Goal: Task Accomplishment & Management: Use online tool/utility

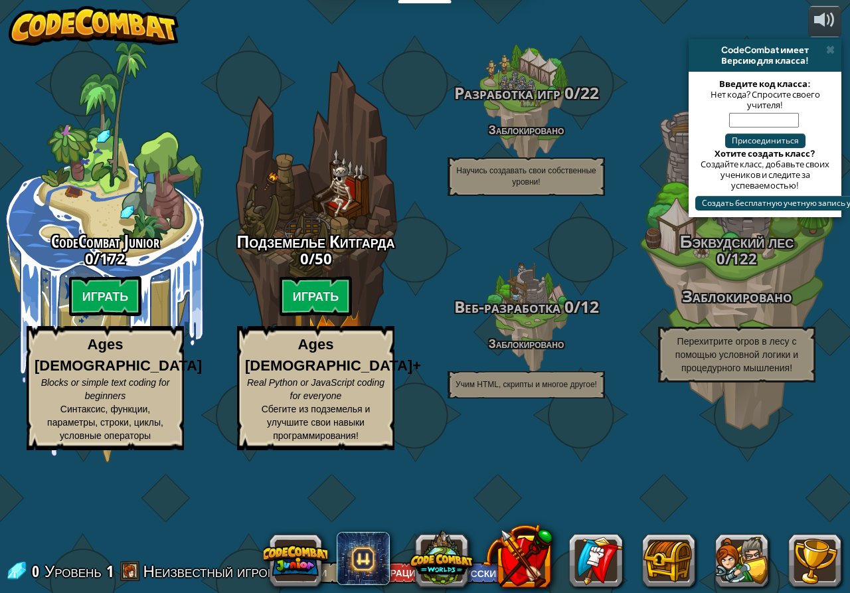
select select "ru"
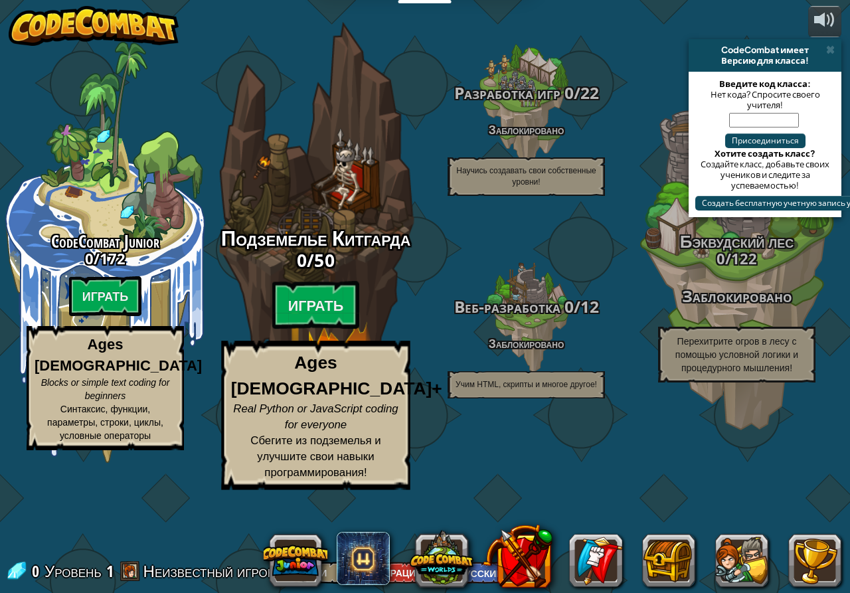
click at [309, 253] on span "Подземелье Китгарда" at bounding box center [316, 238] width 190 height 29
select select "ru"
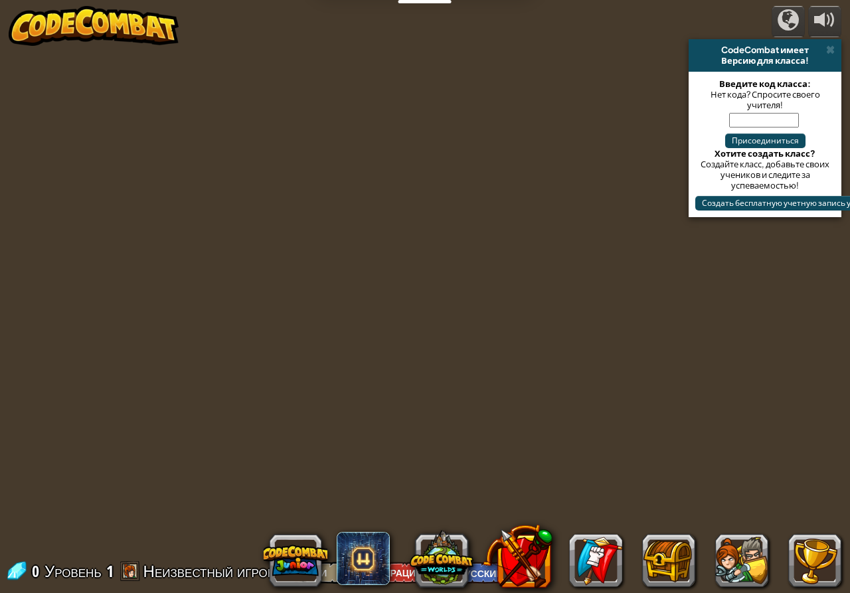
select select "ru"
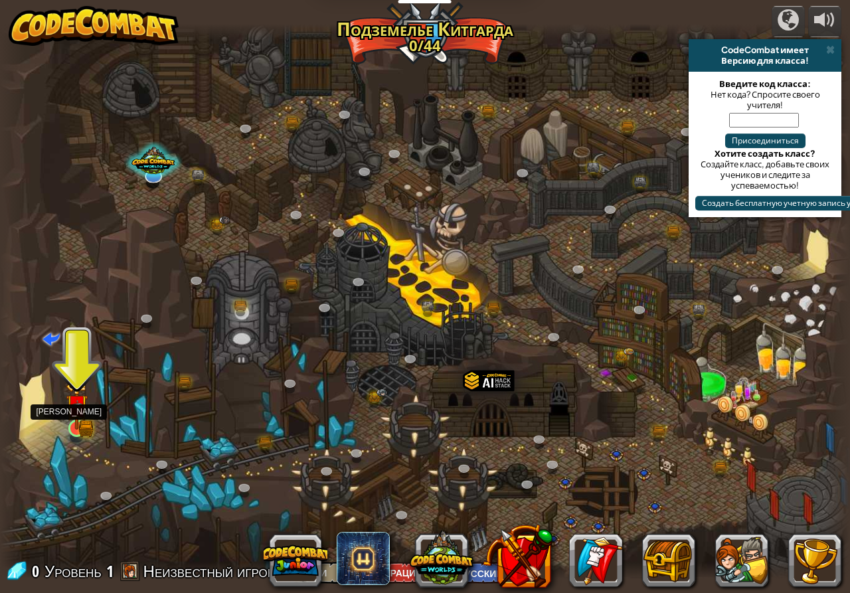
click at [79, 428] on img at bounding box center [77, 405] width 22 height 48
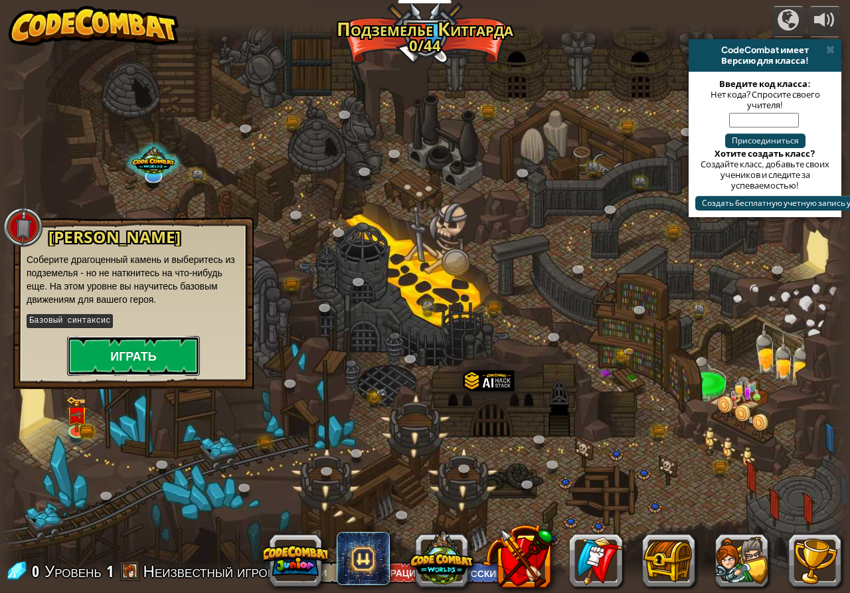
click at [126, 355] on button "Играть" at bounding box center [133, 356] width 133 height 40
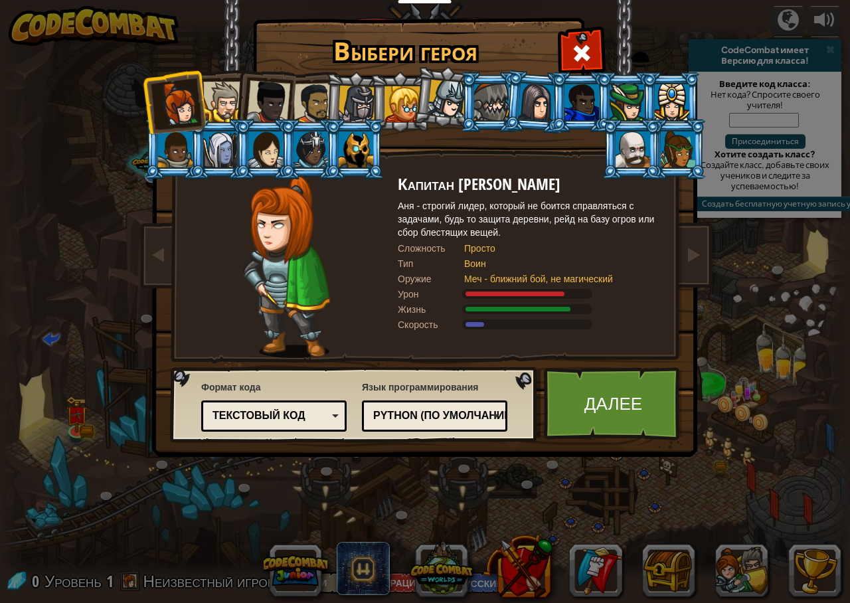
click at [226, 100] on div at bounding box center [223, 102] width 41 height 41
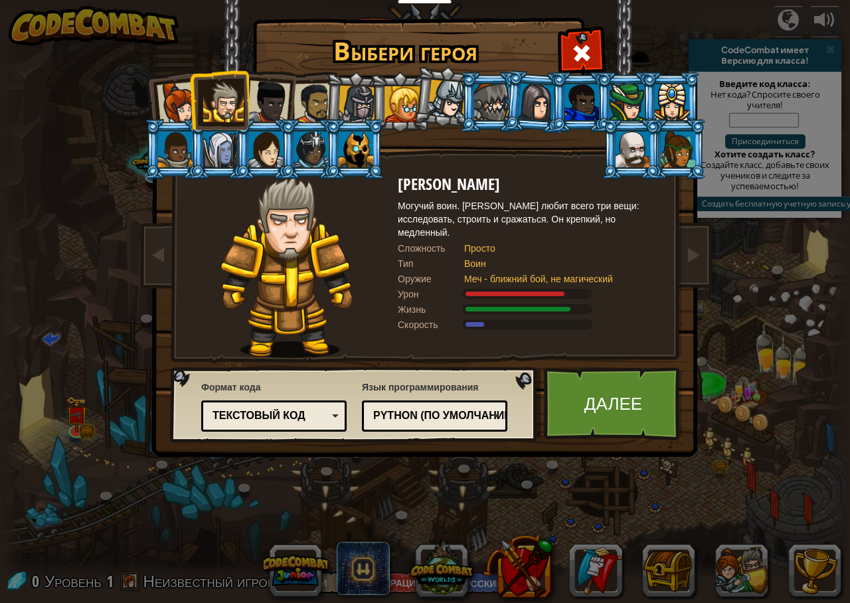
click at [642, 135] on div at bounding box center [633, 150] width 35 height 36
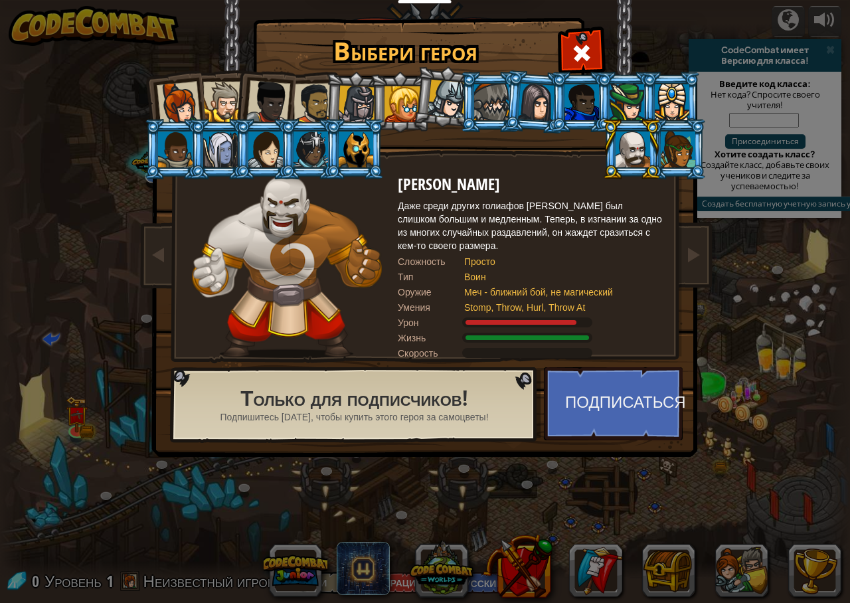
click at [416, 91] on li at bounding box center [445, 97] width 66 height 66
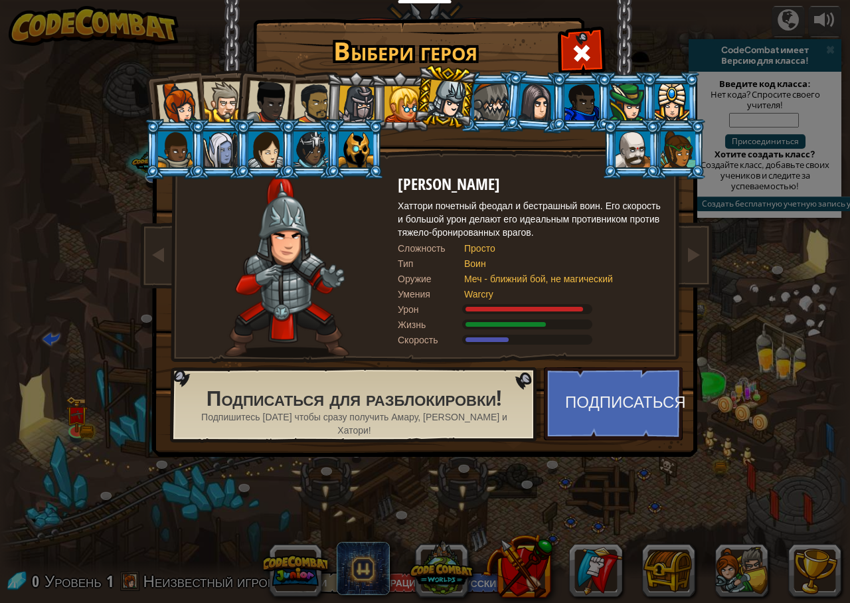
click at [379, 106] on li at bounding box center [400, 102] width 60 height 60
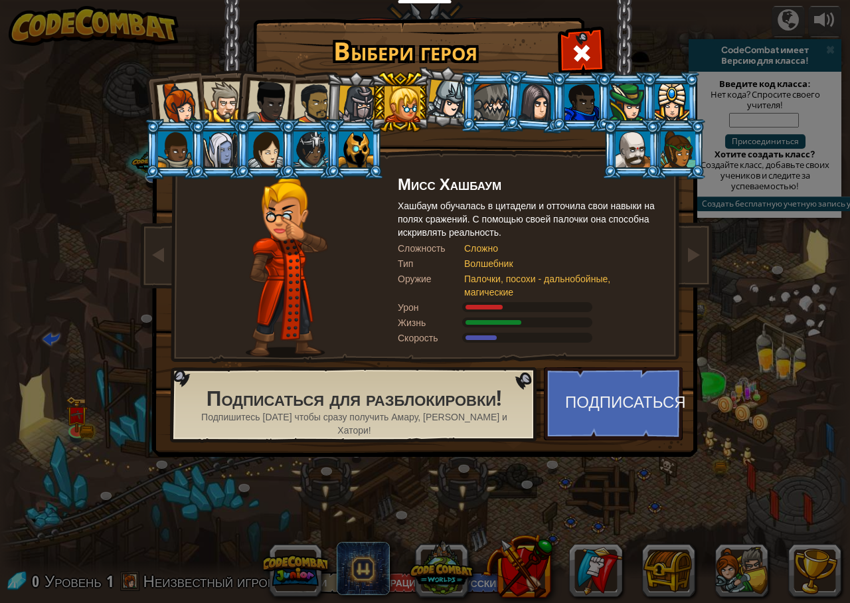
click at [350, 108] on div at bounding box center [357, 105] width 38 height 38
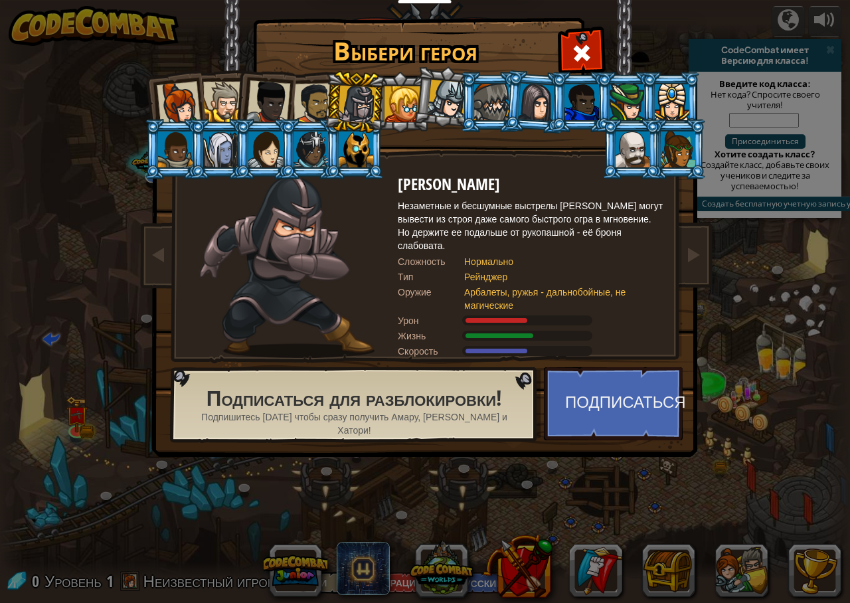
click at [482, 96] on div at bounding box center [491, 102] width 35 height 36
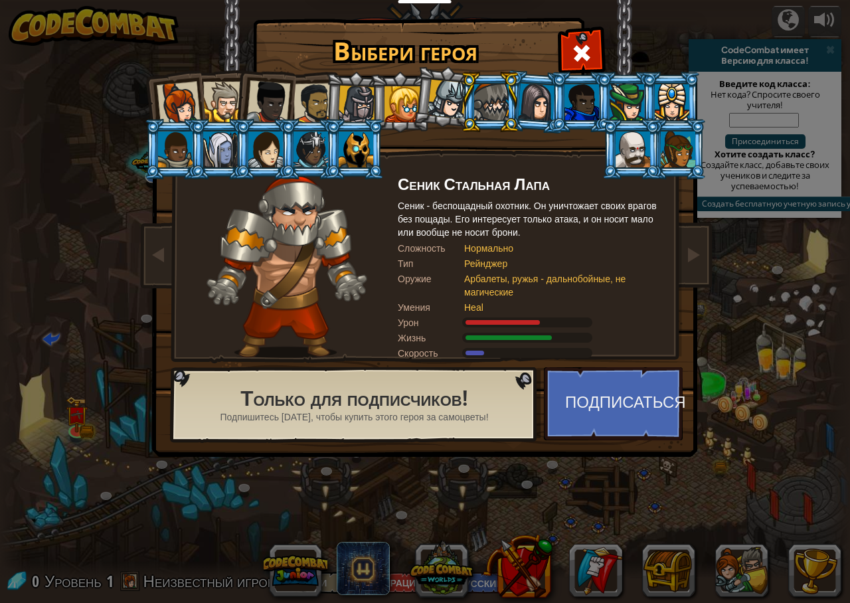
click at [630, 141] on div at bounding box center [633, 150] width 35 height 36
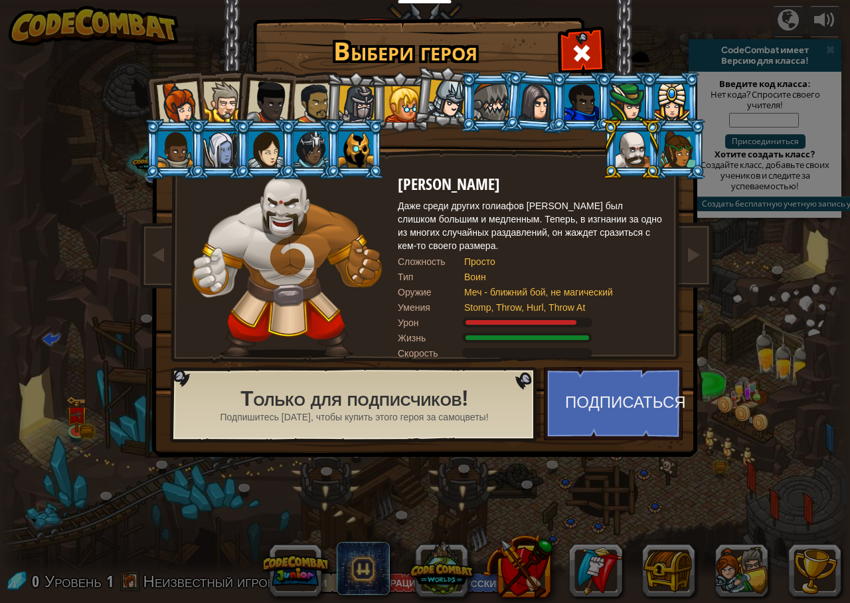
click at [674, 106] on div at bounding box center [672, 102] width 35 height 36
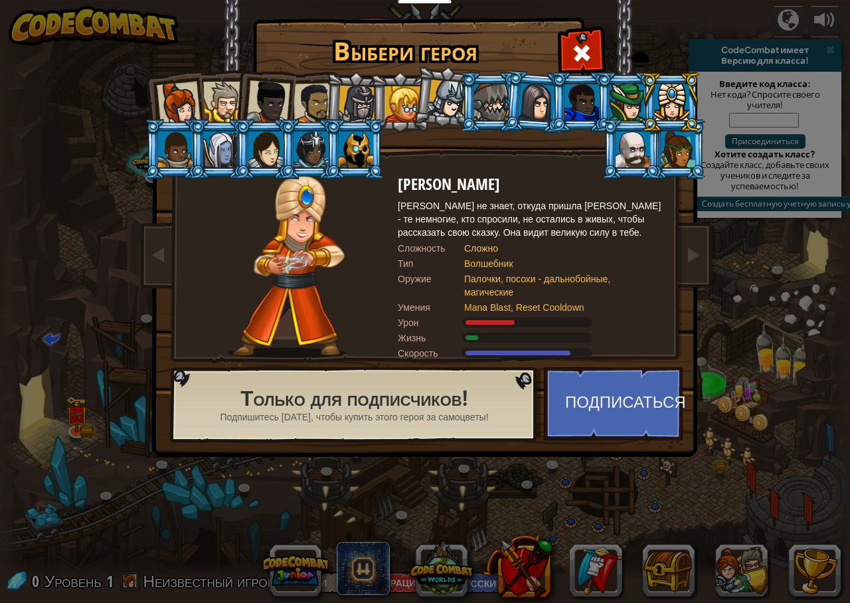
click at [669, 143] on div at bounding box center [678, 150] width 35 height 36
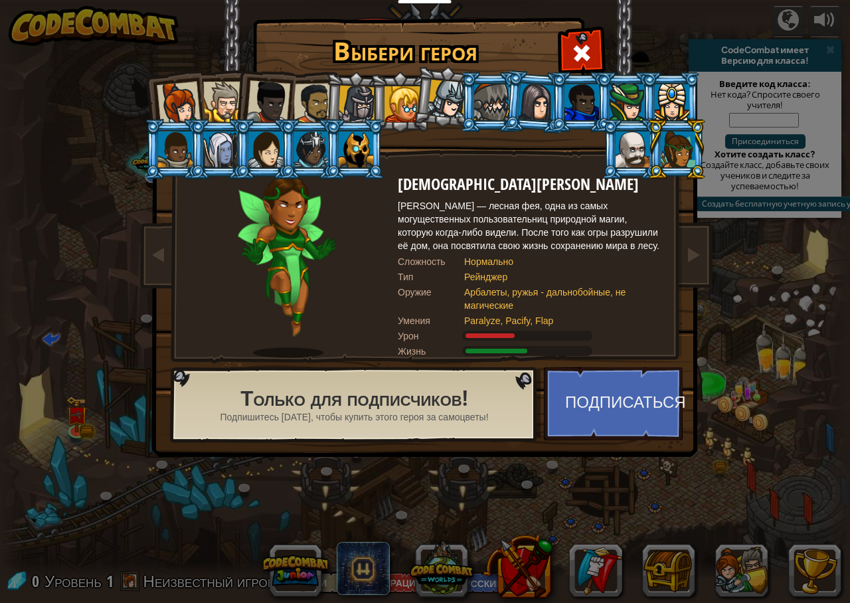
click at [664, 147] on div at bounding box center [678, 150] width 35 height 36
click at [191, 156] on li at bounding box center [219, 149] width 60 height 60
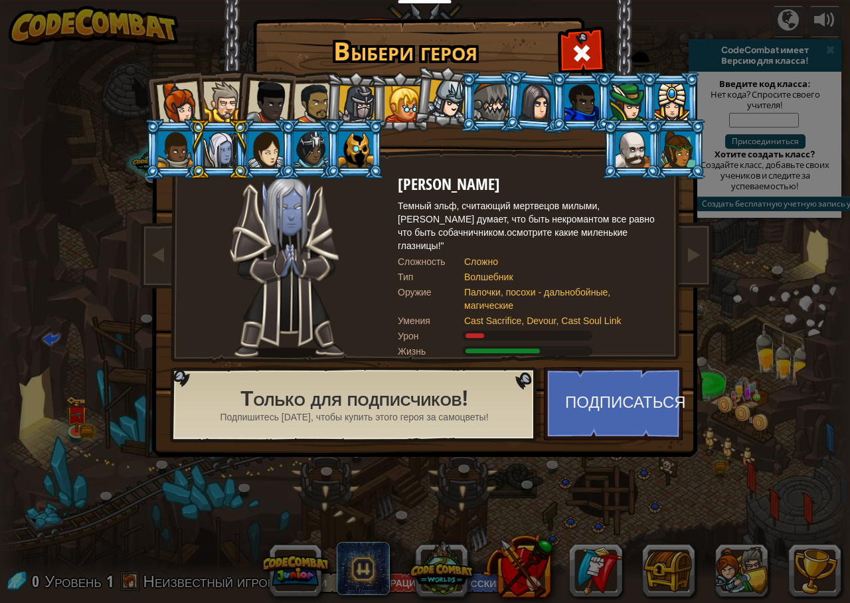
click at [177, 159] on div at bounding box center [175, 150] width 35 height 36
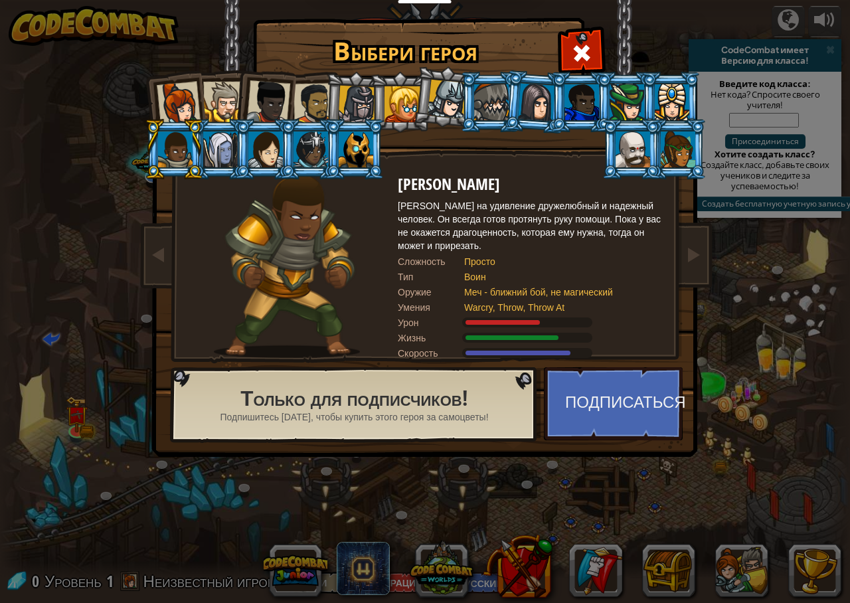
click at [303, 139] on div at bounding box center [311, 150] width 35 height 36
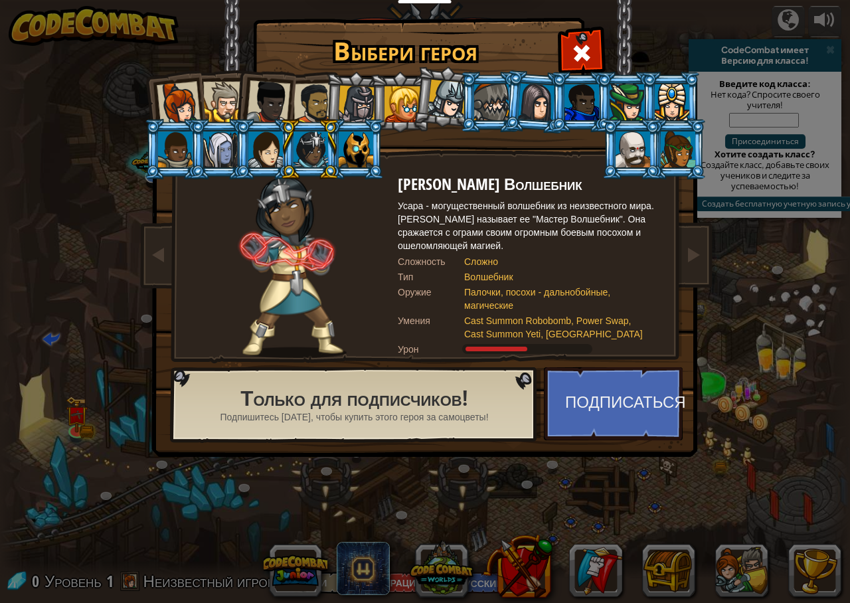
click at [284, 150] on li at bounding box center [310, 149] width 60 height 60
click at [259, 159] on div at bounding box center [265, 150] width 35 height 36
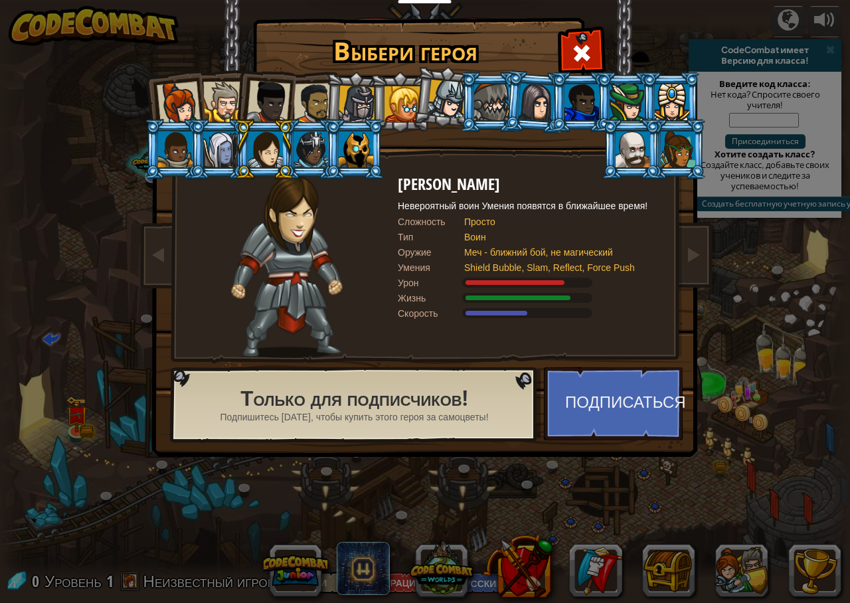
click at [345, 139] on div at bounding box center [356, 150] width 35 height 36
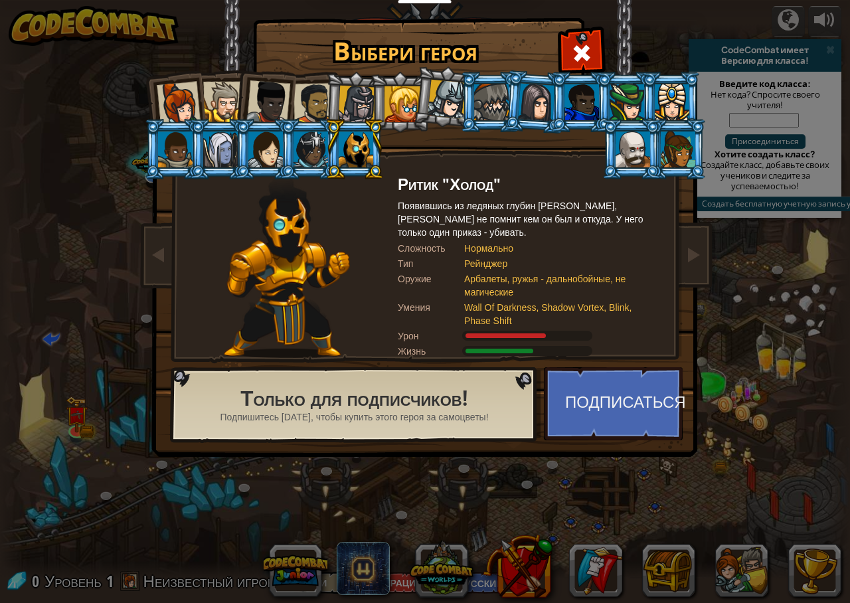
click at [637, 135] on div at bounding box center [633, 150] width 35 height 36
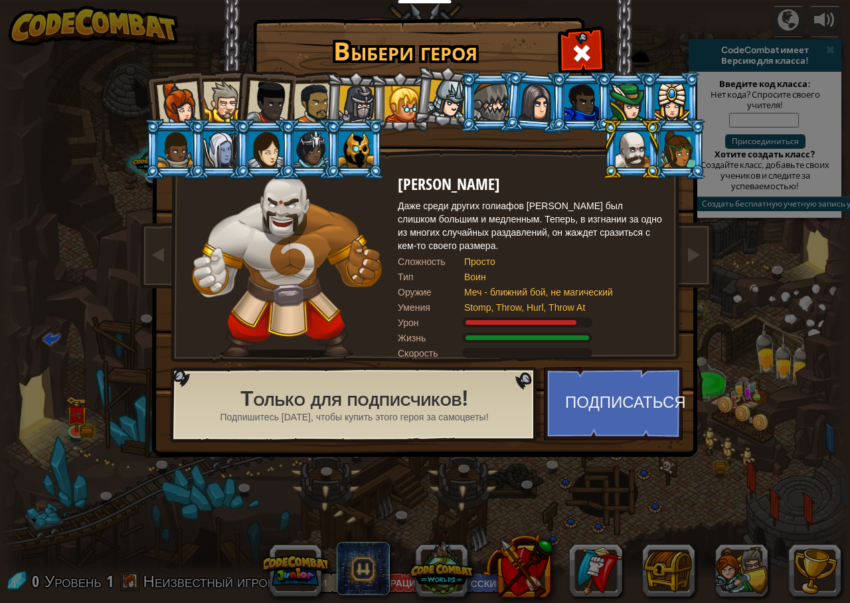
click at [422, 93] on li at bounding box center [445, 97] width 66 height 66
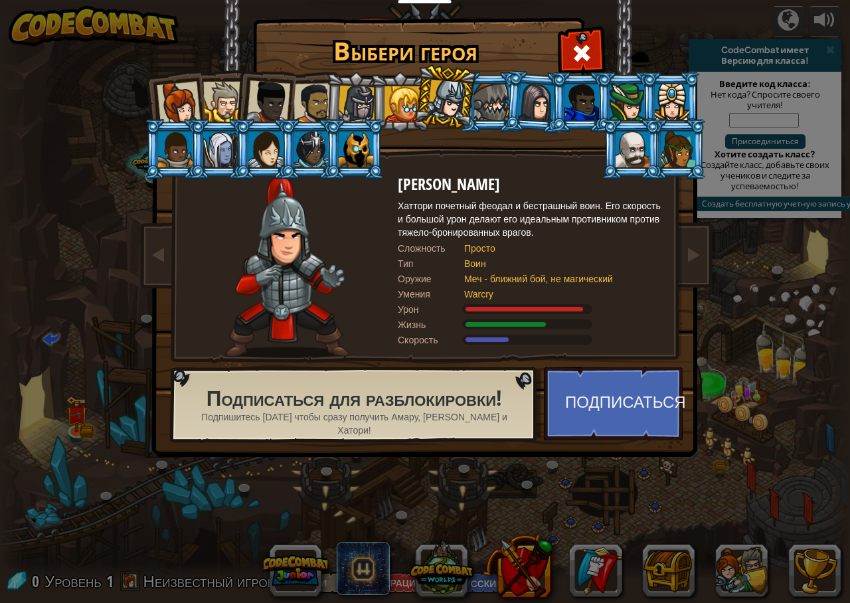
click at [399, 111] on div at bounding box center [403, 104] width 36 height 36
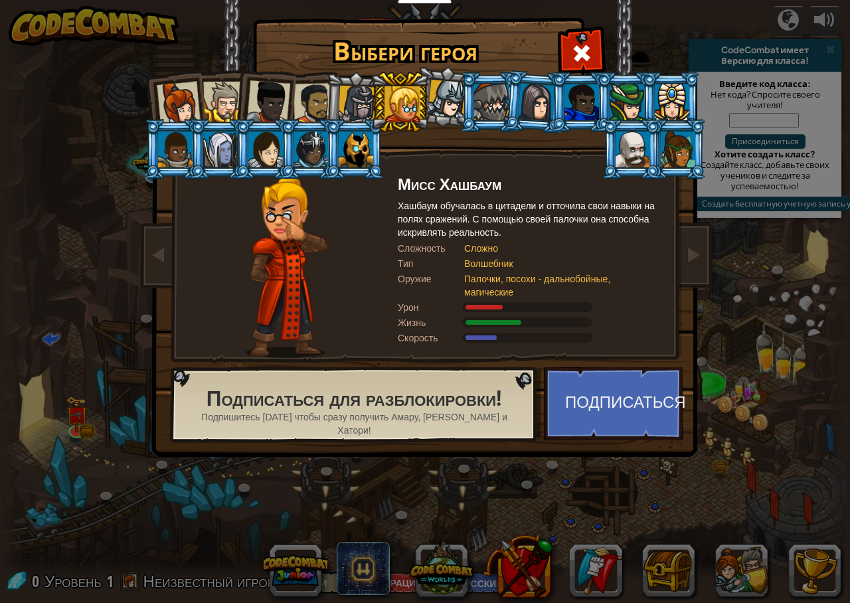
click at [329, 112] on li at bounding box center [354, 102] width 63 height 64
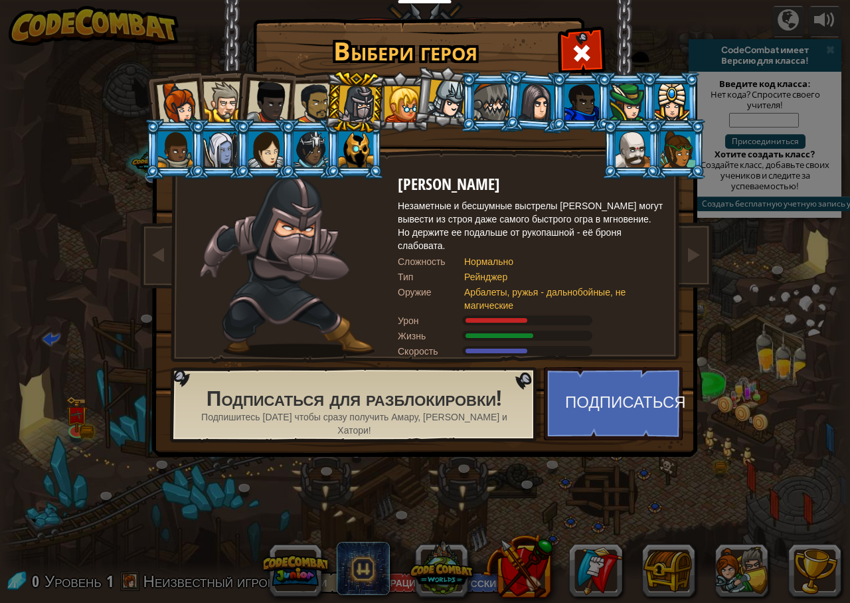
click at [288, 100] on div at bounding box center [268, 102] width 44 height 44
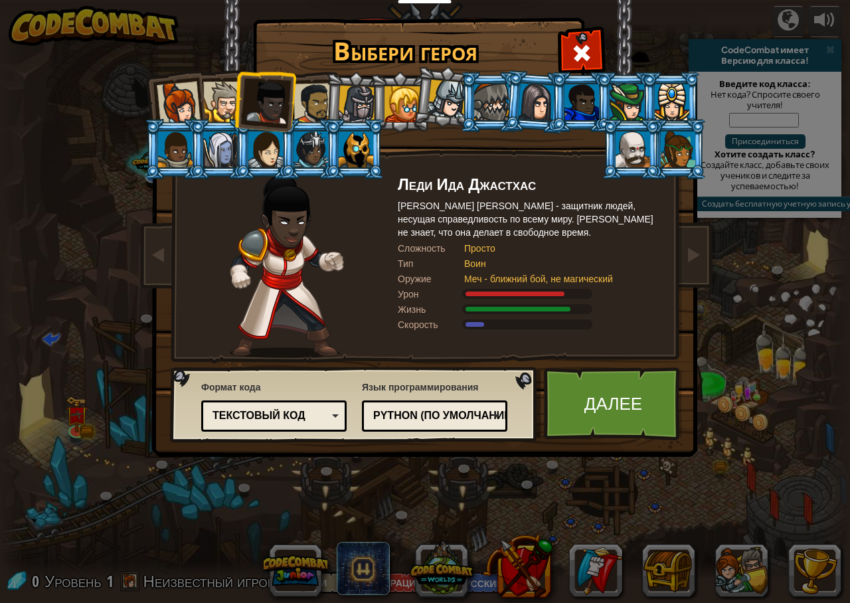
click at [298, 102] on div at bounding box center [314, 103] width 41 height 41
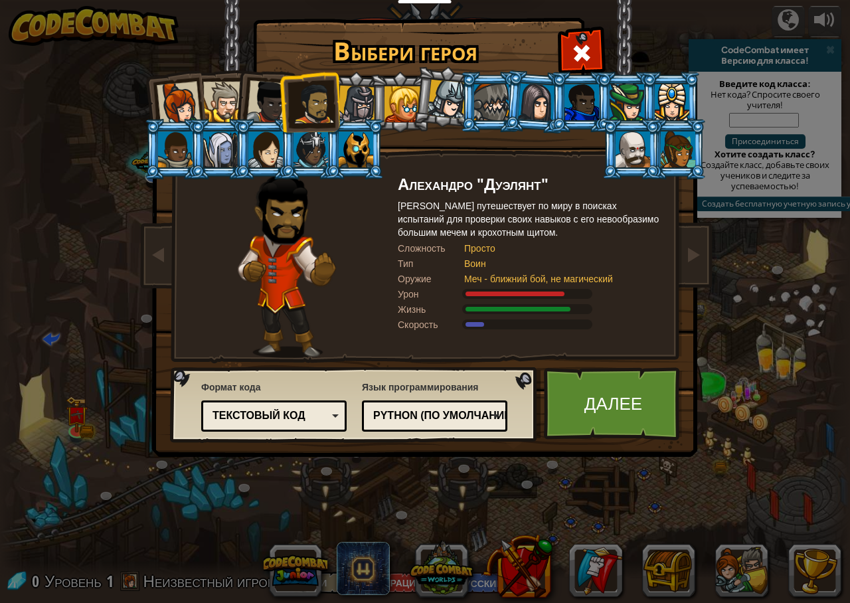
click at [264, 106] on div at bounding box center [268, 102] width 44 height 44
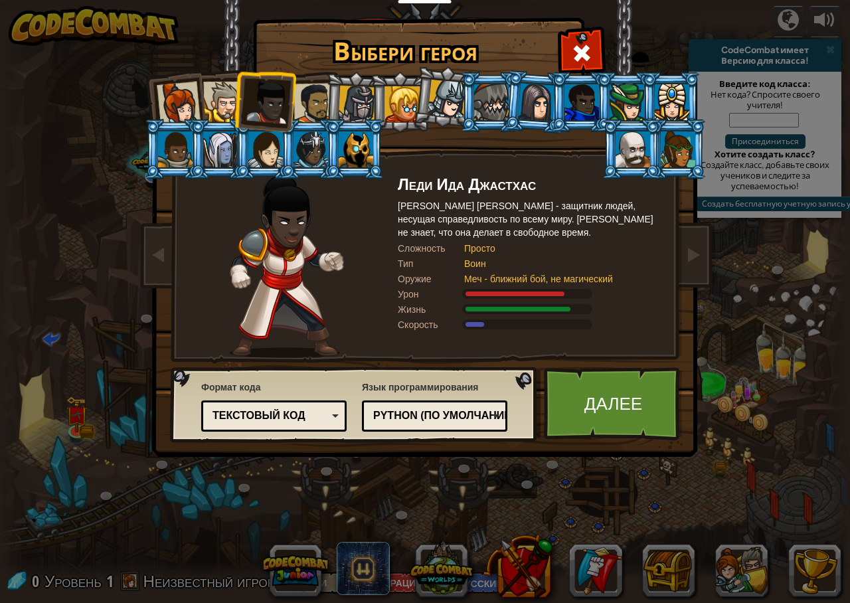
drag, startPoint x: 266, startPoint y: 86, endPoint x: 226, endPoint y: 88, distance: 39.9
click at [244, 87] on li at bounding box center [264, 99] width 65 height 65
click at [327, 86] on li at bounding box center [354, 102] width 63 height 64
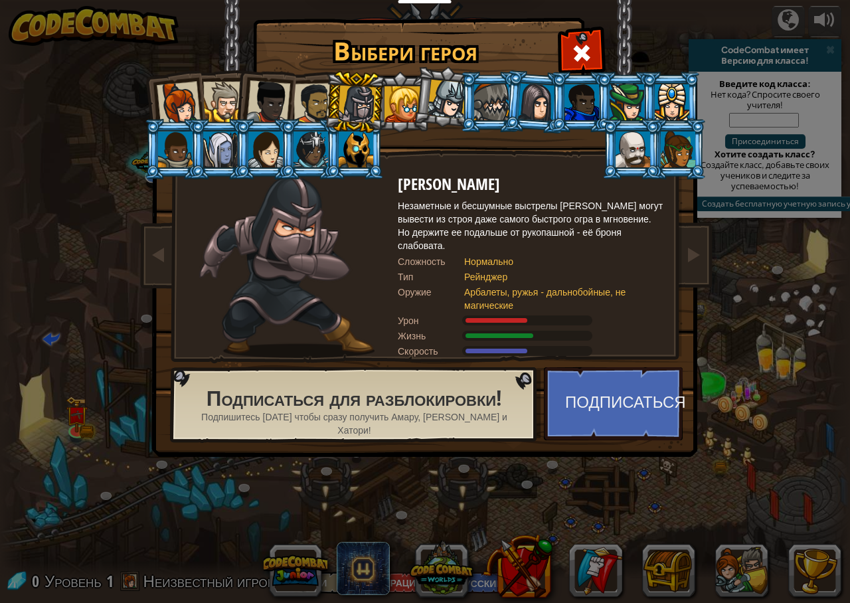
click at [312, 100] on div at bounding box center [314, 103] width 41 height 41
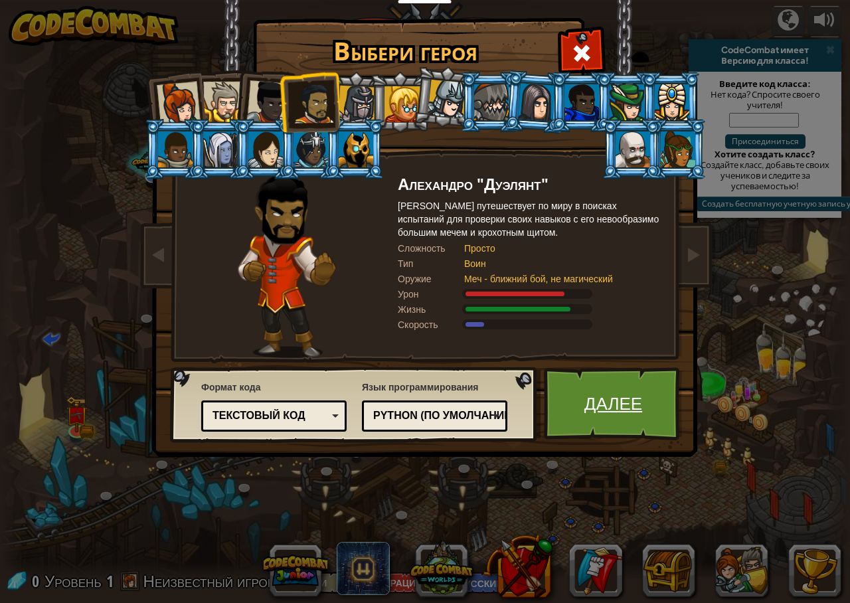
click at [605, 392] on link "Далее" at bounding box center [613, 403] width 139 height 73
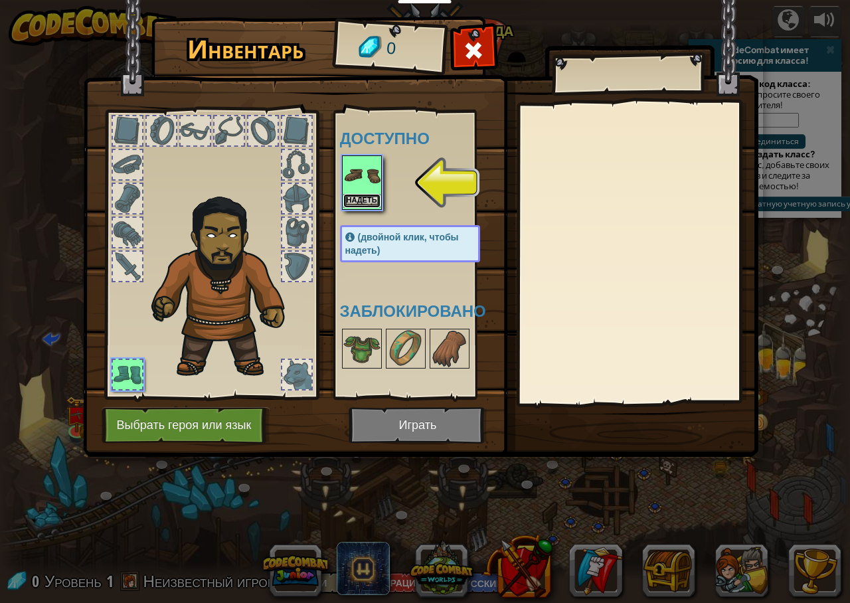
click at [358, 194] on button "Надеть" at bounding box center [361, 201] width 37 height 14
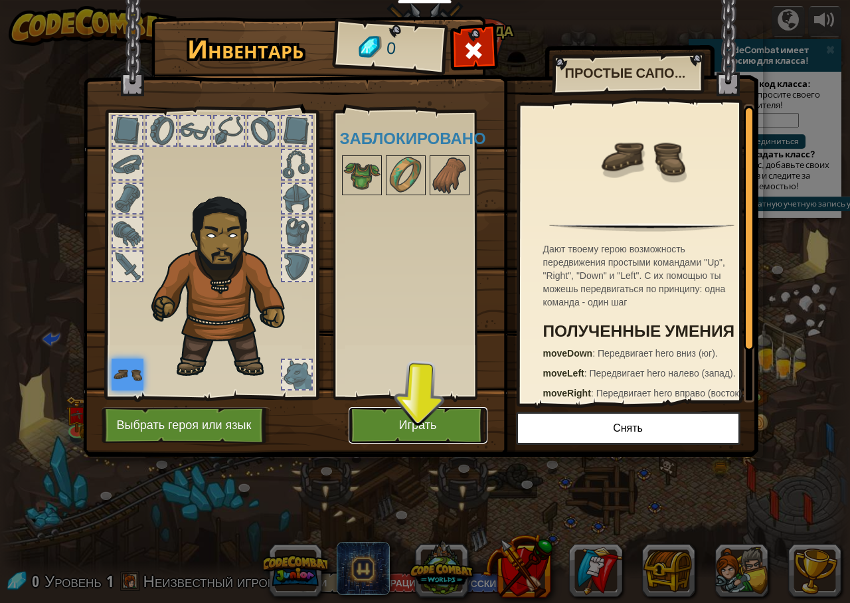
click at [396, 417] on button "Играть" at bounding box center [418, 425] width 139 height 37
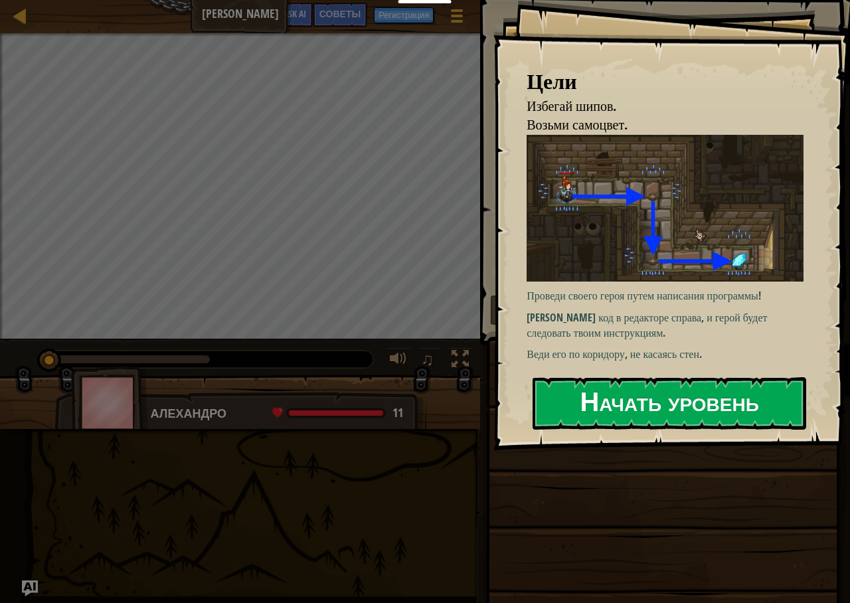
click at [643, 399] on button "Начать уровень" at bounding box center [670, 403] width 274 height 52
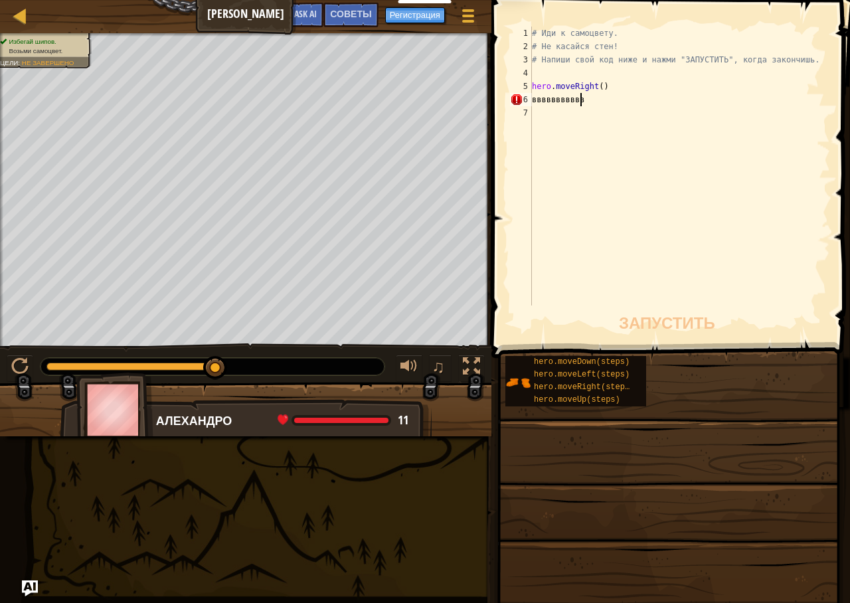
scroll to position [6, 1]
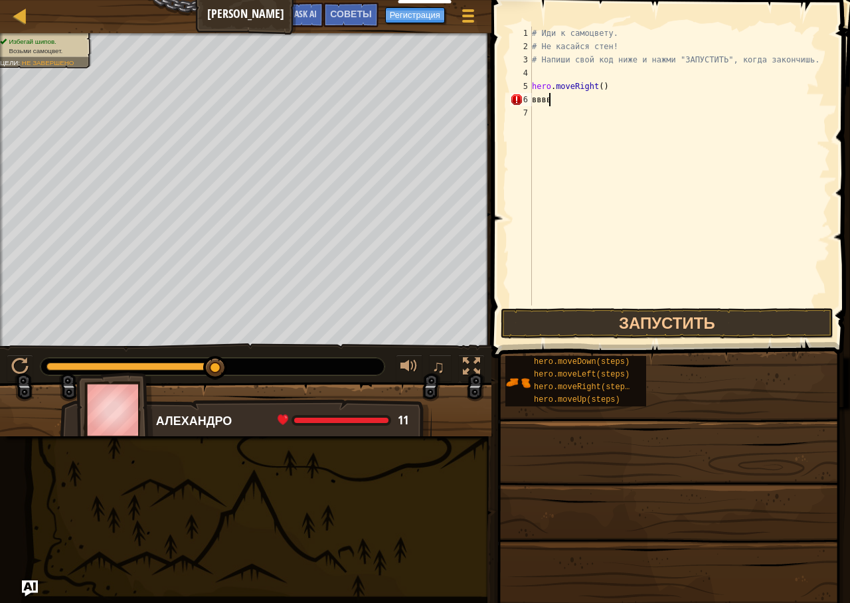
type textarea "в"
click at [662, 327] on button "Запустить" at bounding box center [667, 323] width 333 height 31
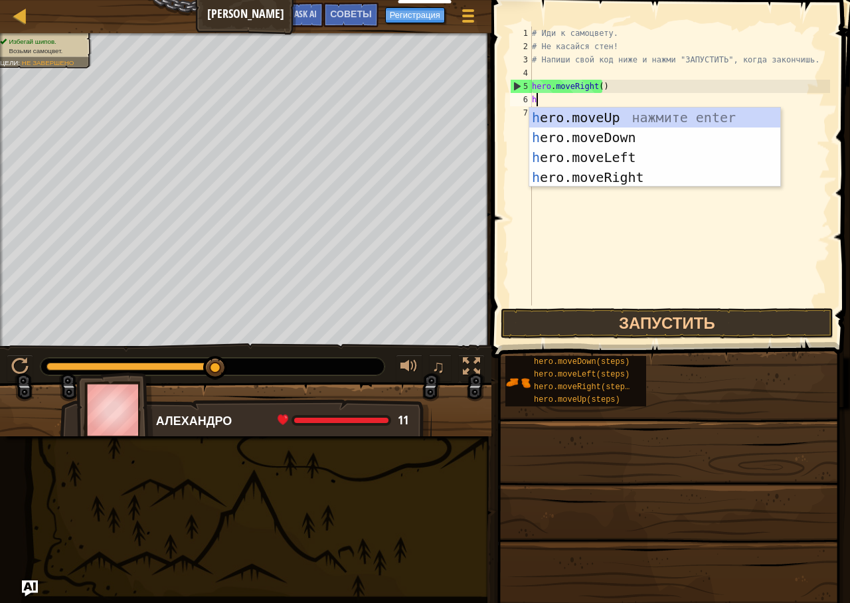
type textarea "he"
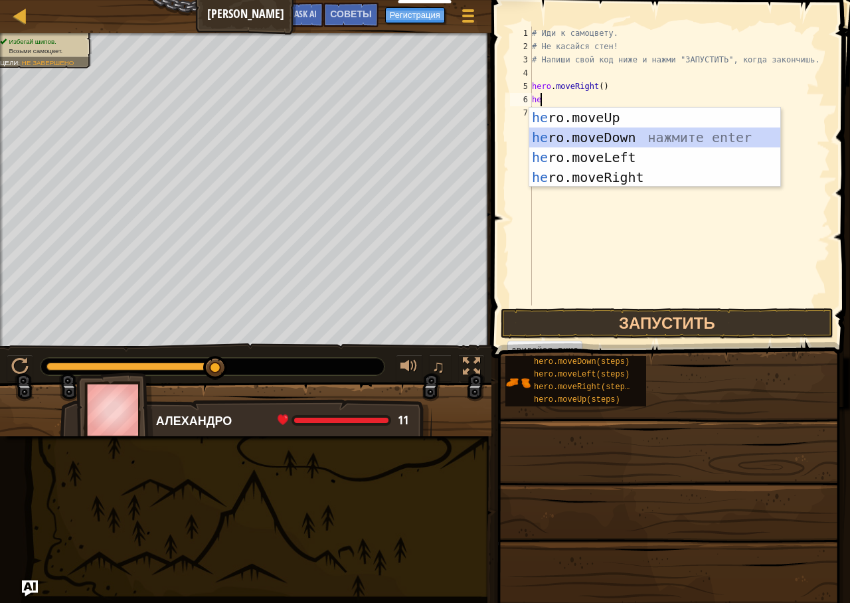
click at [645, 143] on div "he ro.moveUp нажмите enter he ro.moveDown нажмите enter he ro.moveLeft нажмите …" at bounding box center [654, 168] width 251 height 120
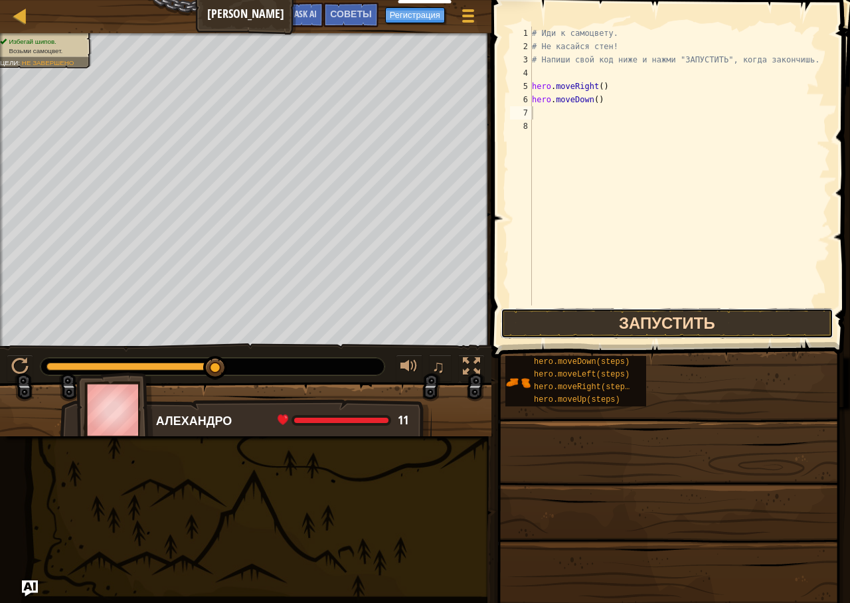
click at [632, 325] on button "Запустить" at bounding box center [667, 323] width 333 height 31
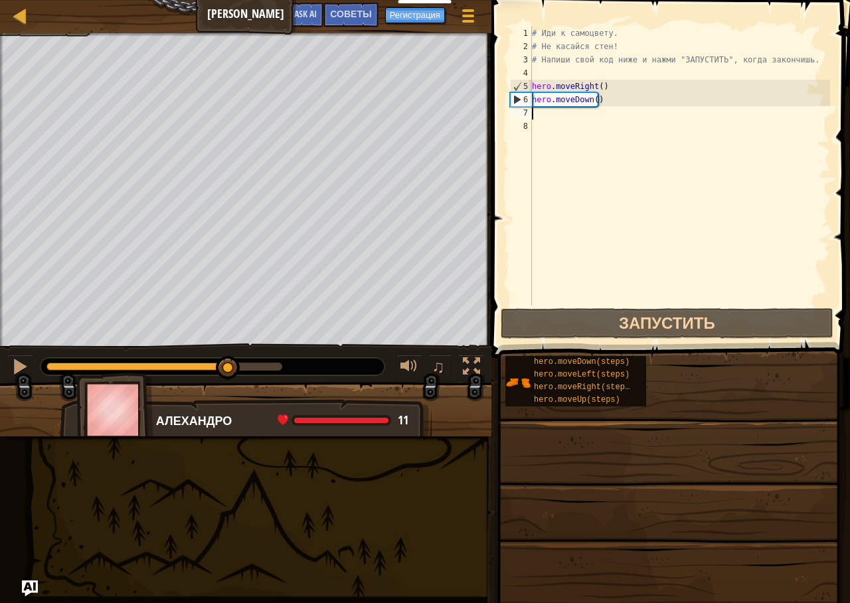
drag, startPoint x: 282, startPoint y: 364, endPoint x: 221, endPoint y: 382, distance: 63.7
click at [222, 382] on div "Избегай шипов. Возьми самоцвет. Цели : Не завершено ♫ Алехандро 11 x: 18 y: 6 N…" at bounding box center [425, 234] width 850 height 403
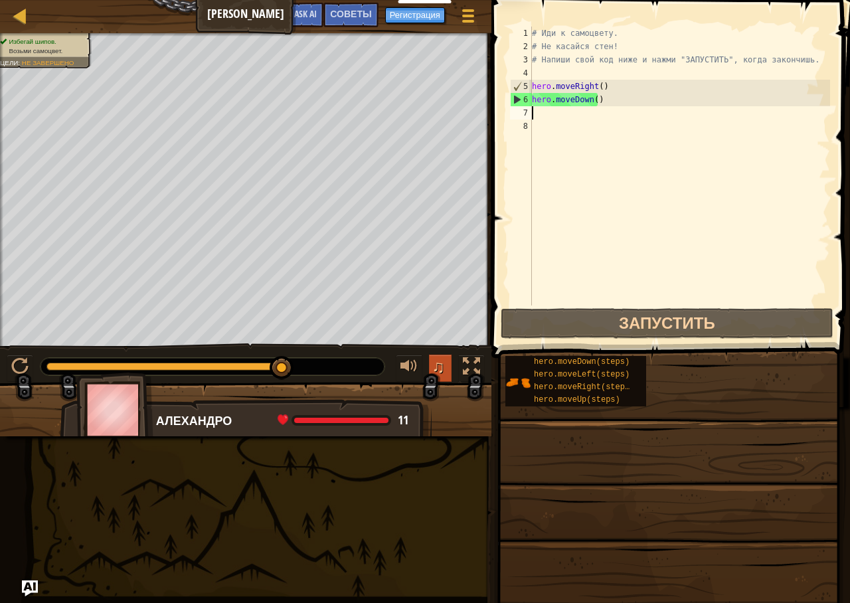
drag, startPoint x: 228, startPoint y: 375, endPoint x: 436, endPoint y: 364, distance: 208.2
click at [436, 364] on div "♫" at bounding box center [245, 363] width 491 height 40
click at [19, 369] on div at bounding box center [19, 366] width 17 height 17
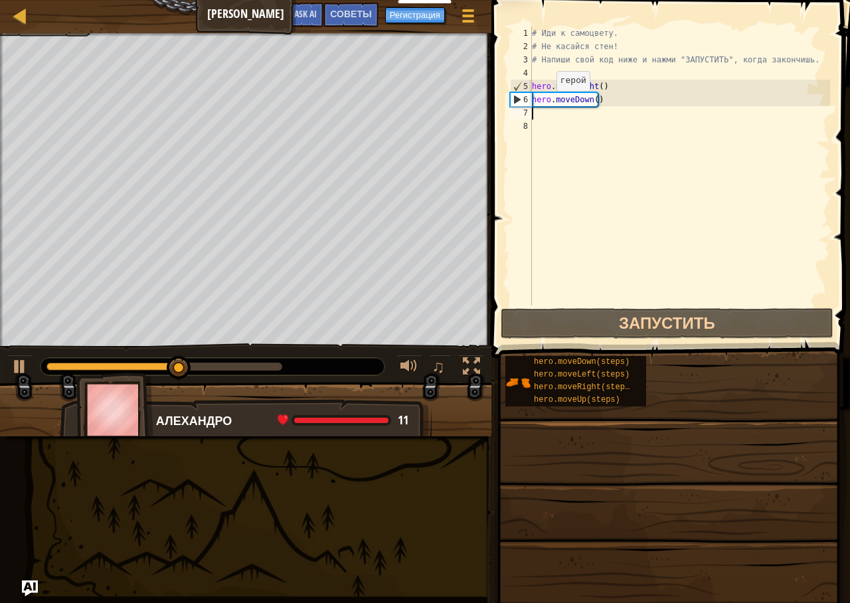
type textarea "hero.moveDown()"
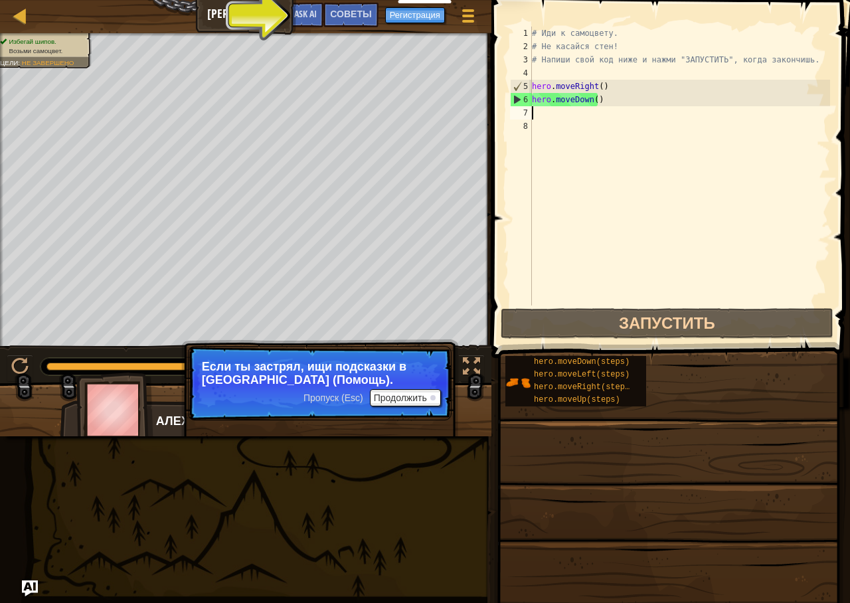
click at [552, 119] on div "# Иди к самоцвету. # Не касайся стен! # Напиши свой код ниже и нажми "ЗАПУСТИТЬ…" at bounding box center [679, 180] width 301 height 306
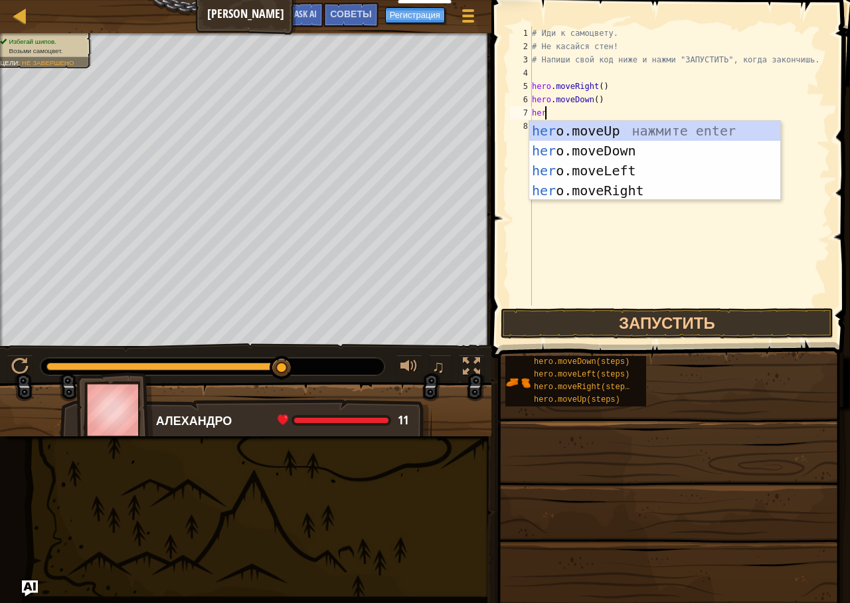
type textarea "hero"
click at [613, 191] on div "hero .moveUp нажмите enter hero .moveDown нажмите enter hero .moveLeft нажмите …" at bounding box center [654, 181] width 251 height 120
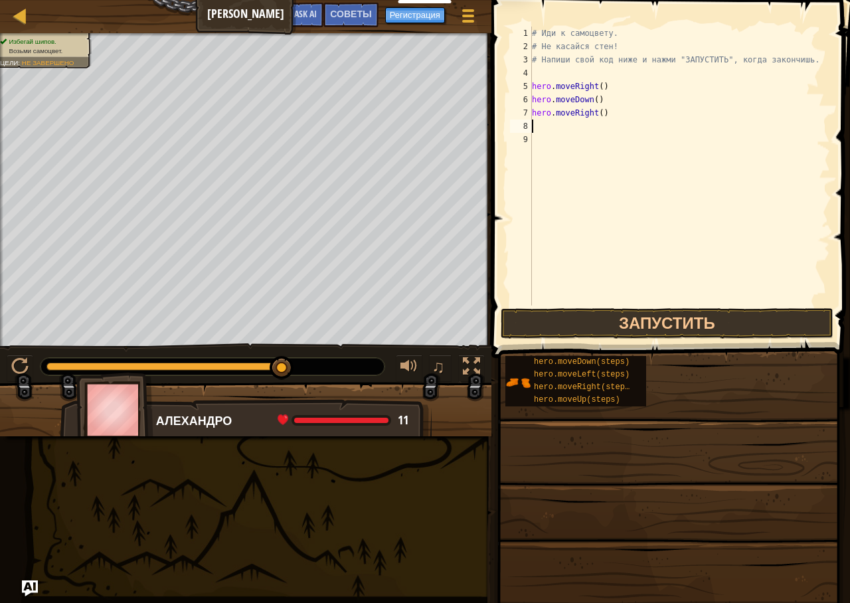
scroll to position [6, 0]
click at [15, 365] on div at bounding box center [19, 366] width 17 height 17
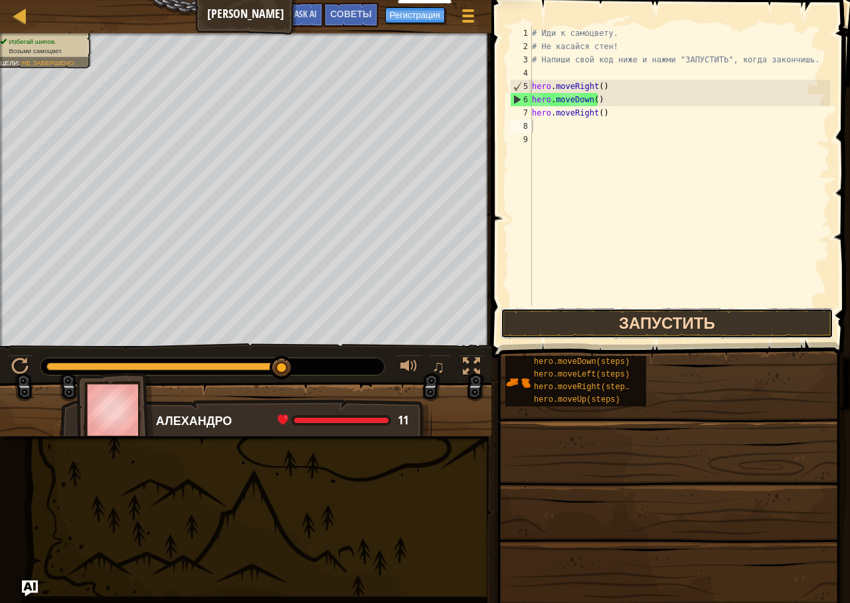
click at [600, 323] on button "Запустить" at bounding box center [667, 323] width 333 height 31
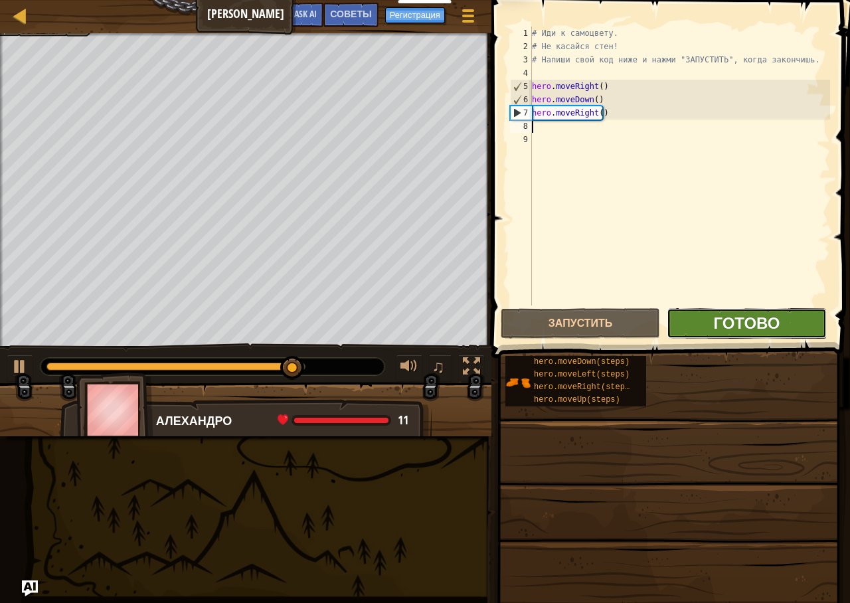
click at [758, 325] on span "Готово" at bounding box center [746, 322] width 66 height 21
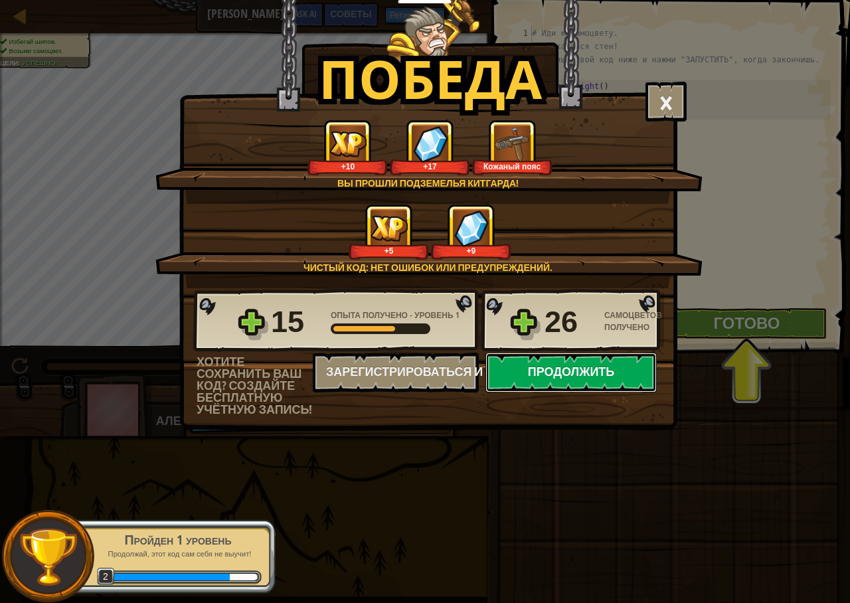
click at [539, 381] on button "Продолжить" at bounding box center [571, 373] width 171 height 40
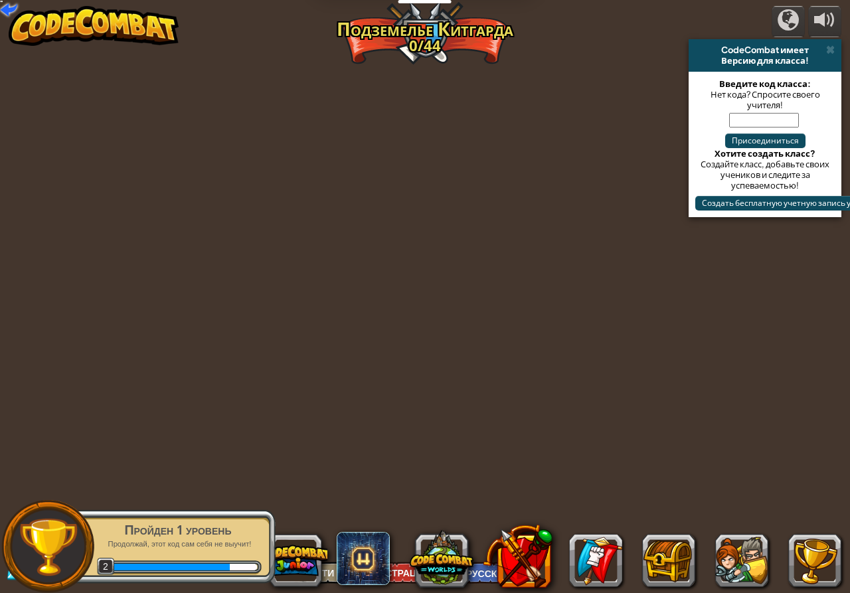
select select "ru"
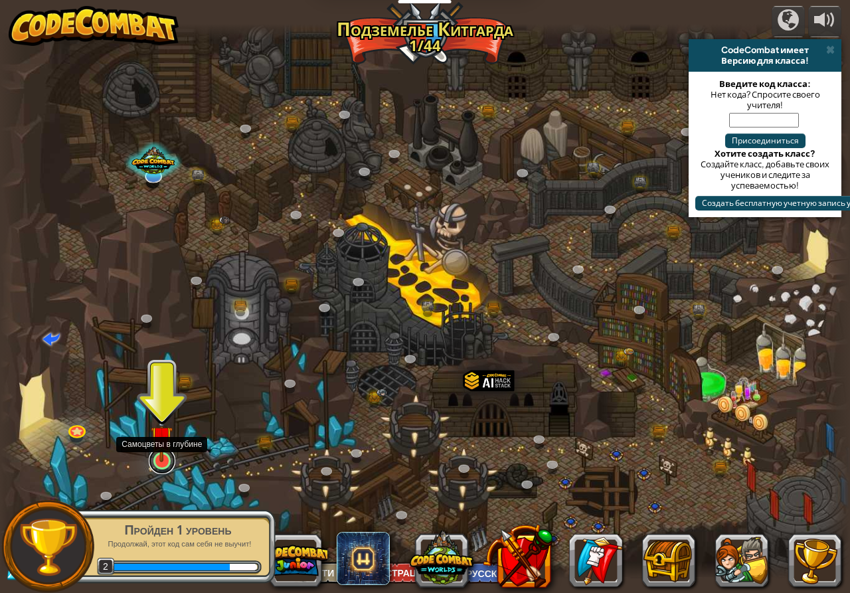
click at [159, 466] on link at bounding box center [162, 461] width 27 height 27
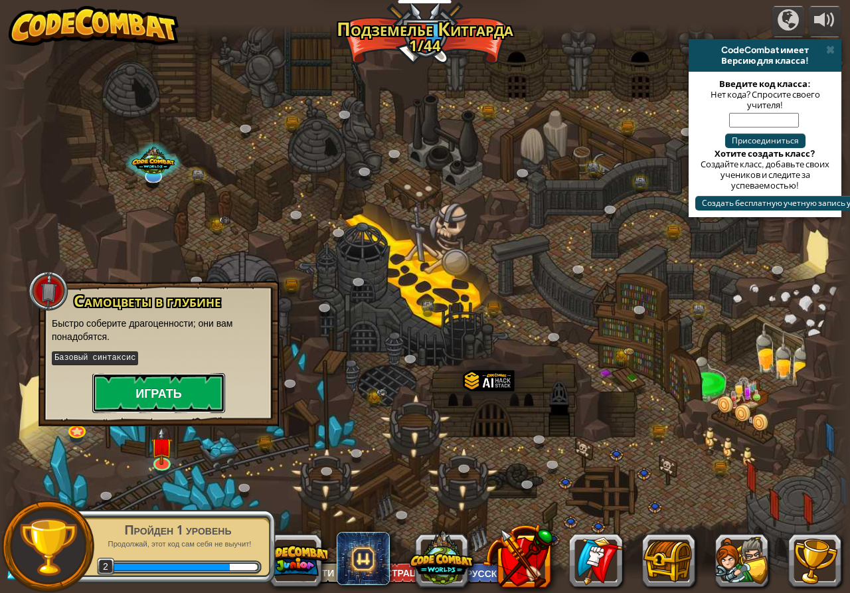
click at [169, 397] on button "Играть" at bounding box center [158, 393] width 133 height 40
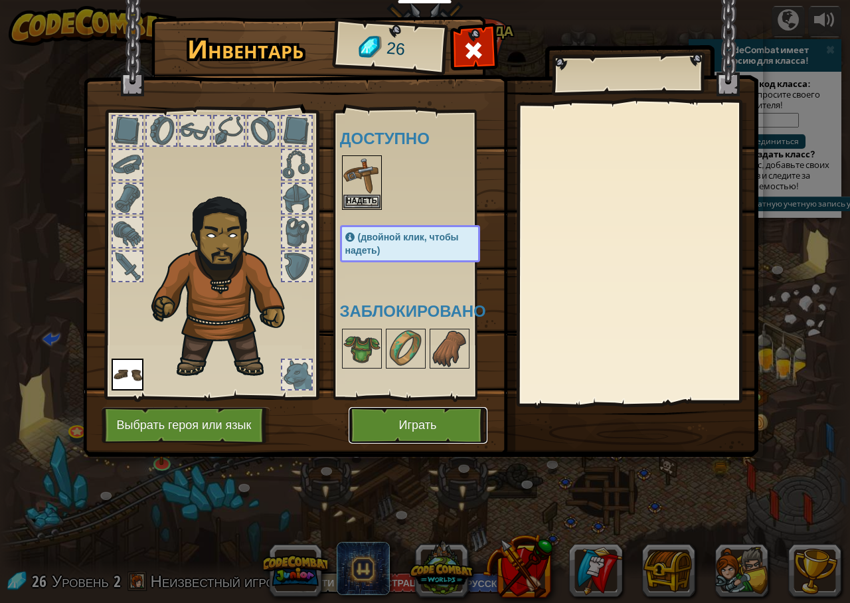
click at [393, 442] on button "Играть" at bounding box center [418, 425] width 139 height 37
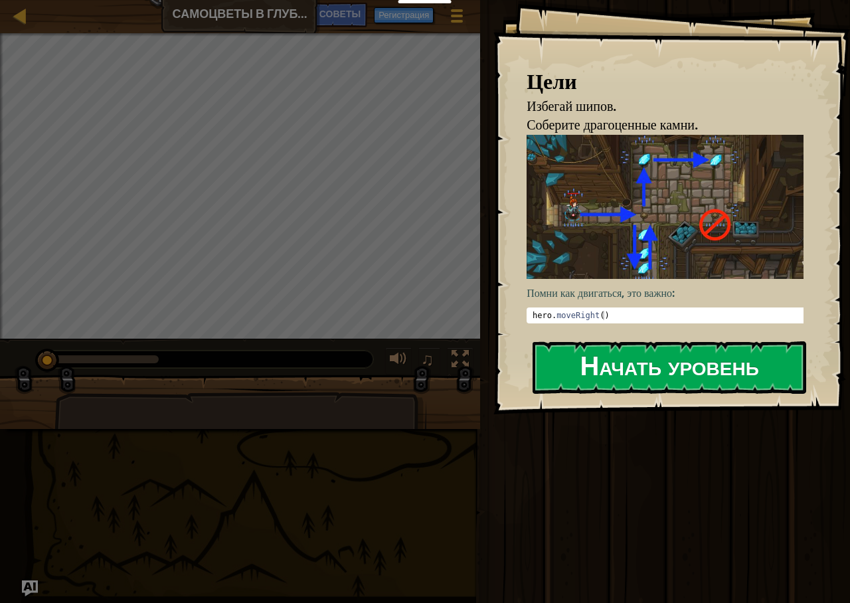
click at [628, 268] on img at bounding box center [670, 207] width 287 height 144
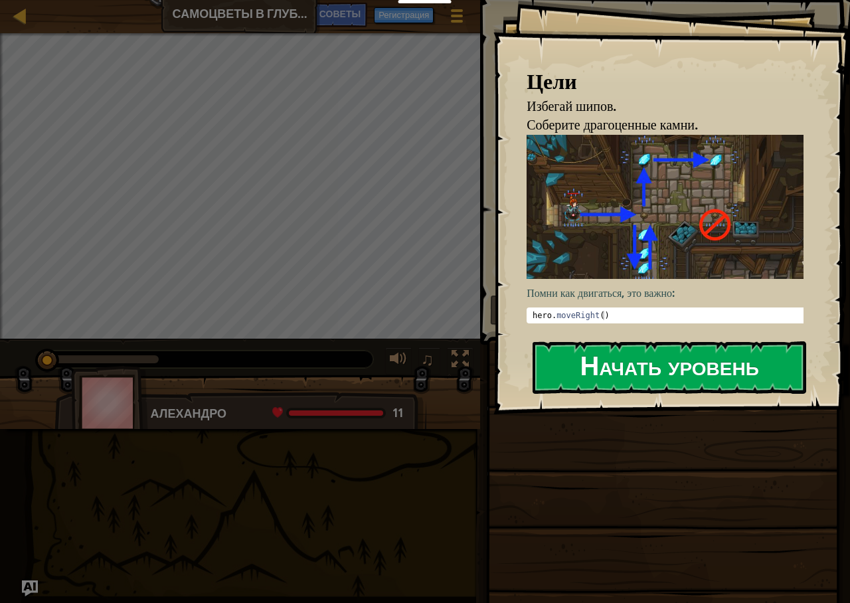
click at [604, 357] on button "Начать уровень" at bounding box center [670, 367] width 274 height 52
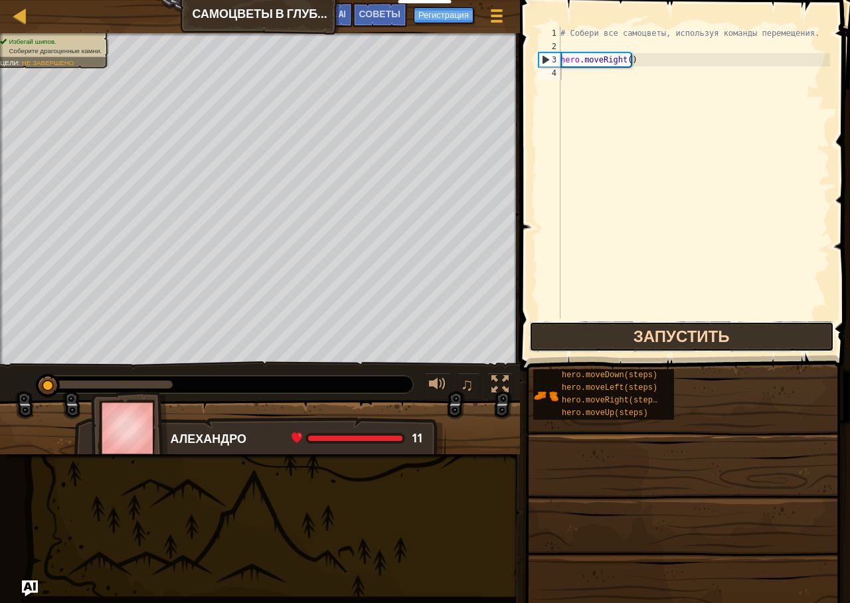
click at [608, 337] on button "Запустить" at bounding box center [681, 336] width 305 height 31
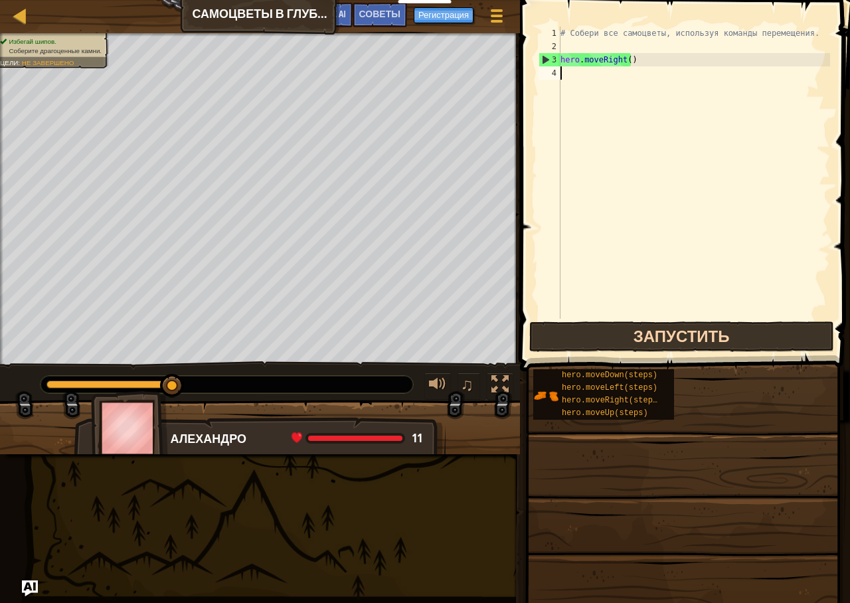
scroll to position [6, 0]
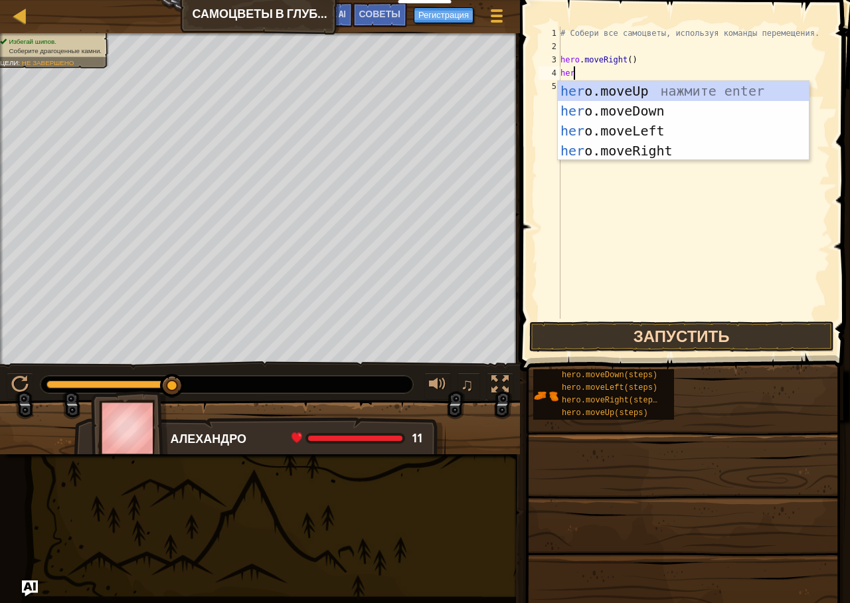
type textarea "hero"
click at [682, 145] on div "hero .moveUp нажмите enter hero .moveDown нажмите enter hero .moveLeft нажмите …" at bounding box center [683, 141] width 251 height 120
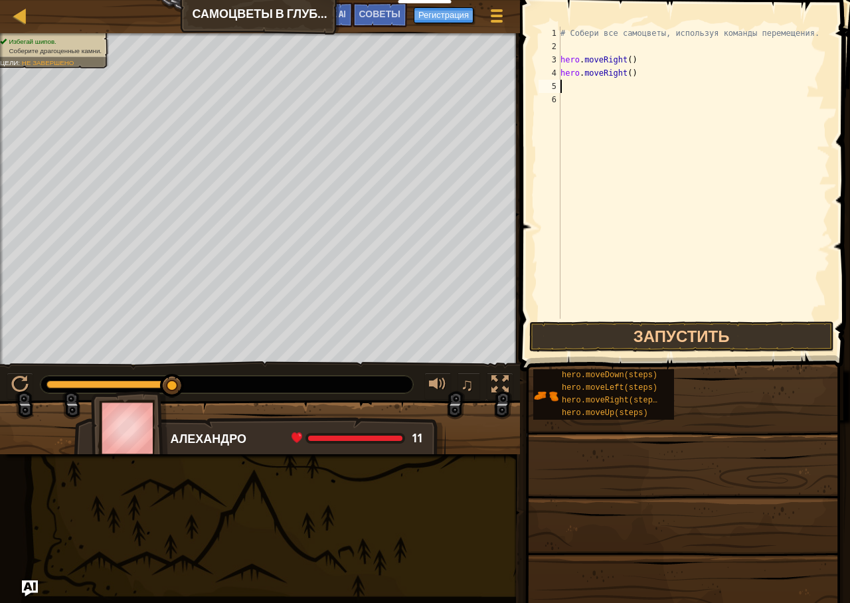
scroll to position [6, 0]
click at [616, 330] on button "Запустить" at bounding box center [681, 336] width 305 height 31
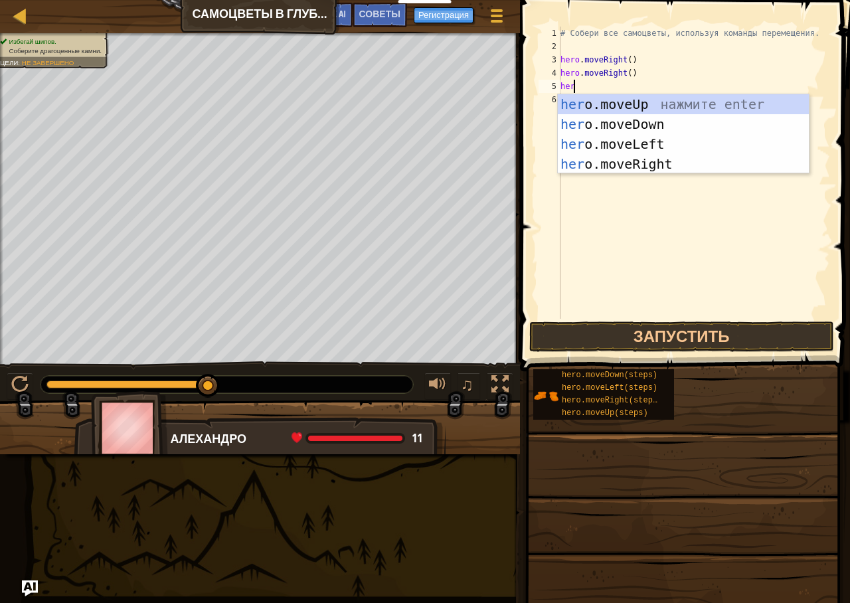
type textarea "hero"
click at [583, 96] on div "hero .moveUp нажмите enter hero .moveDown нажмите enter hero .moveLeft нажмите …" at bounding box center [683, 154] width 251 height 120
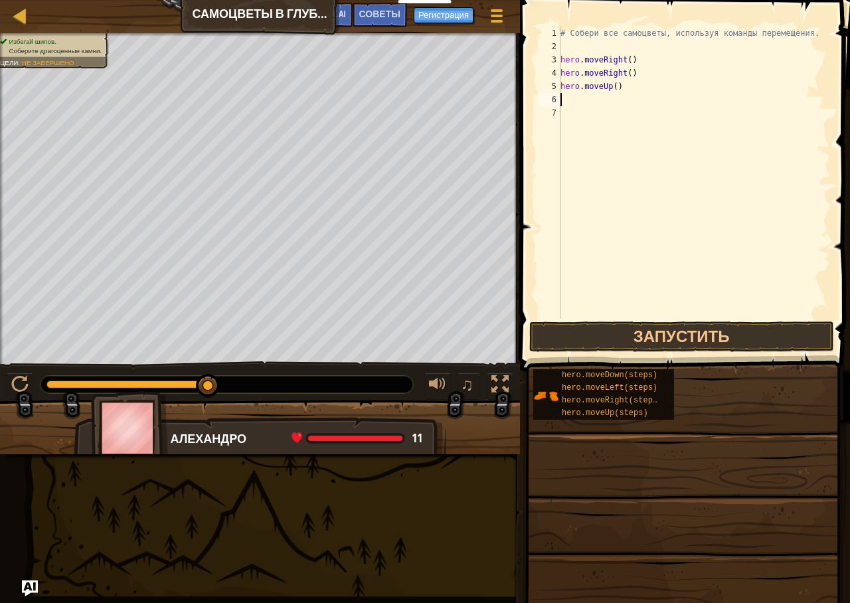
scroll to position [6, 0]
click at [578, 335] on button "Запустить" at bounding box center [681, 336] width 305 height 31
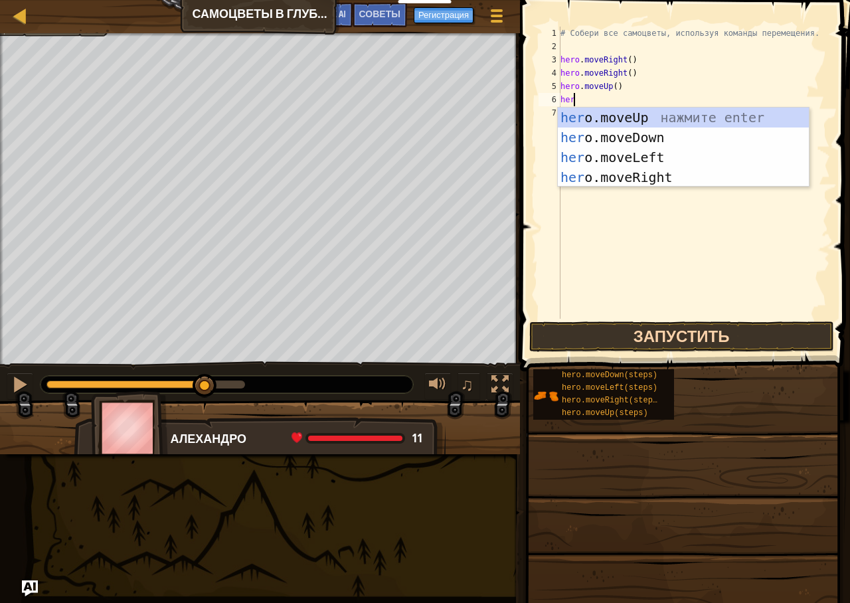
type textarea "hero"
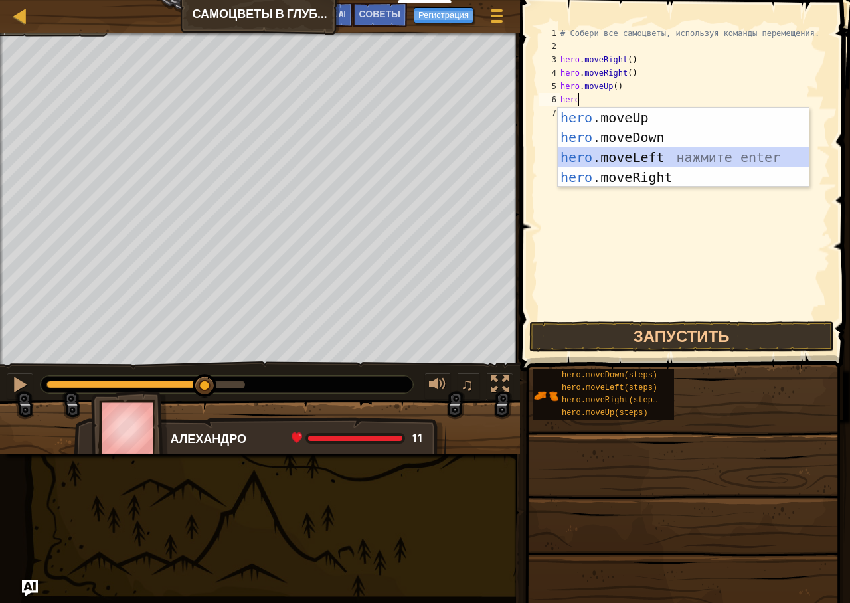
click at [639, 155] on div "hero .moveUp нажмите enter hero .moveDown нажмите enter hero .moveLeft нажмите …" at bounding box center [683, 168] width 251 height 120
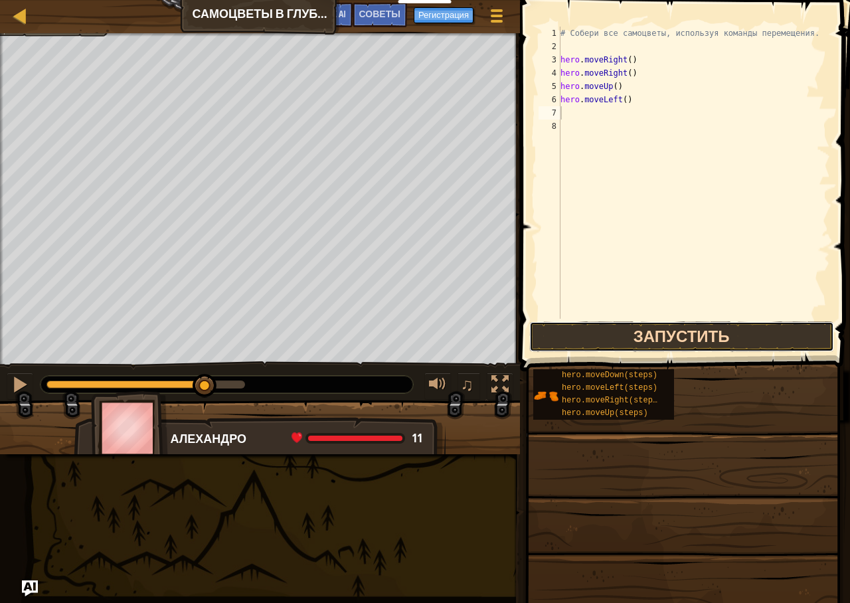
click at [624, 337] on button "Запустить" at bounding box center [681, 336] width 305 height 31
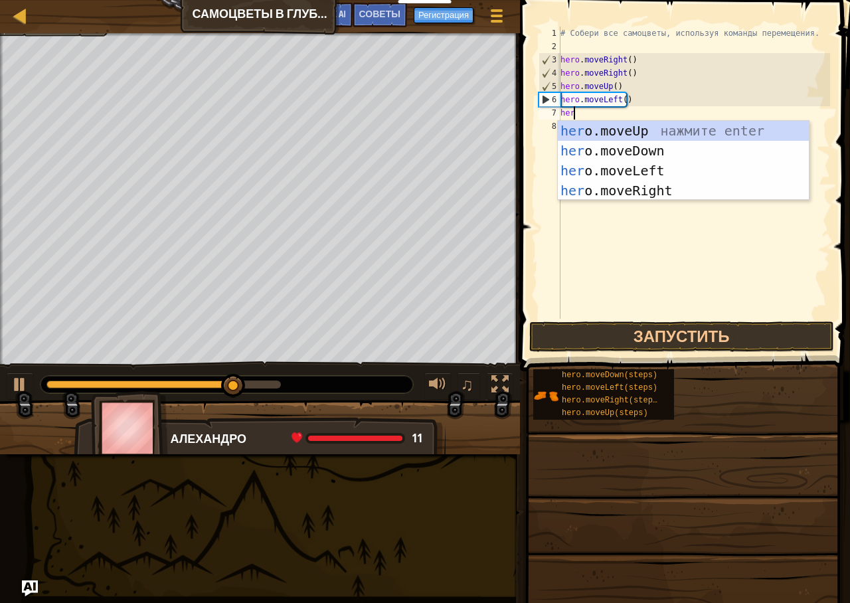
type textarea "hero"
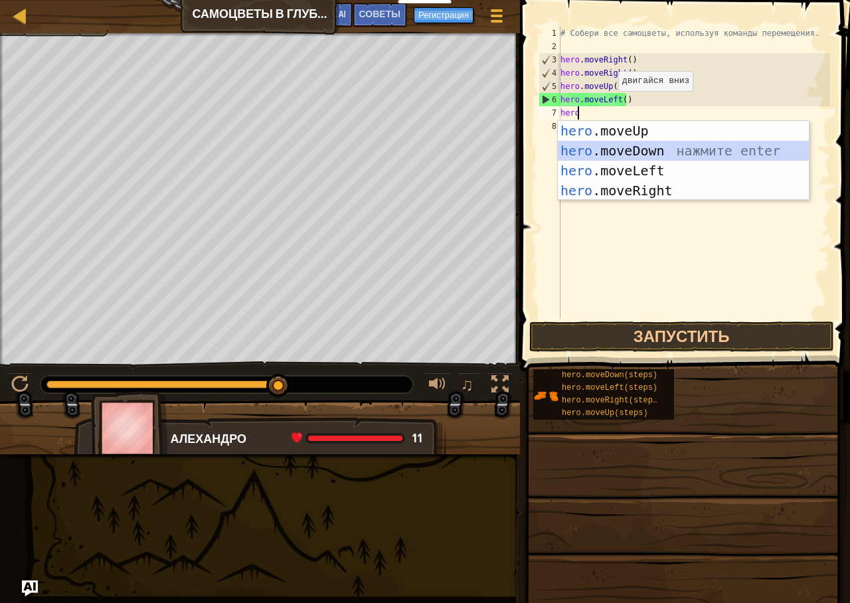
click at [587, 141] on div "hero .moveUp нажмите enter hero .moveDown нажмите enter hero .moveLeft нажмите …" at bounding box center [683, 181] width 251 height 120
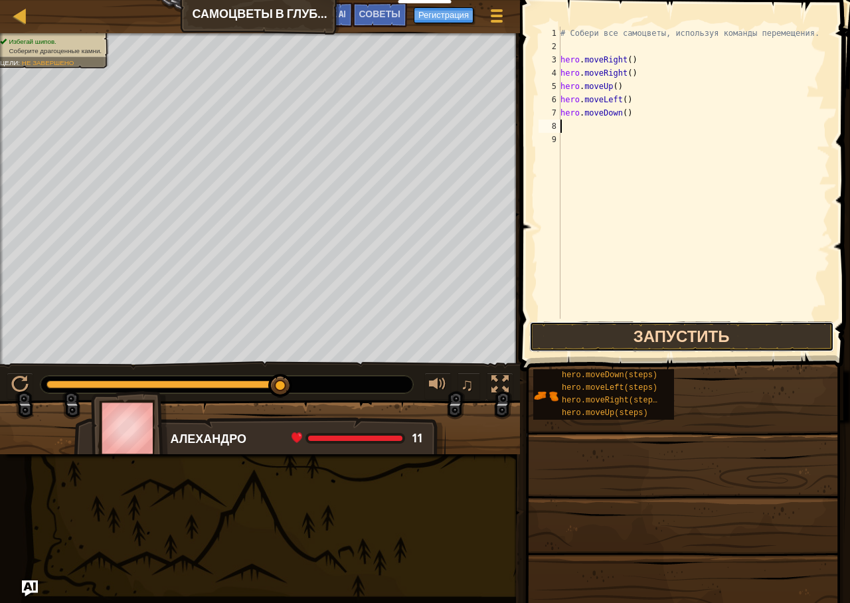
click at [580, 336] on button "Запустить" at bounding box center [681, 336] width 305 height 31
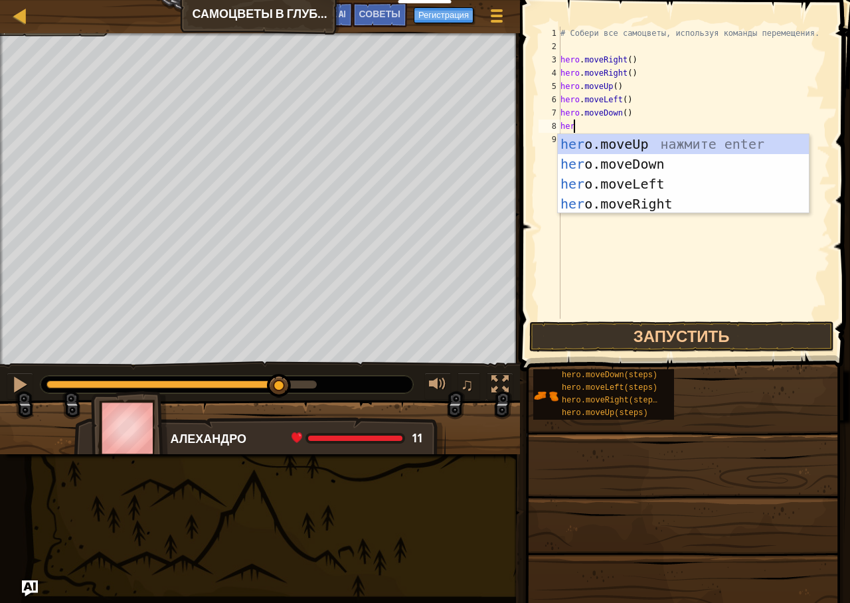
type textarea "hero"
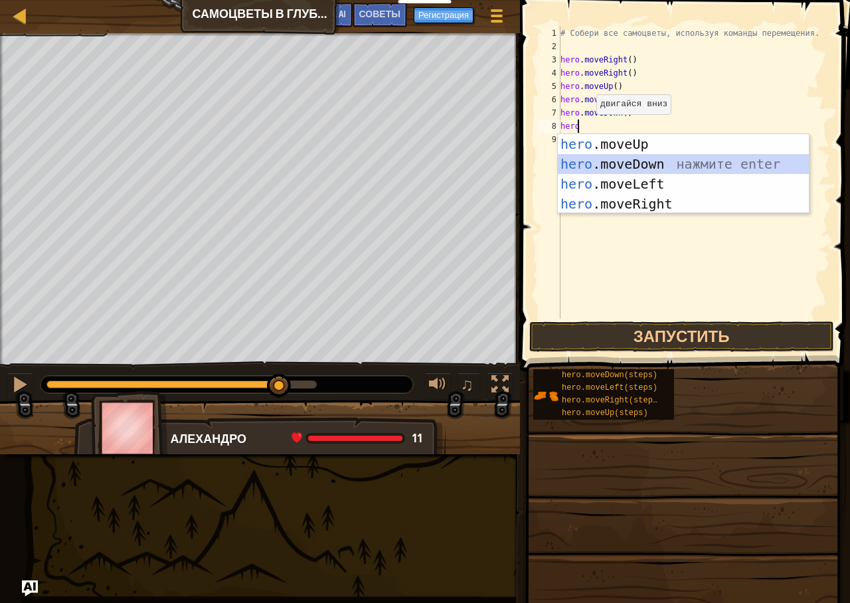
click at [608, 173] on div "hero .moveUp нажмите enter hero .moveDown нажмите enter hero .moveLeft нажмите …" at bounding box center [683, 194] width 251 height 120
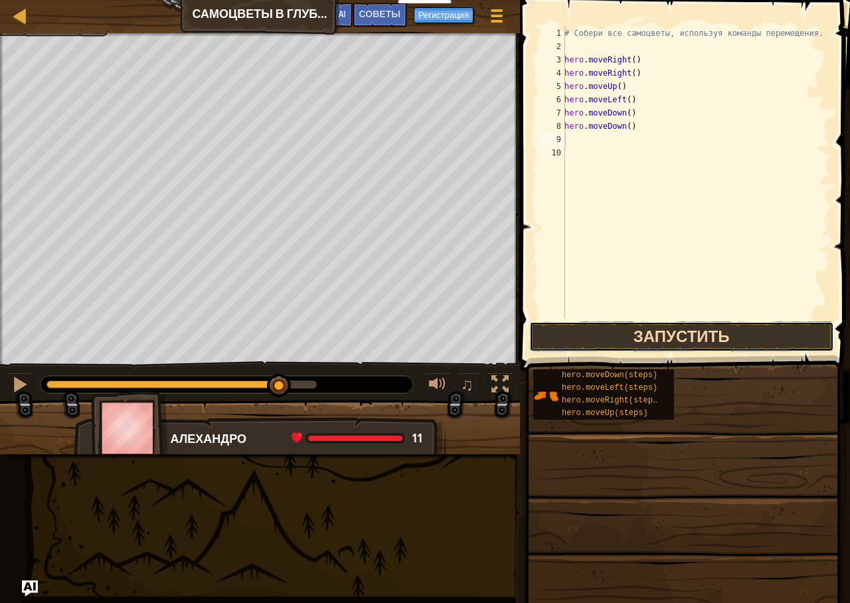
click at [651, 339] on button "Запустить" at bounding box center [681, 336] width 305 height 31
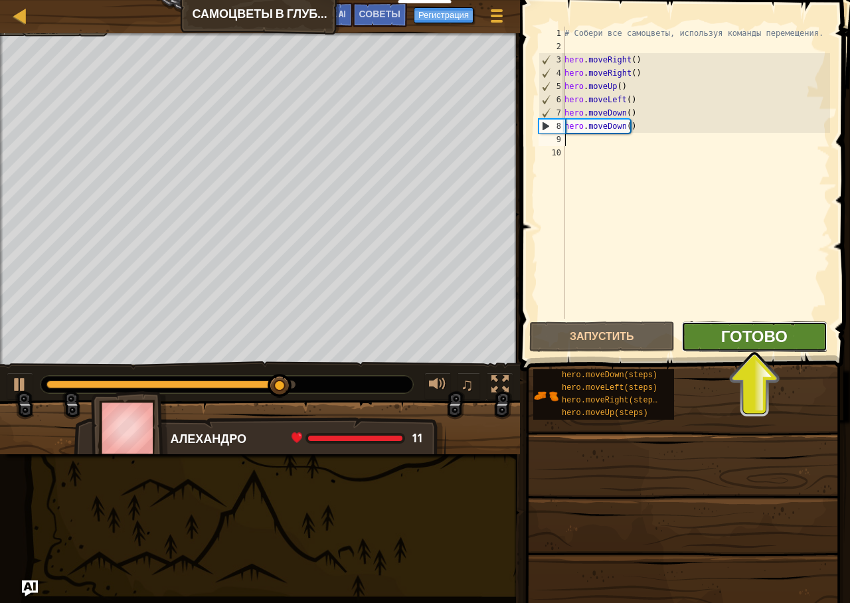
click at [759, 332] on span "Готово" at bounding box center [754, 335] width 66 height 21
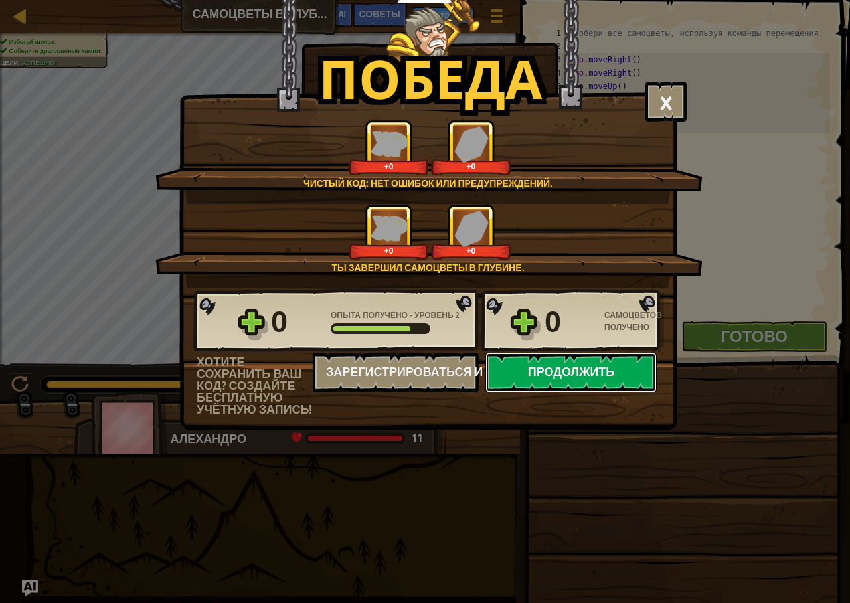
click at [589, 363] on button "Продолжить" at bounding box center [571, 373] width 171 height 40
select select "ru"
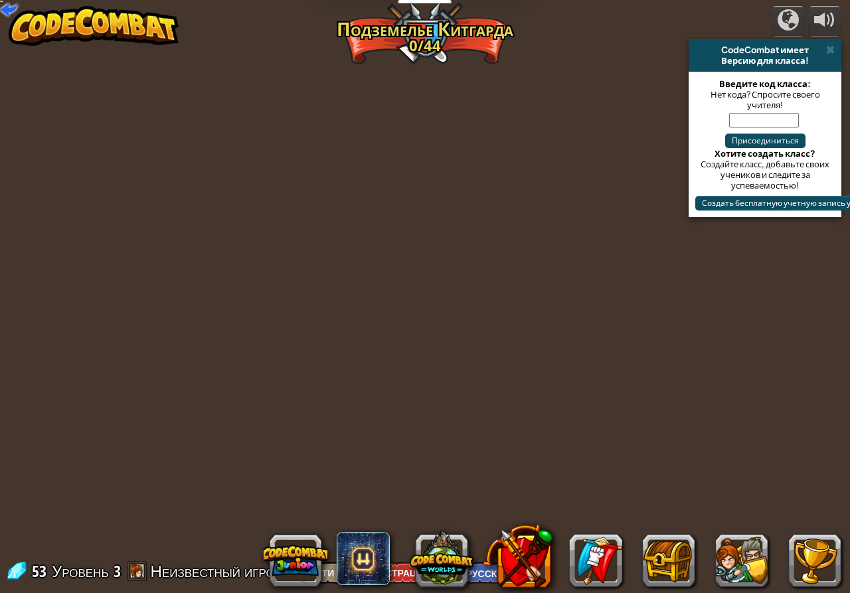
select select "ru"
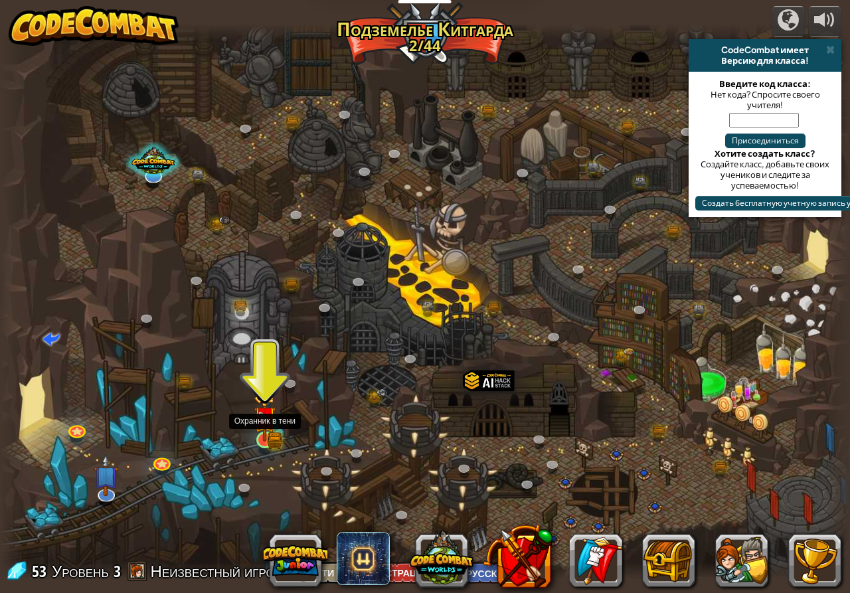
click at [274, 448] on div "Крутой каньон (Заблокировано) Задание: собрать больше золота, используя все нав…" at bounding box center [425, 302] width 850 height 556
click at [270, 444] on link at bounding box center [265, 440] width 27 height 27
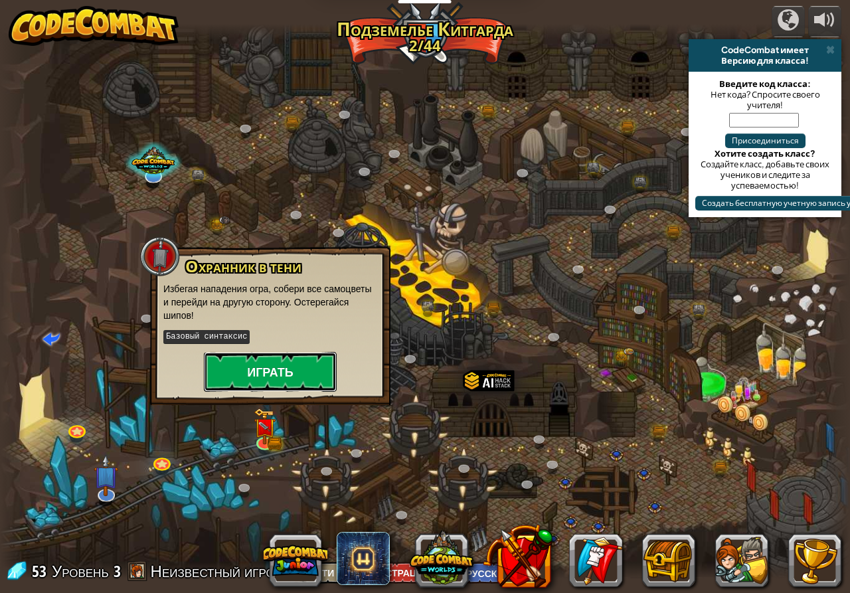
click at [254, 369] on button "Играть" at bounding box center [270, 372] width 133 height 40
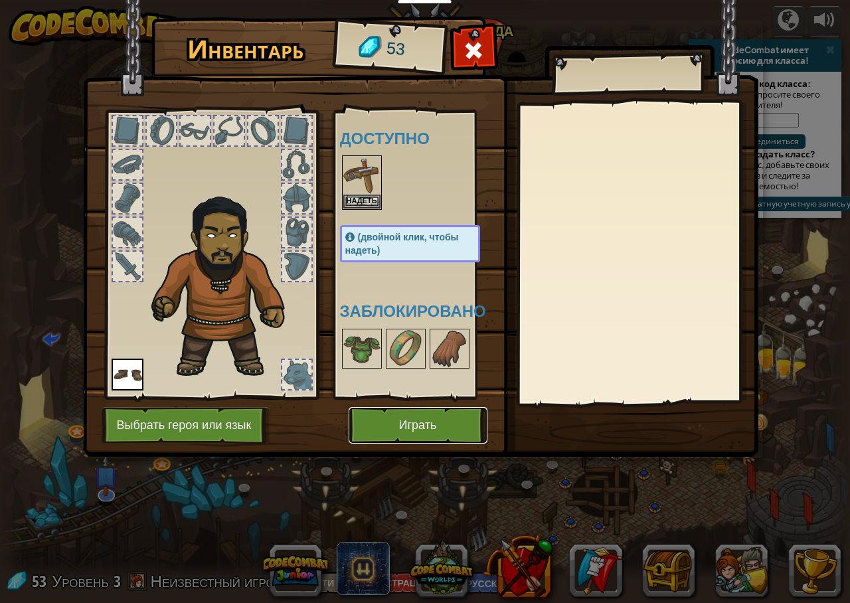
click at [406, 424] on button "Играть" at bounding box center [418, 425] width 139 height 37
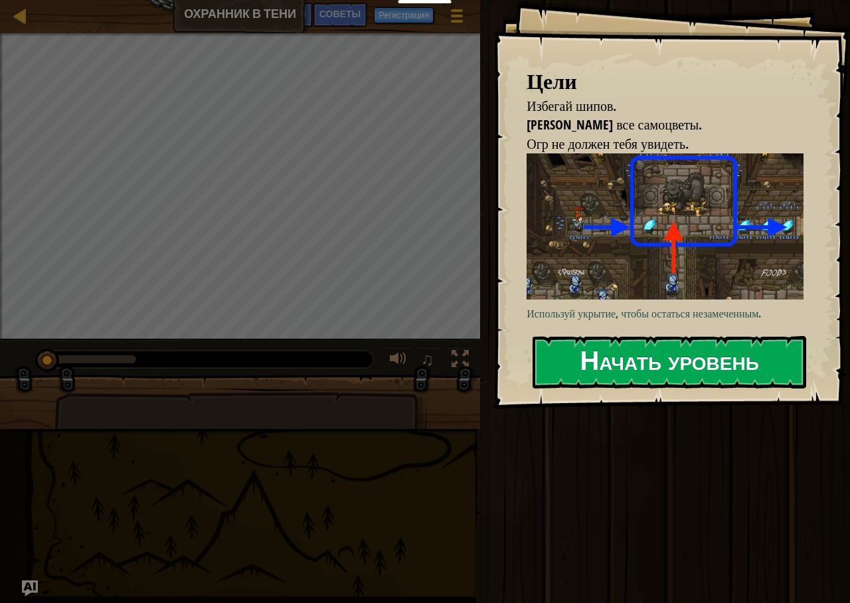
click at [628, 372] on button "Начать уровень" at bounding box center [670, 362] width 274 height 52
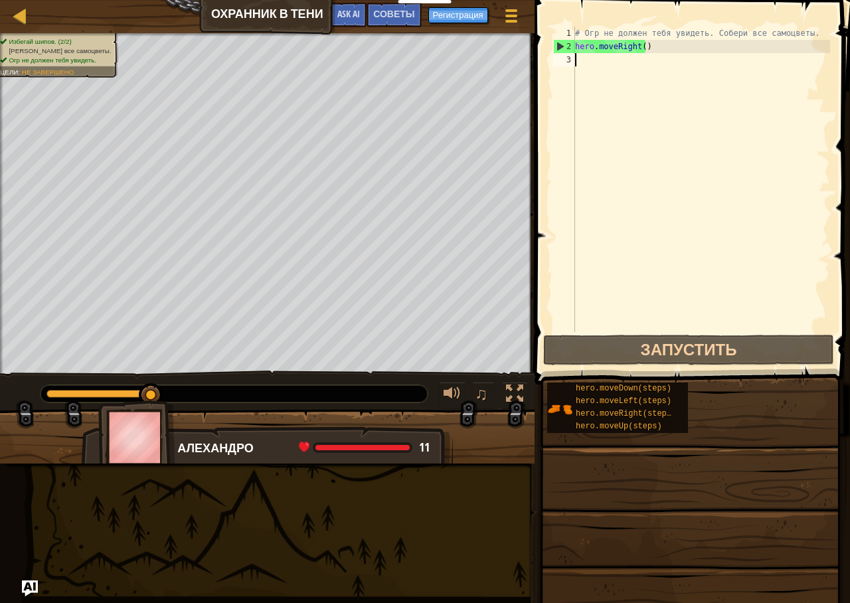
scroll to position [6, 0]
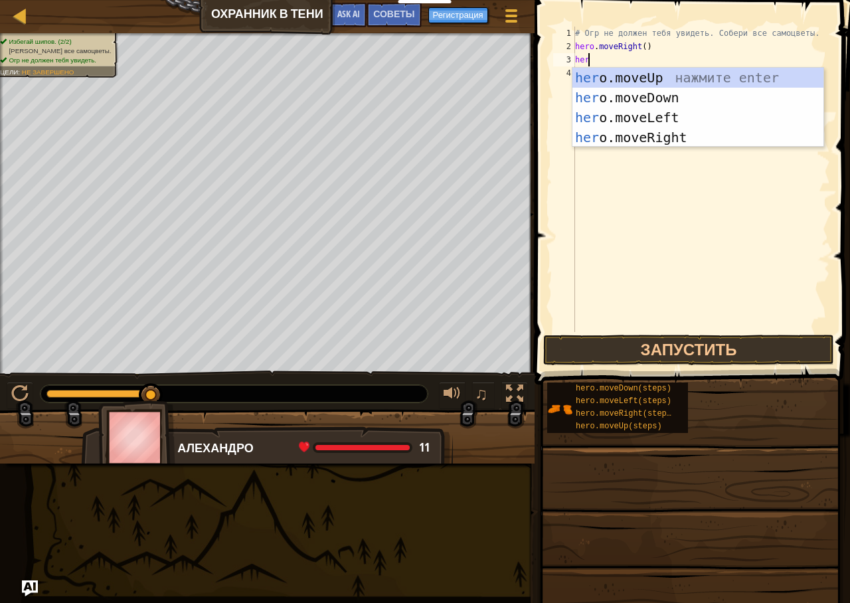
type textarea "hero"
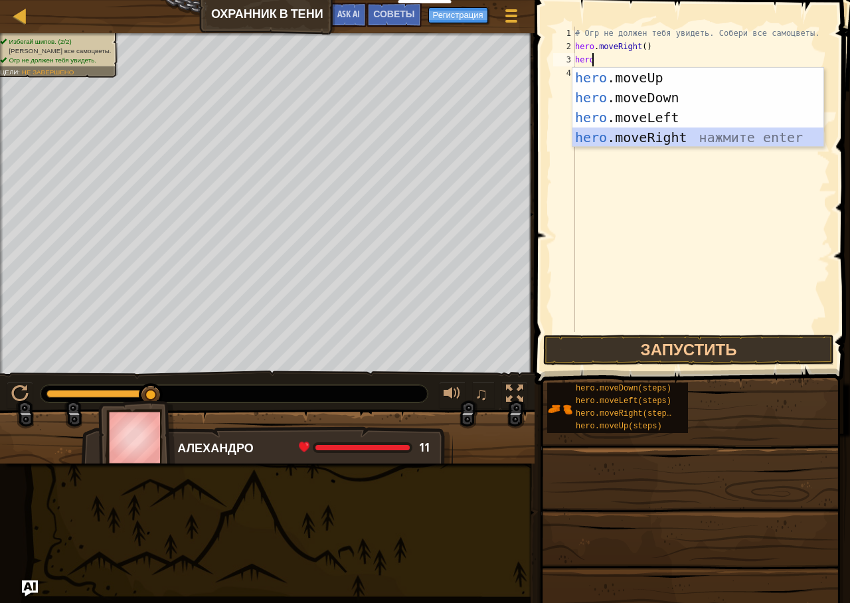
click at [610, 139] on div "hero .moveUp нажмите enter hero .moveDown нажмите enter hero .moveLeft нажмите …" at bounding box center [698, 128] width 251 height 120
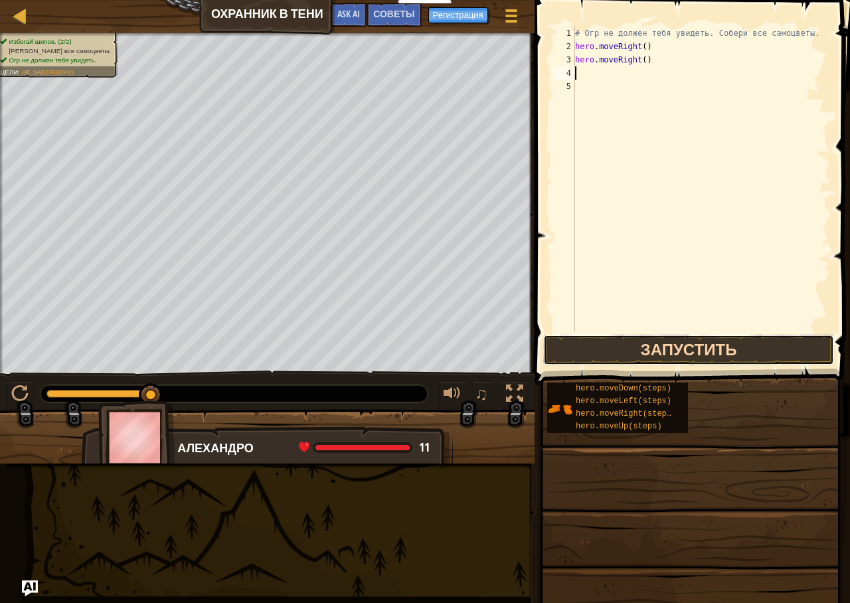
click at [624, 358] on button "Запустить" at bounding box center [688, 350] width 291 height 31
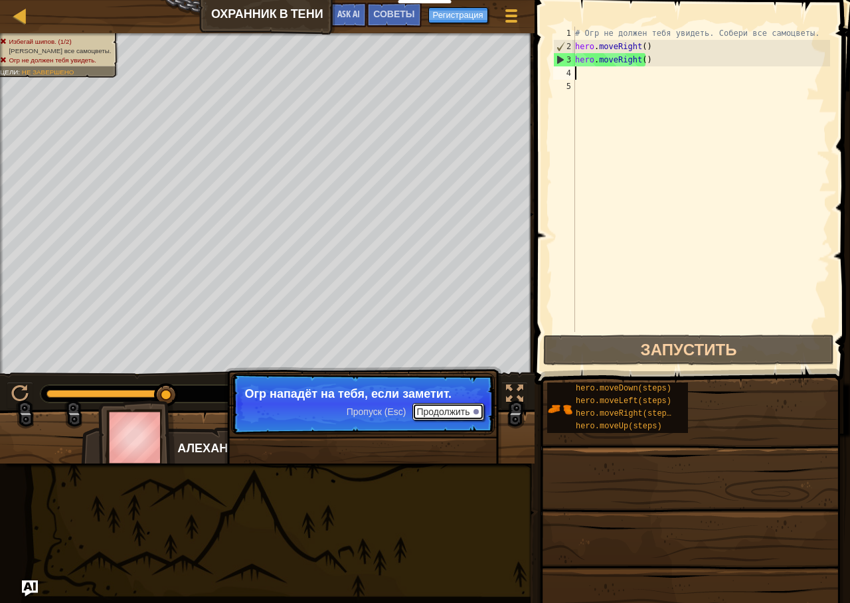
click at [424, 414] on button "Продолжить" at bounding box center [447, 411] width 71 height 17
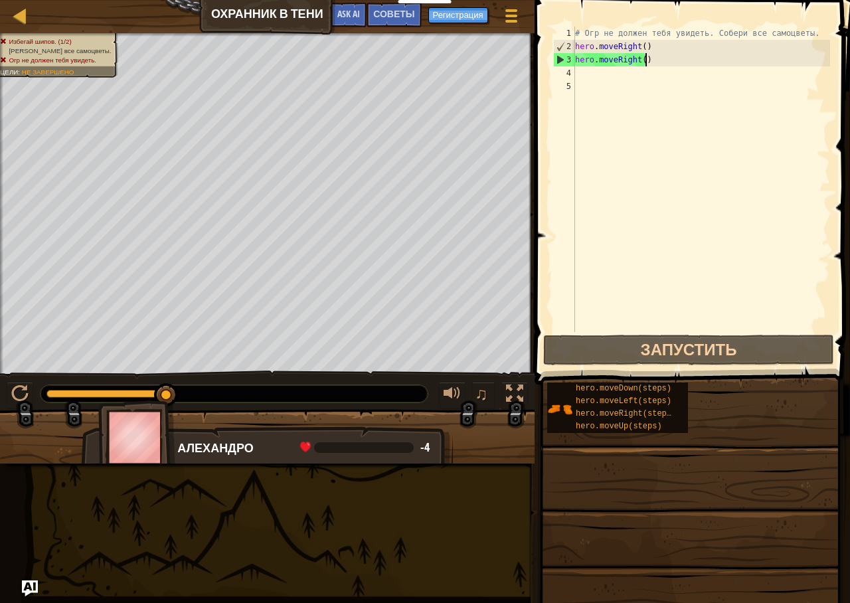
click at [652, 64] on div "# Огр не должен тебя увидеть. Собери все самоцветы. hero . moveRight ( ) hero .…" at bounding box center [702, 193] width 258 height 332
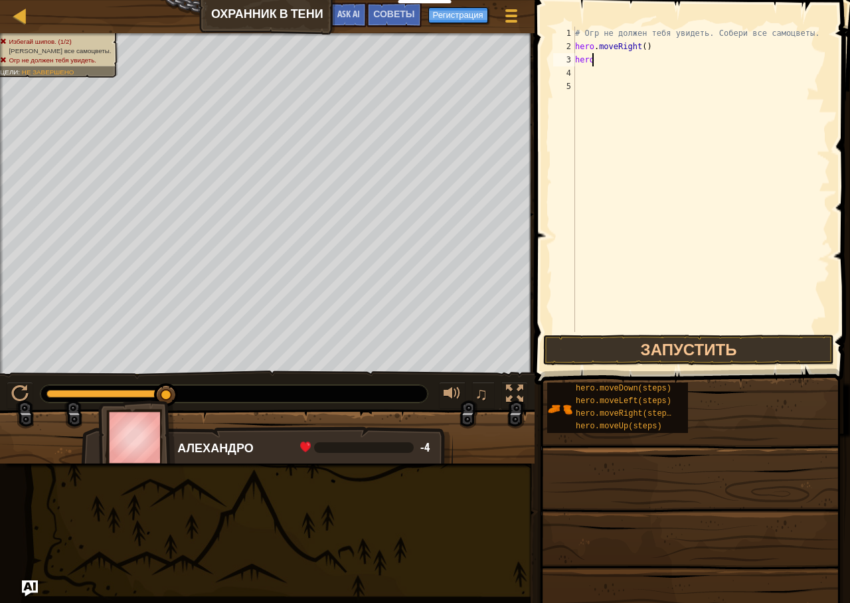
scroll to position [6, 1]
type textarea "h"
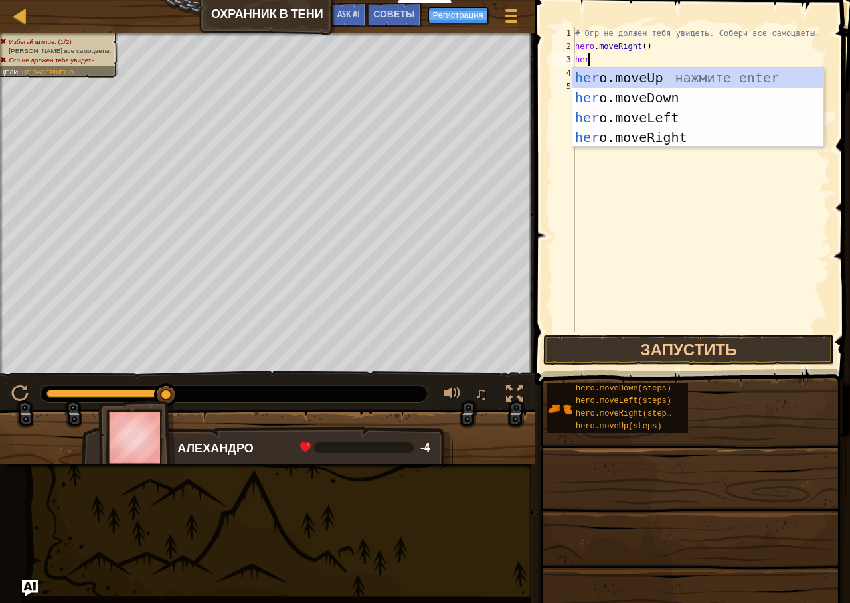
type textarea "hero"
click at [675, 76] on div "hero .moveUp нажмите enter hero .moveDown нажмите enter hero .moveLeft нажмите …" at bounding box center [698, 128] width 251 height 120
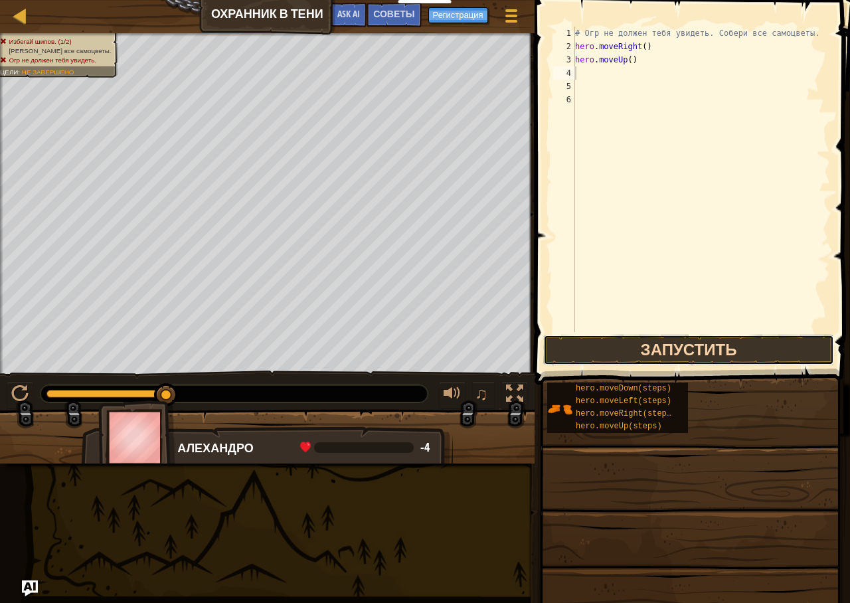
click at [731, 349] on button "Запустить" at bounding box center [688, 350] width 291 height 31
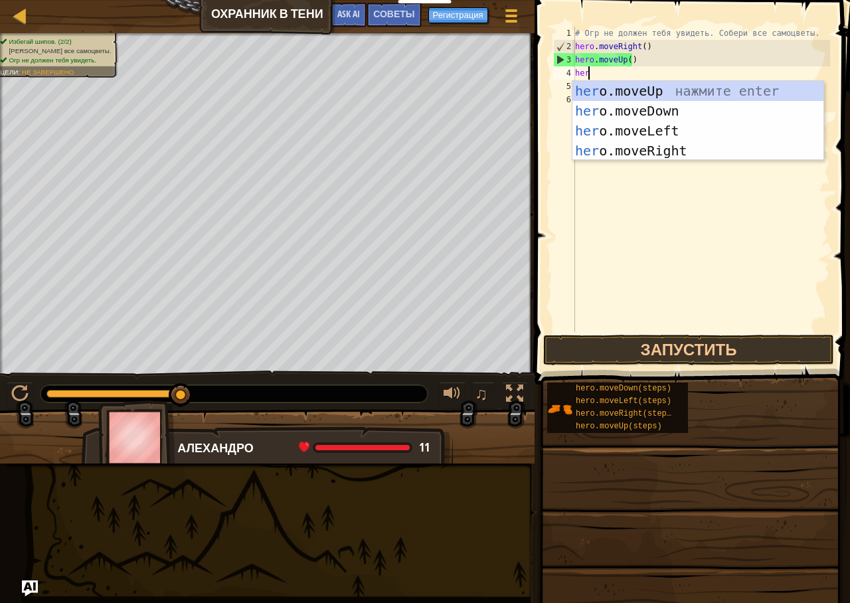
type textarea "hero"
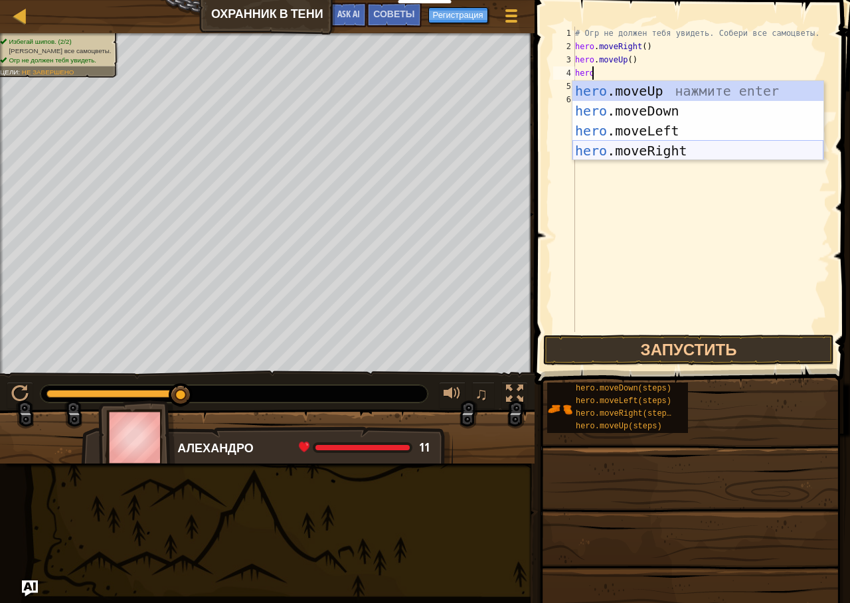
click at [712, 147] on div "hero .moveUp нажмите enter hero .moveDown нажмите enter hero .moveLeft нажмите …" at bounding box center [698, 141] width 251 height 120
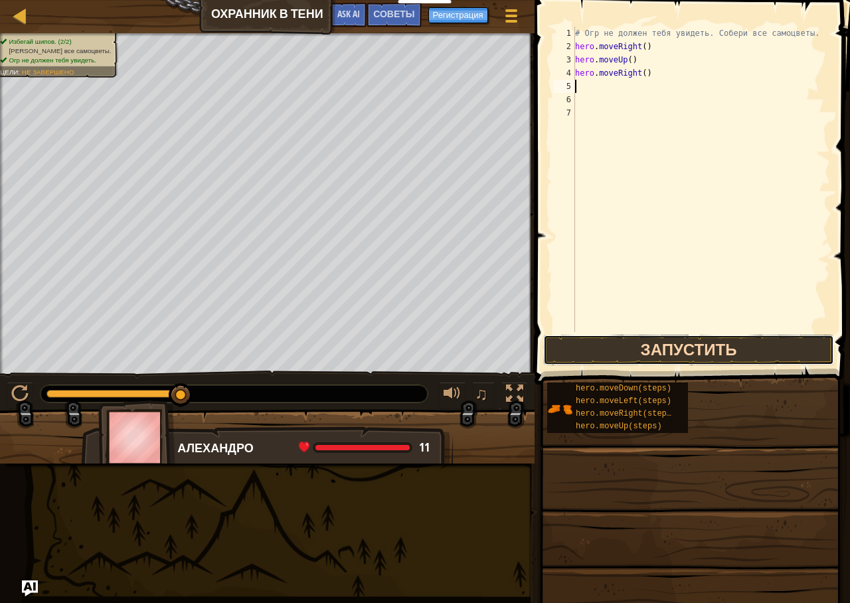
click at [665, 341] on button "Запустить" at bounding box center [688, 350] width 291 height 31
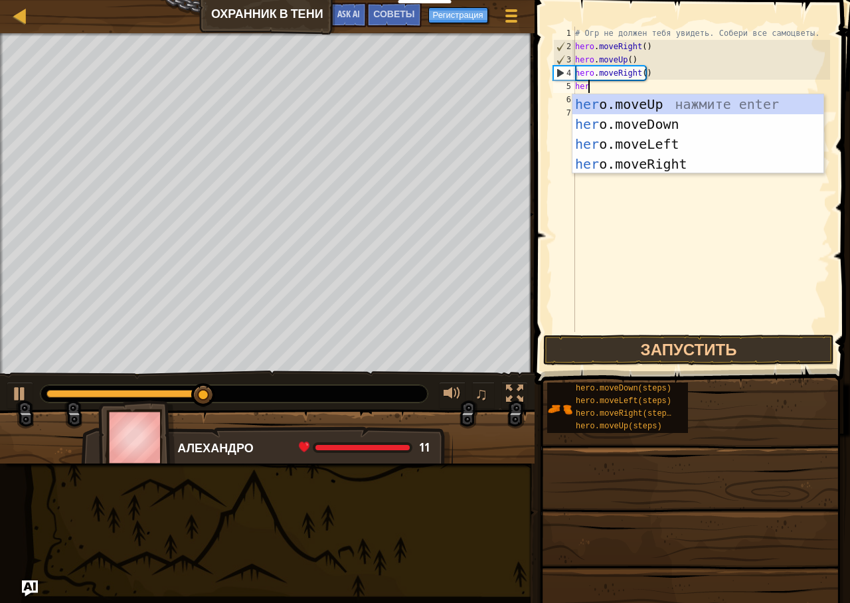
type textarea "hero"
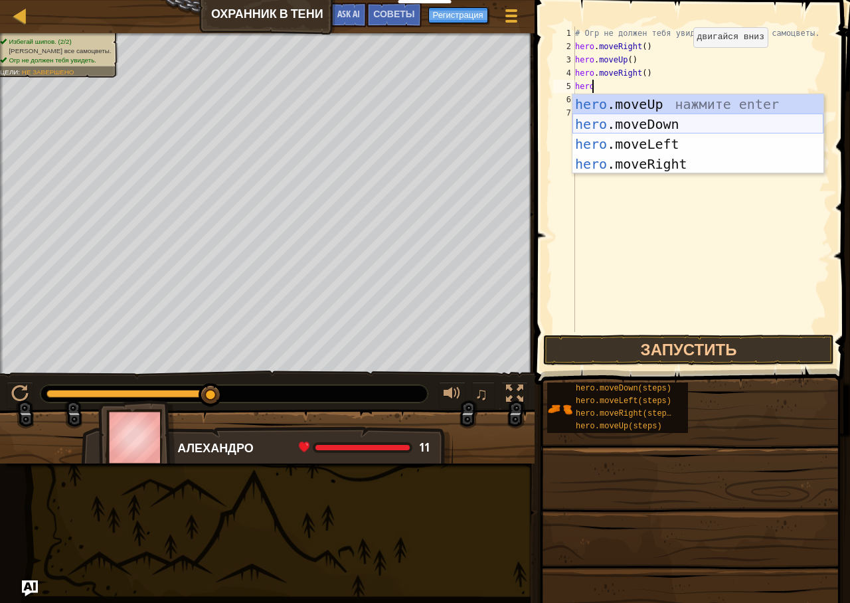
click at [633, 125] on div "hero .moveUp нажмите enter hero .moveDown нажмите enter hero .moveLeft нажмите …" at bounding box center [698, 154] width 251 height 120
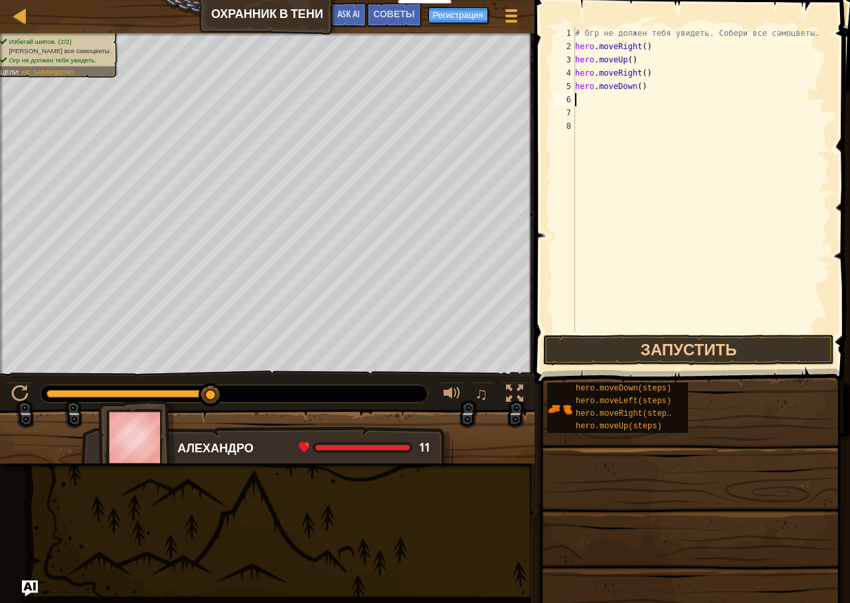
scroll to position [6, 0]
click at [651, 346] on button "Запустить" at bounding box center [688, 350] width 291 height 31
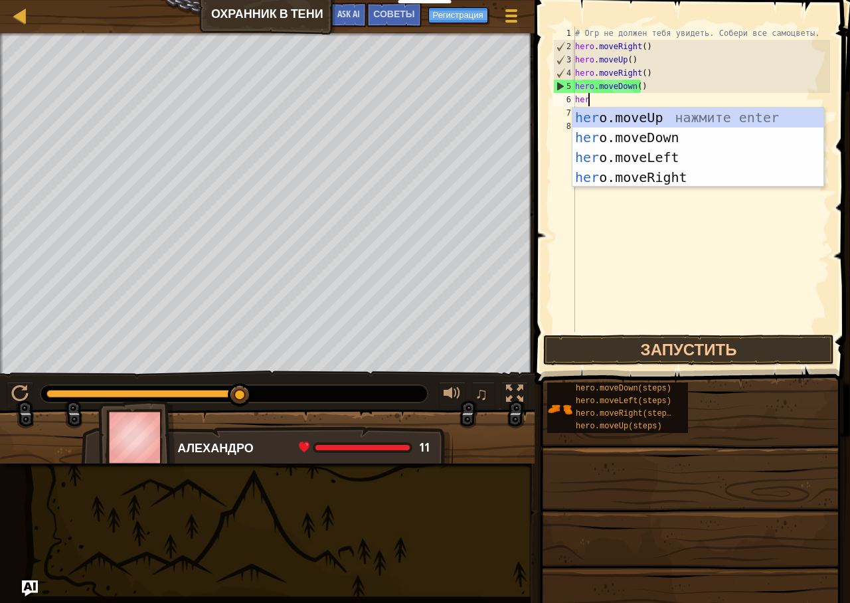
type textarea "hero"
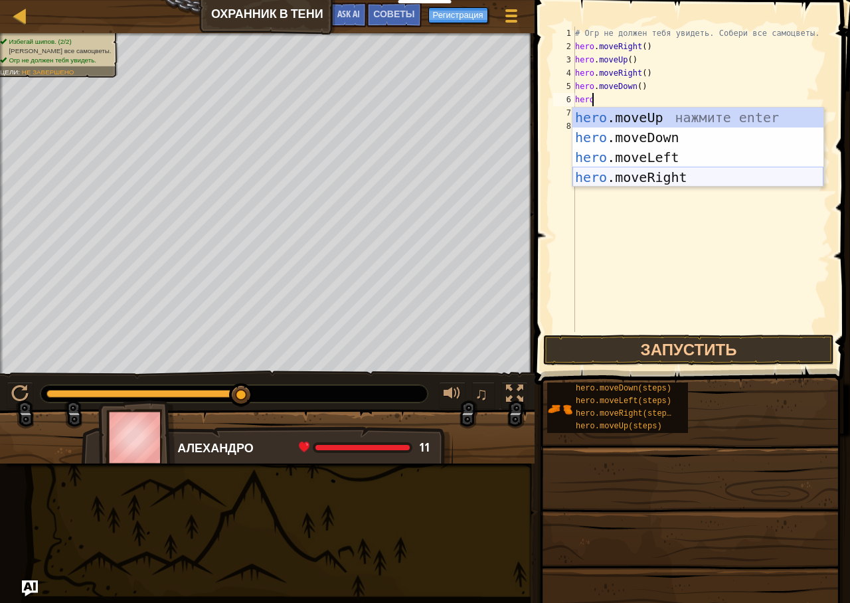
click at [654, 171] on div "hero .moveUp нажмите enter hero .moveDown нажмите enter hero .moveLeft нажмите …" at bounding box center [698, 168] width 251 height 120
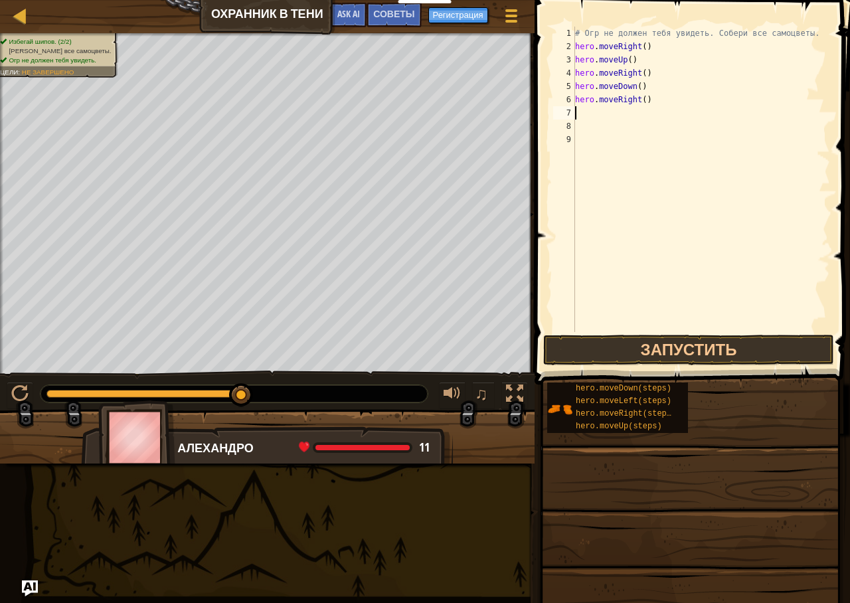
scroll to position [6, 0]
click at [632, 343] on button "Запустить" at bounding box center [688, 350] width 291 height 31
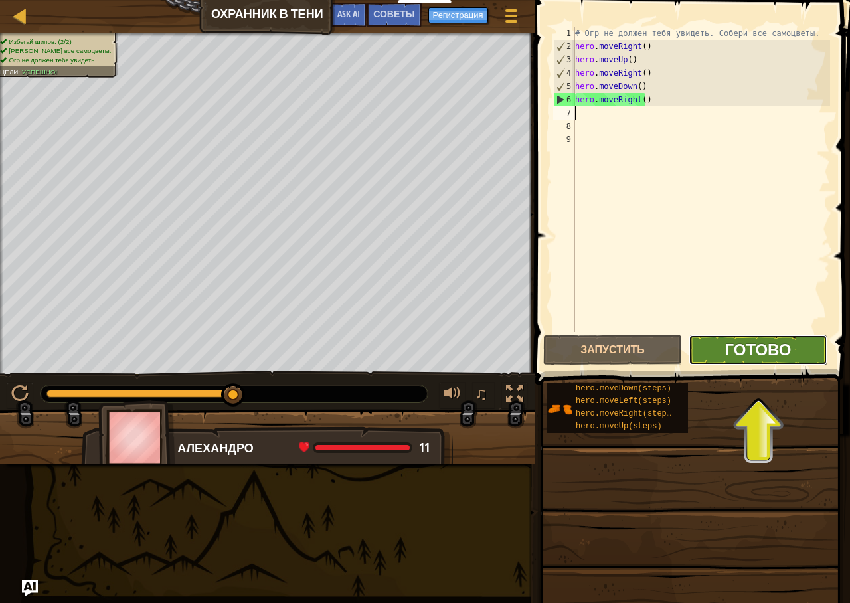
click at [766, 347] on span "Готово" at bounding box center [758, 349] width 66 height 21
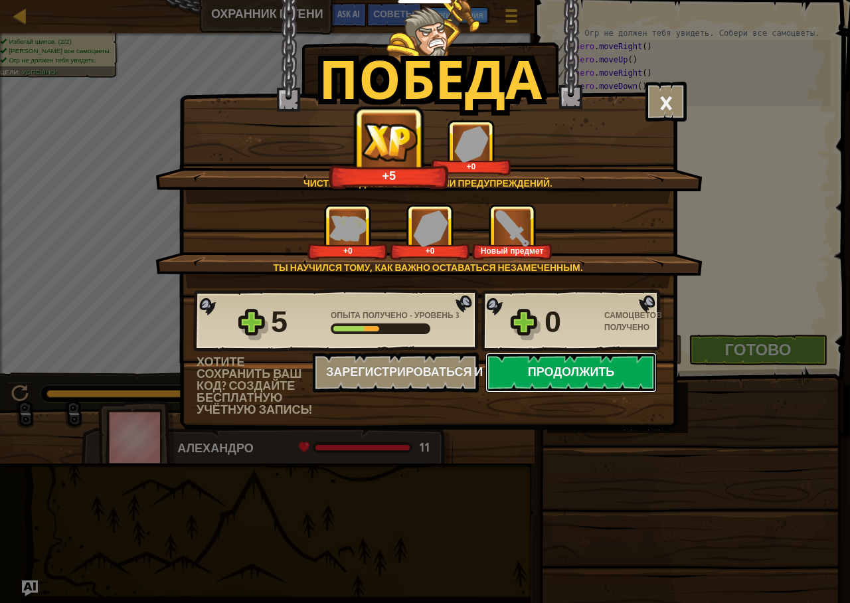
click at [543, 384] on button "Продолжить" at bounding box center [571, 373] width 171 height 40
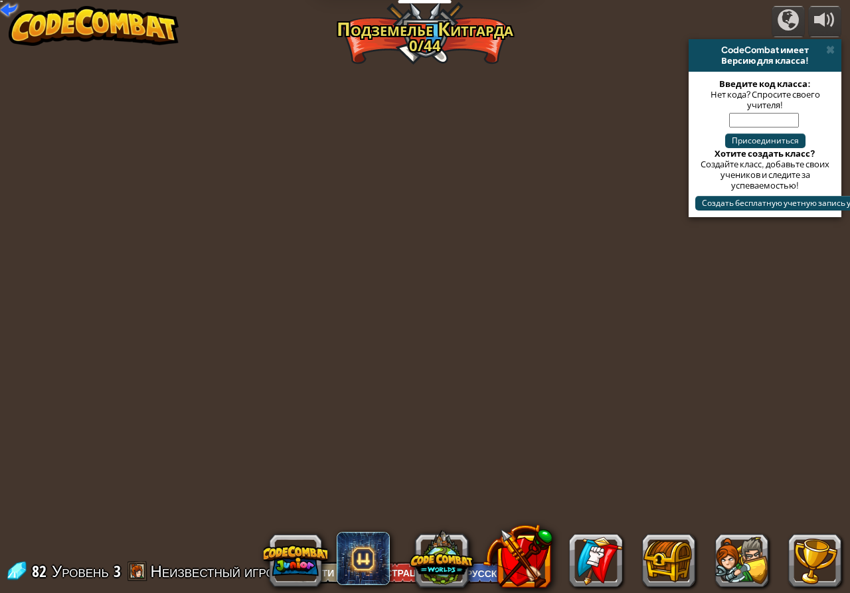
select select "ru"
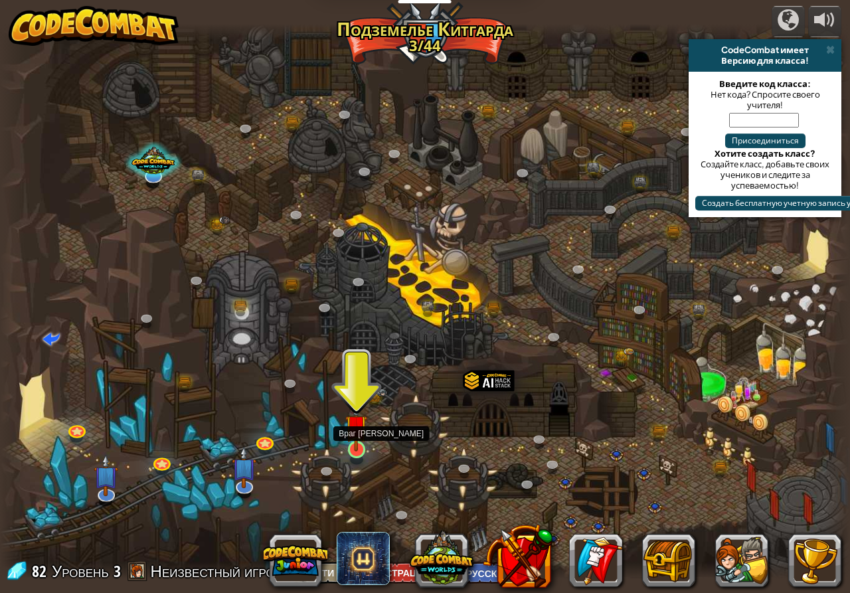
click at [360, 438] on img at bounding box center [356, 425] width 22 height 50
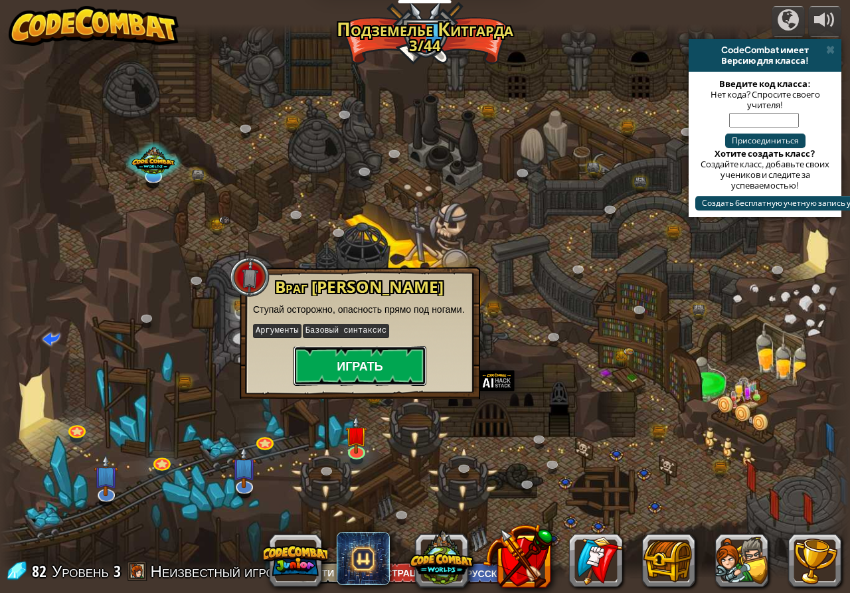
click at [384, 370] on button "Играть" at bounding box center [360, 366] width 133 height 40
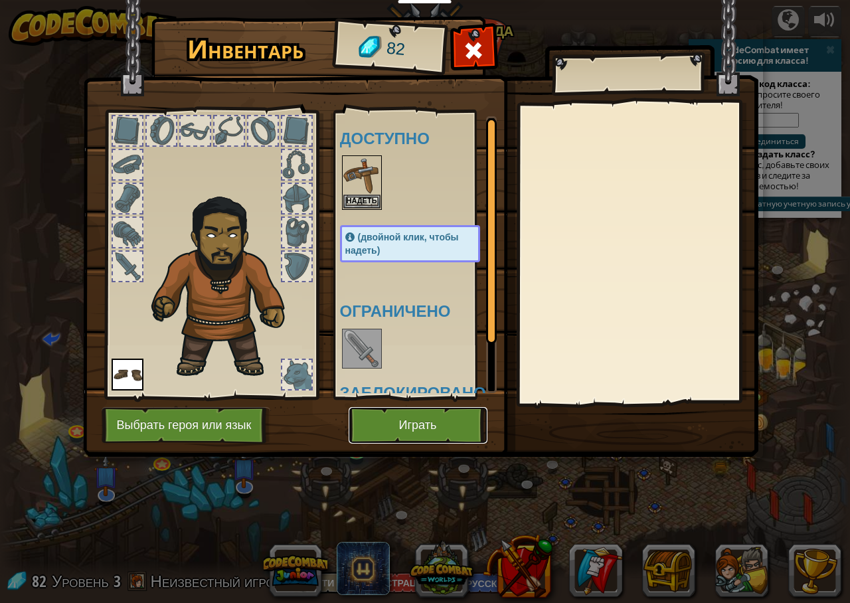
click at [439, 422] on button "Играть" at bounding box center [418, 425] width 139 height 37
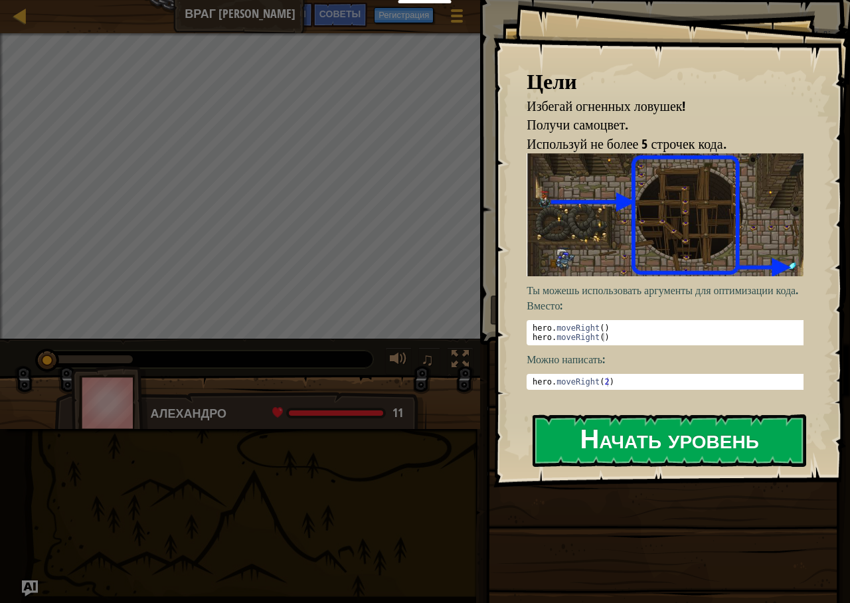
click at [628, 441] on button "Начать уровень" at bounding box center [670, 440] width 274 height 52
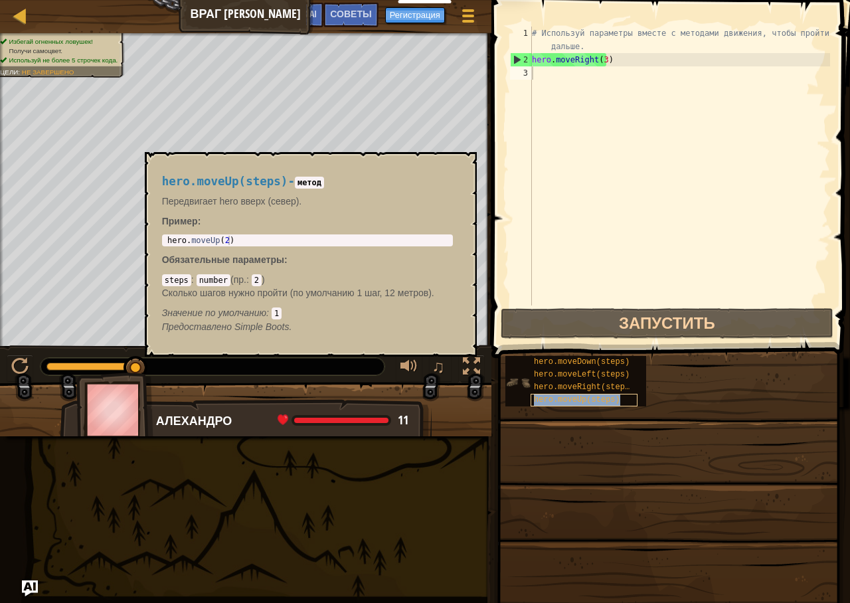
click at [596, 404] on span "hero.moveUp(steps)" at bounding box center [577, 399] width 86 height 9
click at [592, 400] on span "hero.moveUp(steps)" at bounding box center [577, 399] width 86 height 9
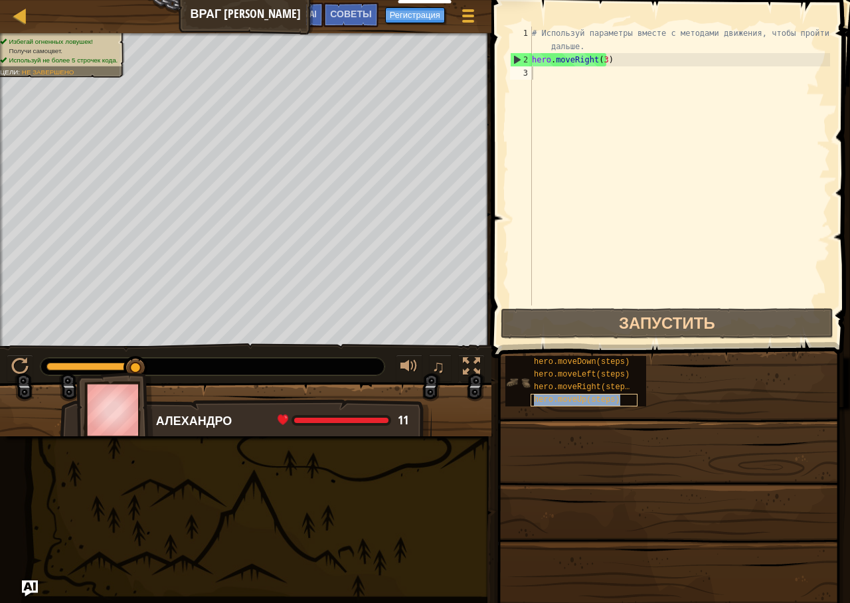
click at [592, 400] on span "hero.moveUp(steps)" at bounding box center [577, 399] width 86 height 9
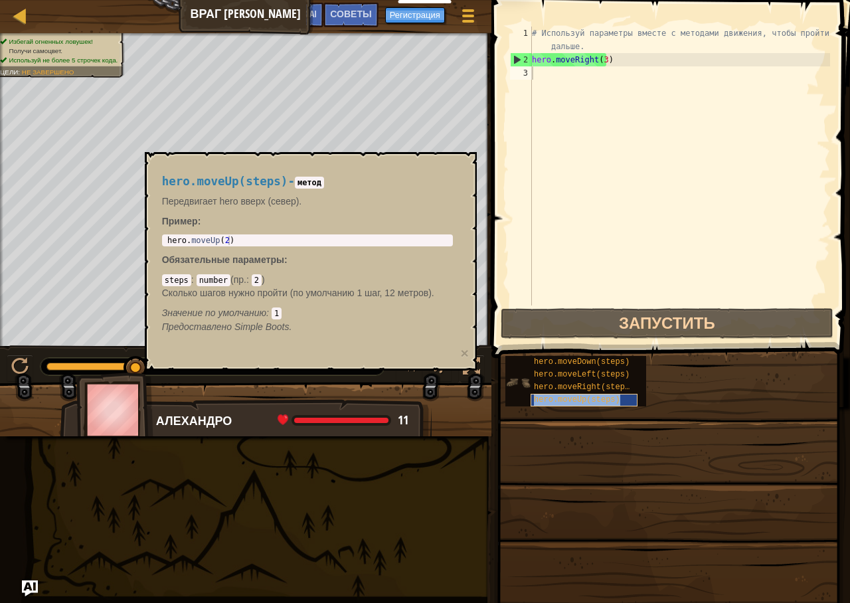
click at [592, 400] on span "hero.moveUp(steps)" at bounding box center [577, 399] width 86 height 9
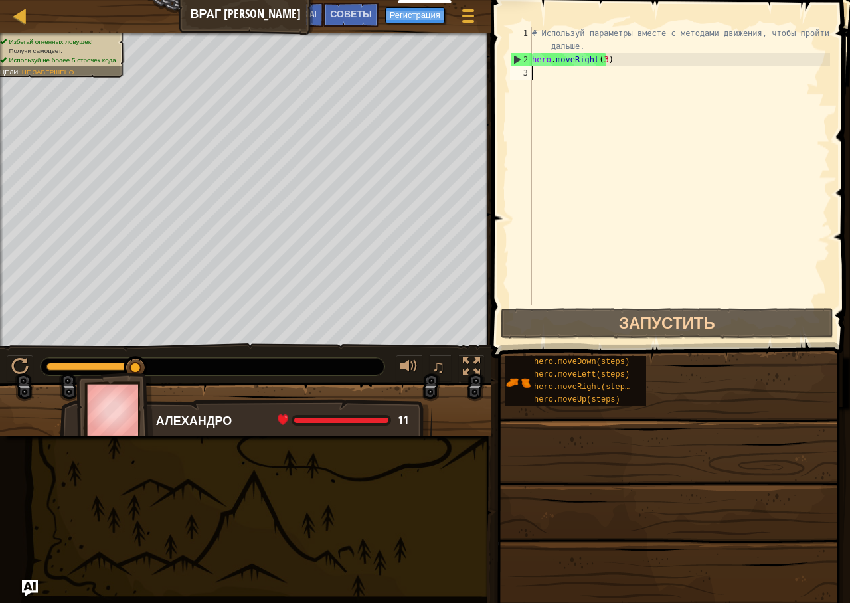
scroll to position [6, 0]
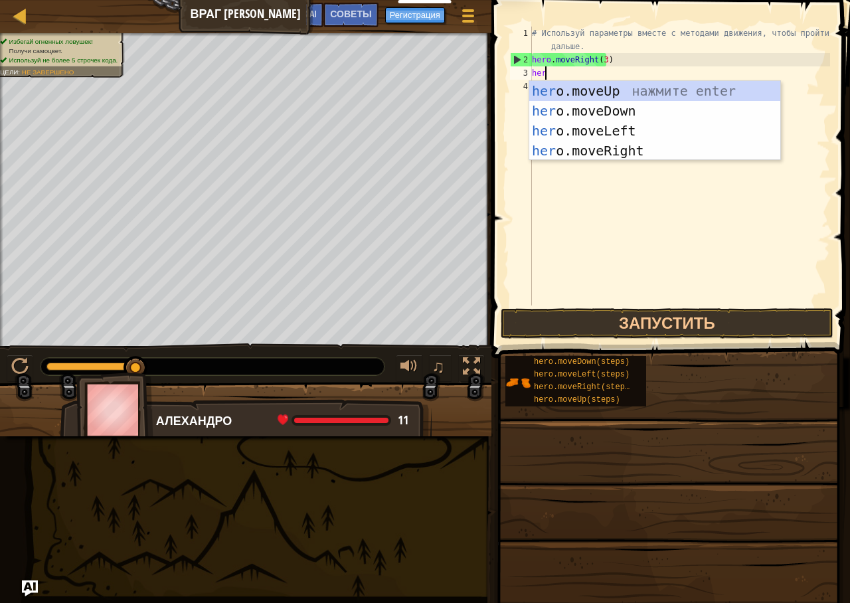
type textarea "hero"
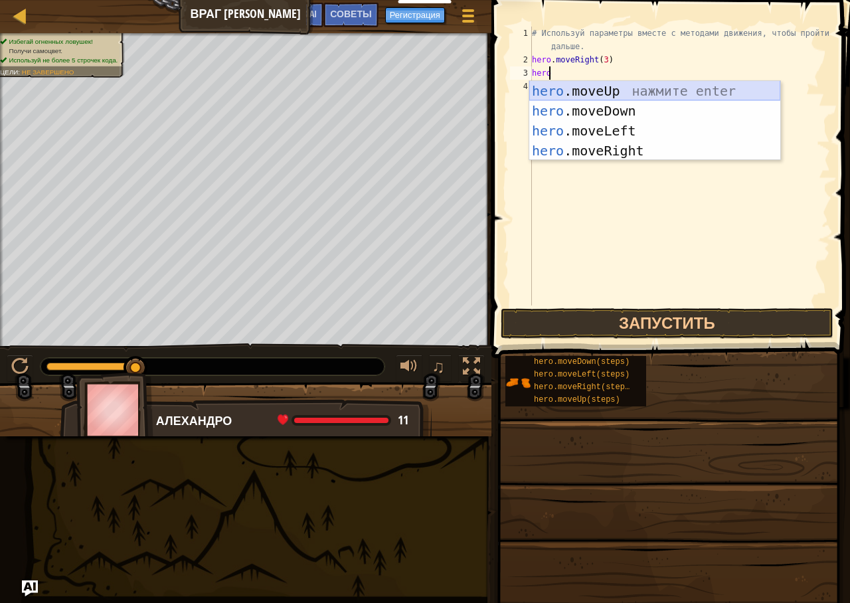
click at [592, 91] on div "hero .moveUp нажмите enter hero .moveDown нажмите enter hero .moveLeft нажмите …" at bounding box center [654, 141] width 251 height 120
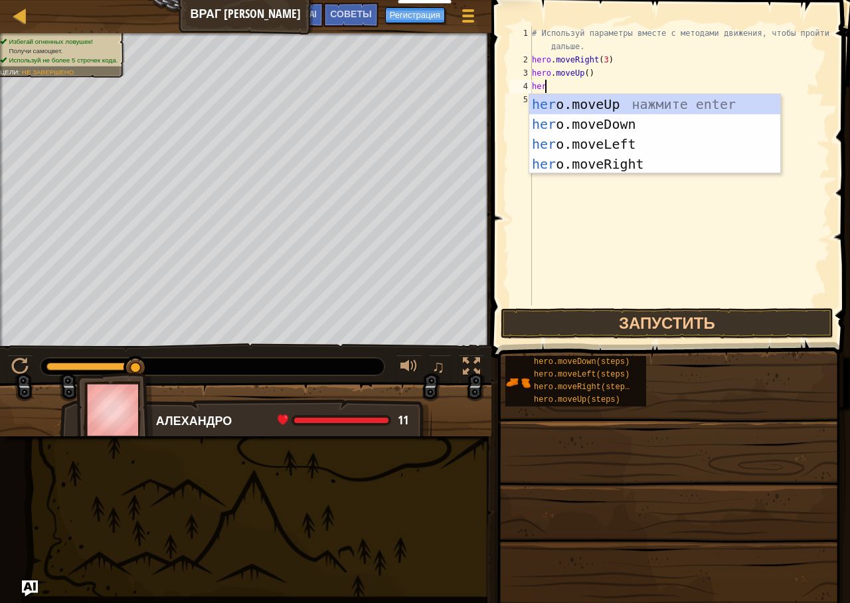
type textarea "hero"
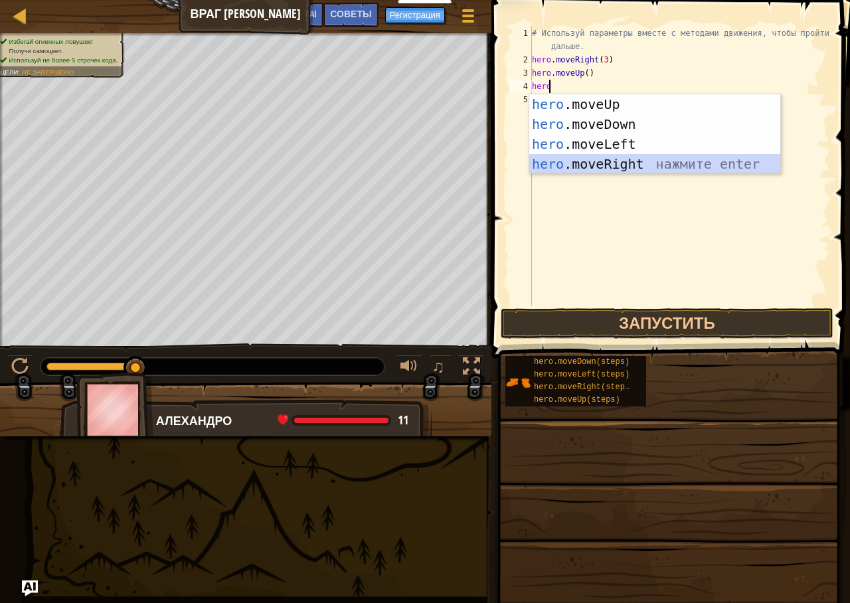
click at [594, 159] on div "hero .moveUp нажмите enter hero .moveDown нажмите enter hero .moveLeft нажмите …" at bounding box center [654, 154] width 251 height 120
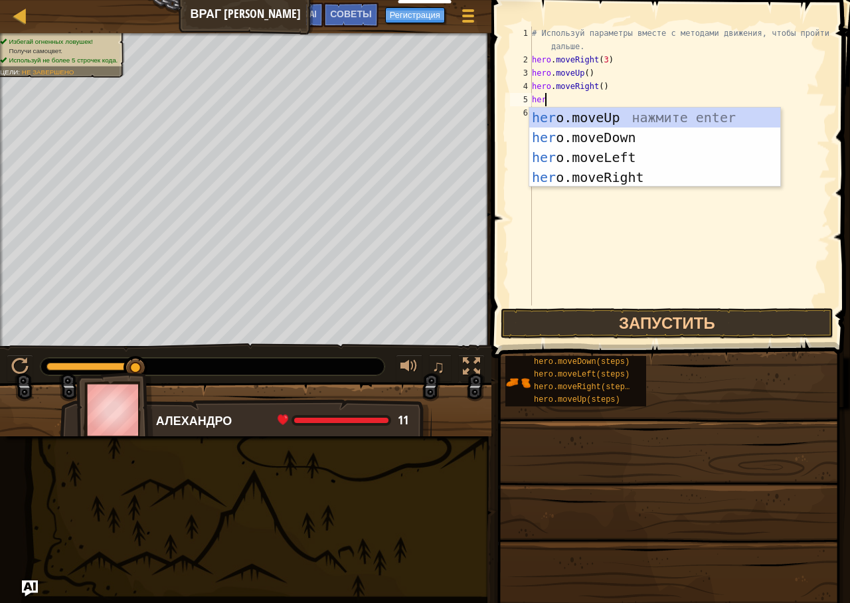
type textarea "hero"
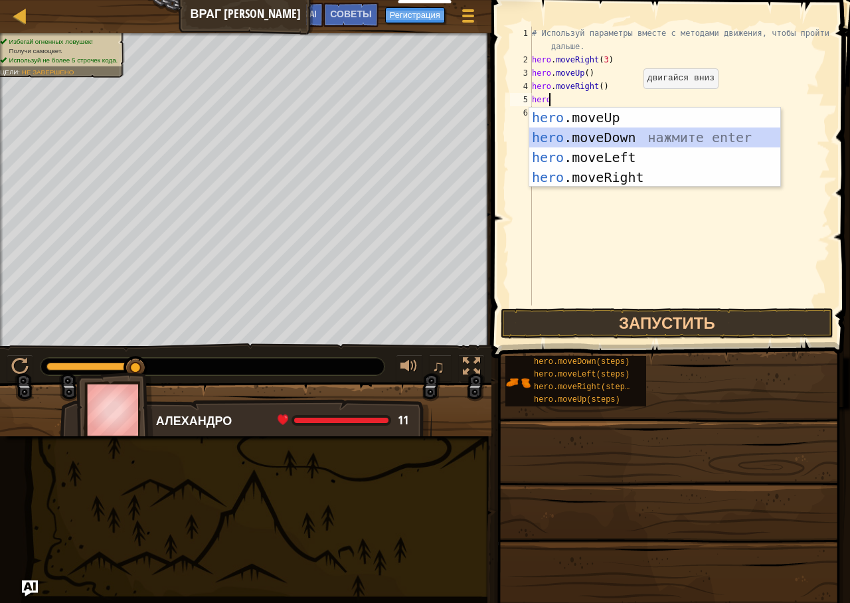
click at [632, 128] on div "hero .moveUp нажмите enter hero .moveDown нажмите enter hero .moveLeft нажмите …" at bounding box center [654, 168] width 251 height 120
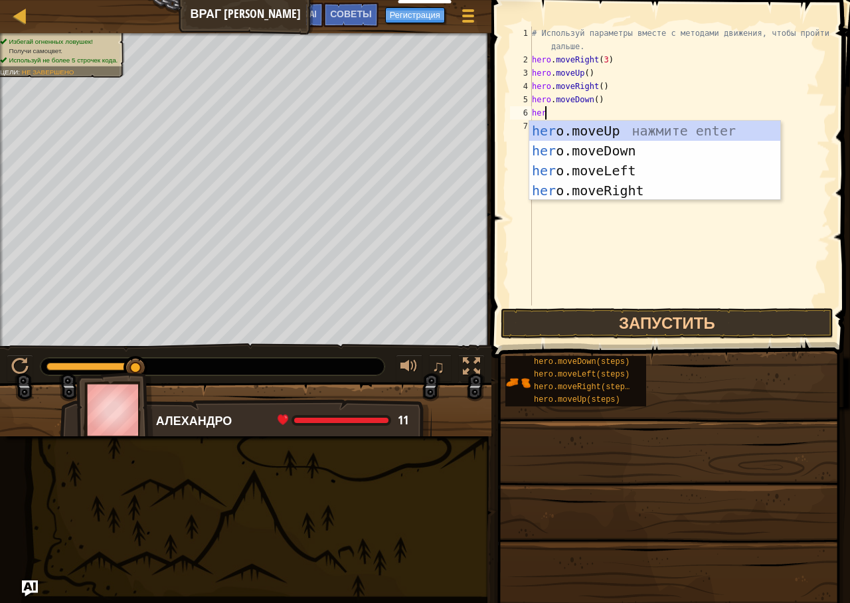
type textarea "hero"
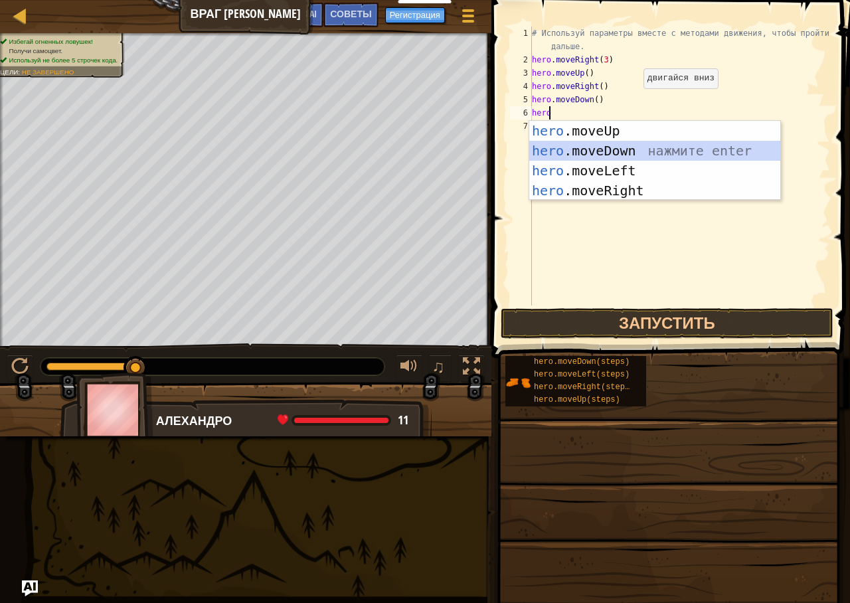
click at [604, 147] on div "hero .moveUp нажмите enter hero .moveDown нажмите enter hero .moveLeft нажмите …" at bounding box center [654, 181] width 251 height 120
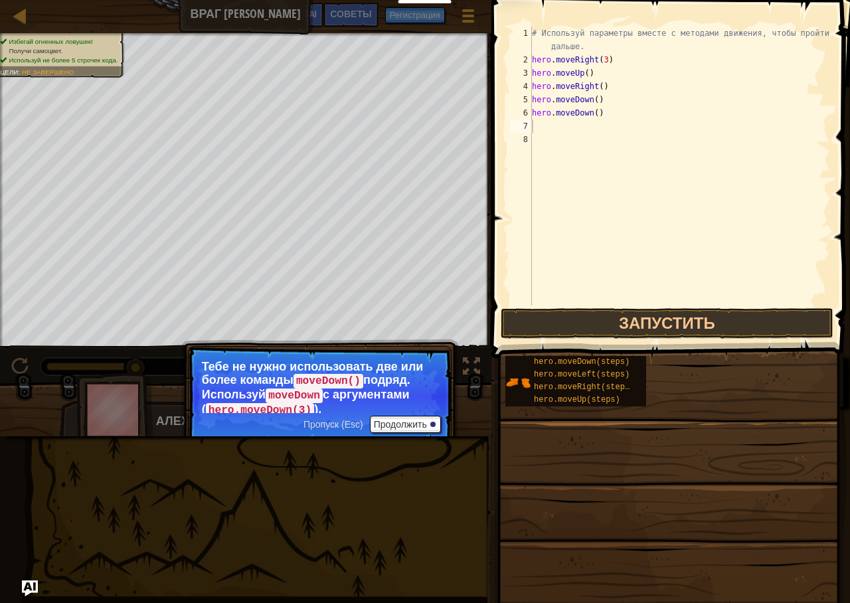
click at [388, 435] on p "Пропуск (Esc) Продолжить Тебе не нужно использовать две или более команды moveD…" at bounding box center [320, 396] width 264 height 101
click at [336, 420] on span "Пропуск (Esc)" at bounding box center [334, 424] width 60 height 11
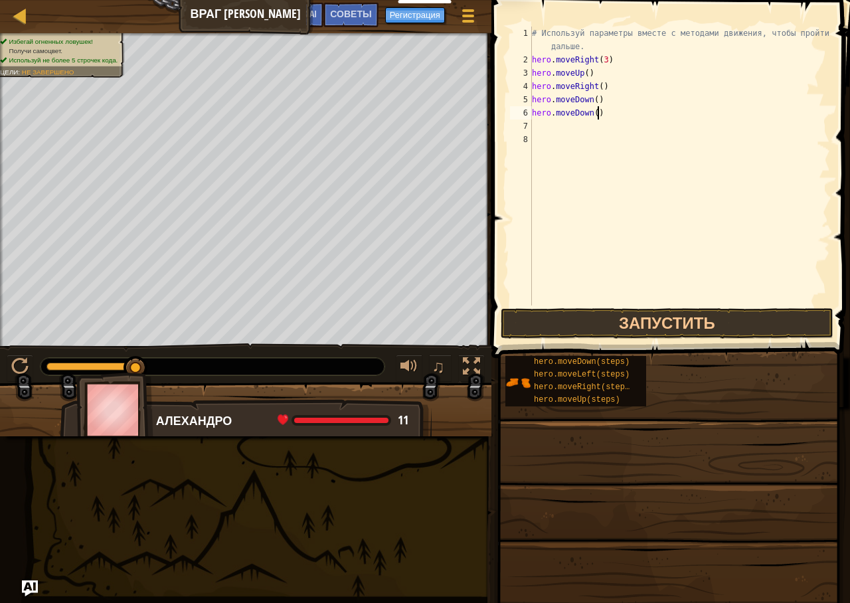
click at [602, 115] on div "# Используй параметры вместе с методами движения, чтобы пройти дальше. hero . m…" at bounding box center [679, 186] width 301 height 319
type textarea "h"
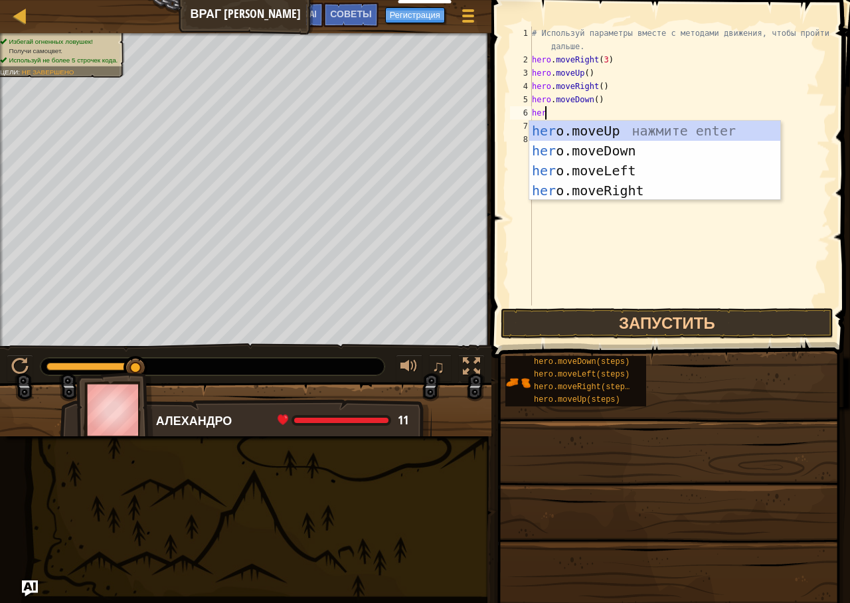
type textarea "hero"
click at [617, 195] on div "hero .moveUp нажмите enter hero .moveDown нажмите enter hero .moveLeft нажмите …" at bounding box center [654, 181] width 251 height 120
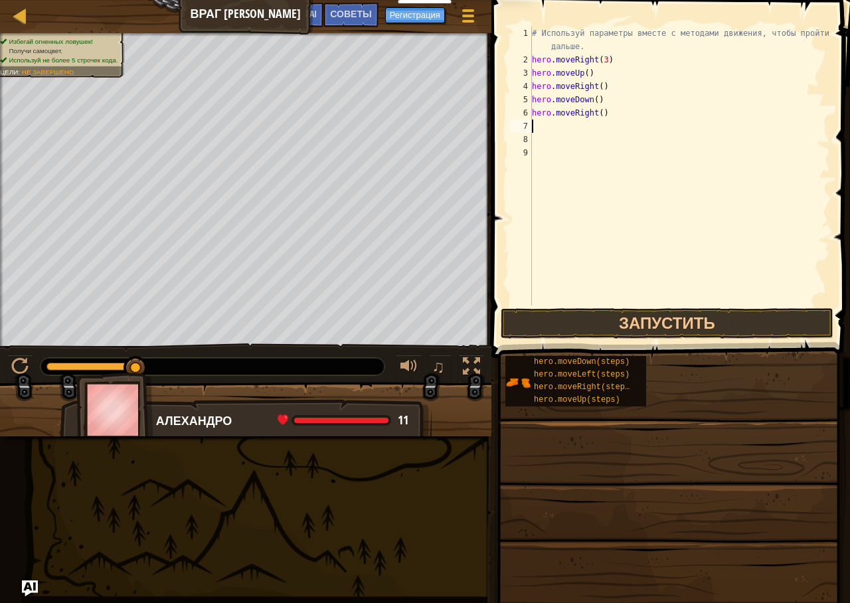
scroll to position [6, 0]
click at [559, 315] on button "Запустить" at bounding box center [667, 323] width 333 height 31
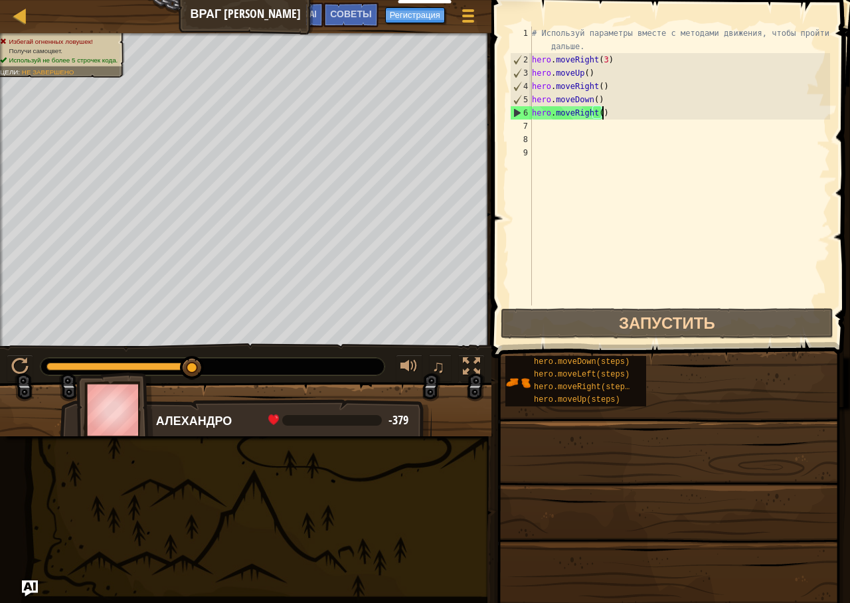
click at [606, 112] on div "# Используй параметры вместе с методами движения, чтобы пройти дальше. hero . m…" at bounding box center [679, 186] width 301 height 319
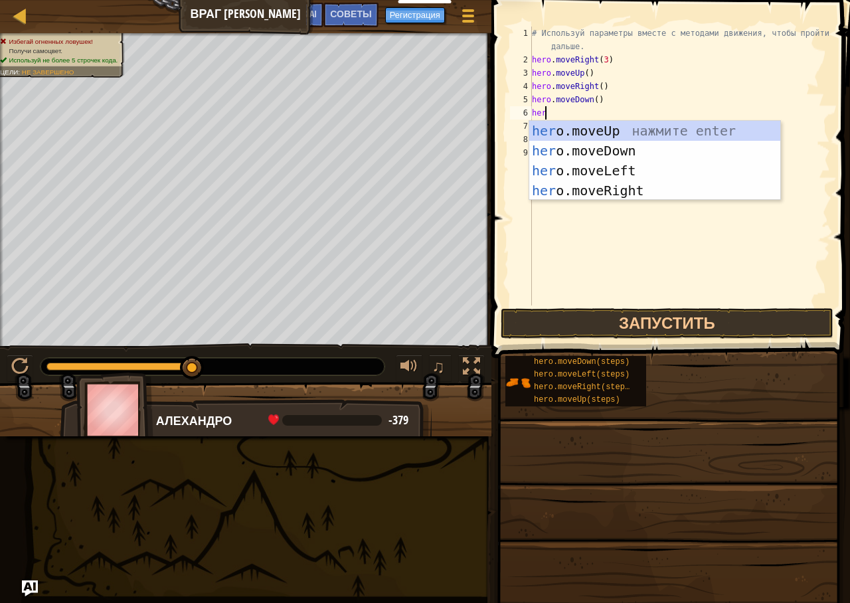
type textarea "hero"
click at [632, 150] on div "hero .moveUp нажмите enter hero .moveDown нажмите enter hero .moveLeft нажмите …" at bounding box center [654, 181] width 251 height 120
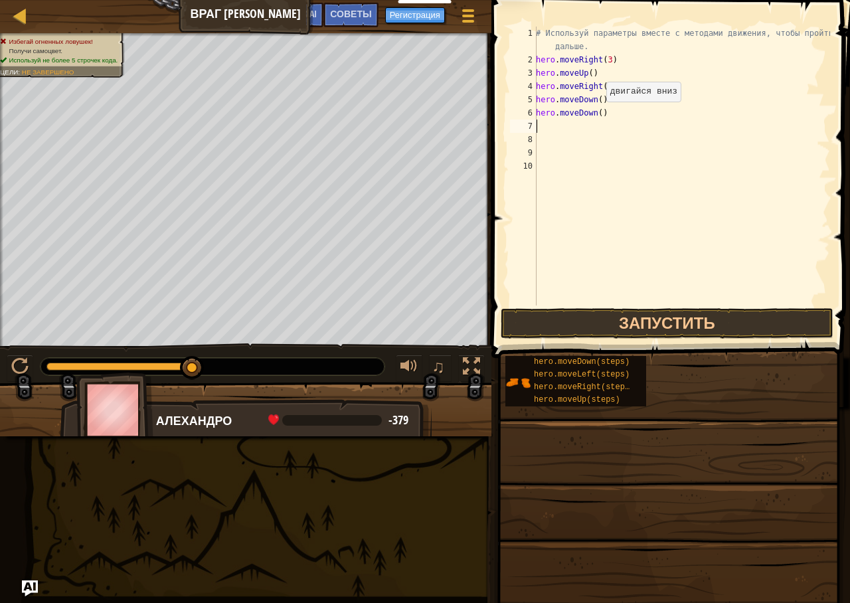
scroll to position [6, 0]
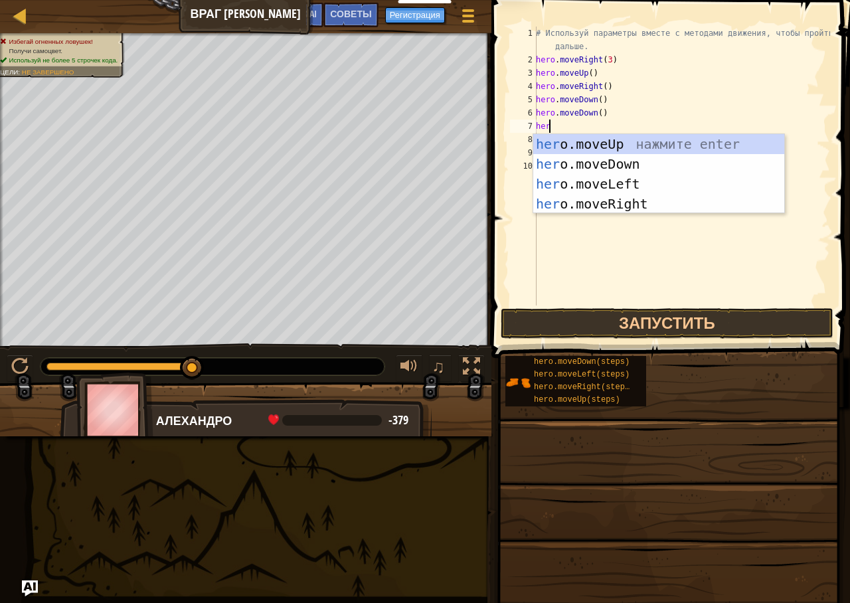
type textarea "hero"
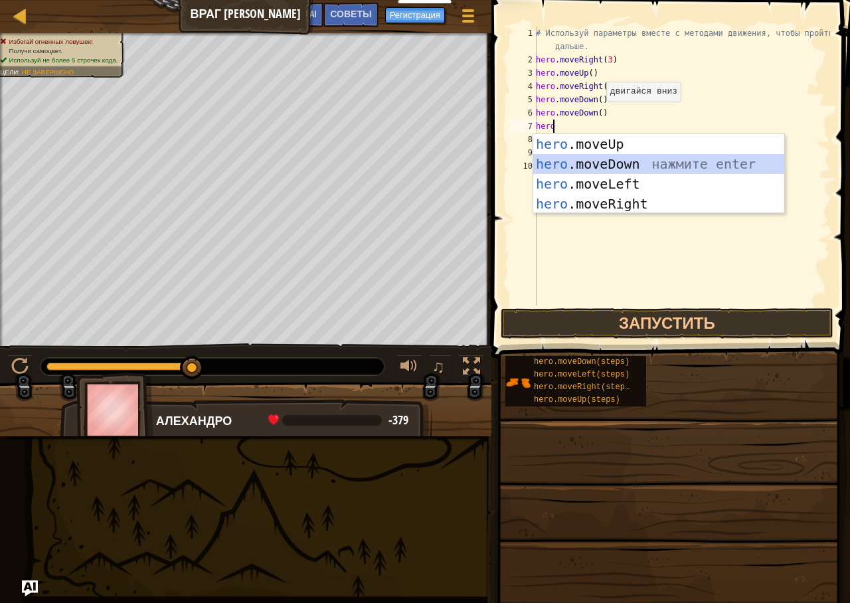
click at [628, 157] on div "hero .moveUp нажмите enter hero .moveDown нажмите enter hero .moveLeft нажмите …" at bounding box center [658, 194] width 251 height 120
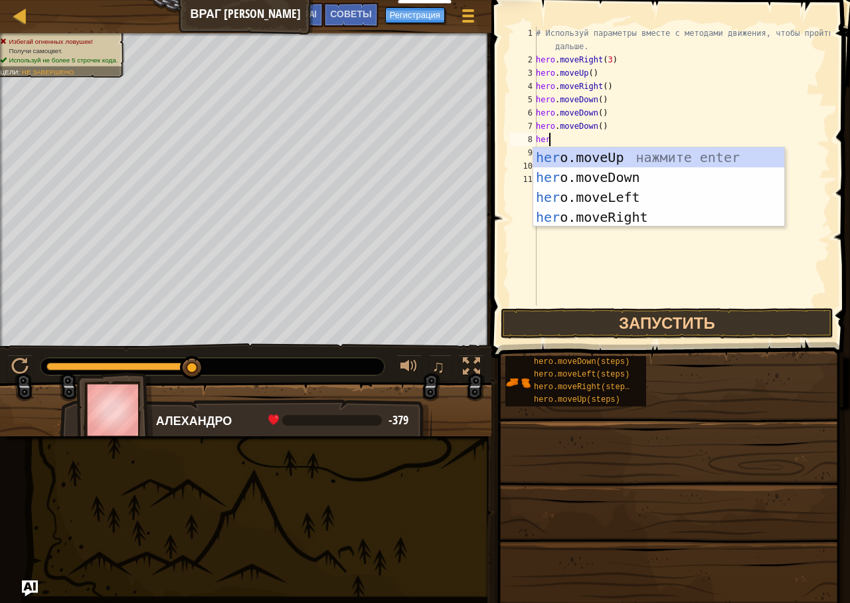
type textarea "hero"
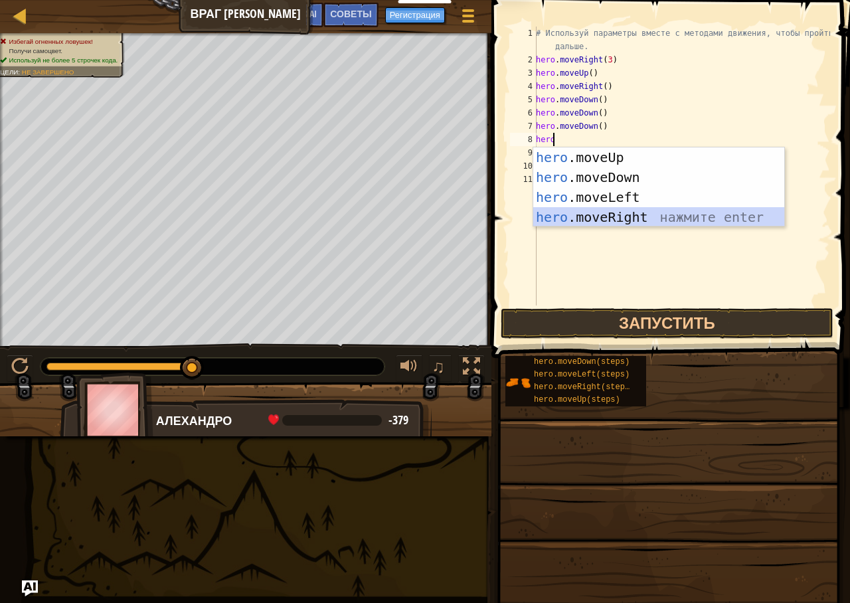
click at [616, 217] on div "hero .moveUp нажмите enter hero .moveDown нажмите enter hero .moveLeft нажмите …" at bounding box center [658, 207] width 251 height 120
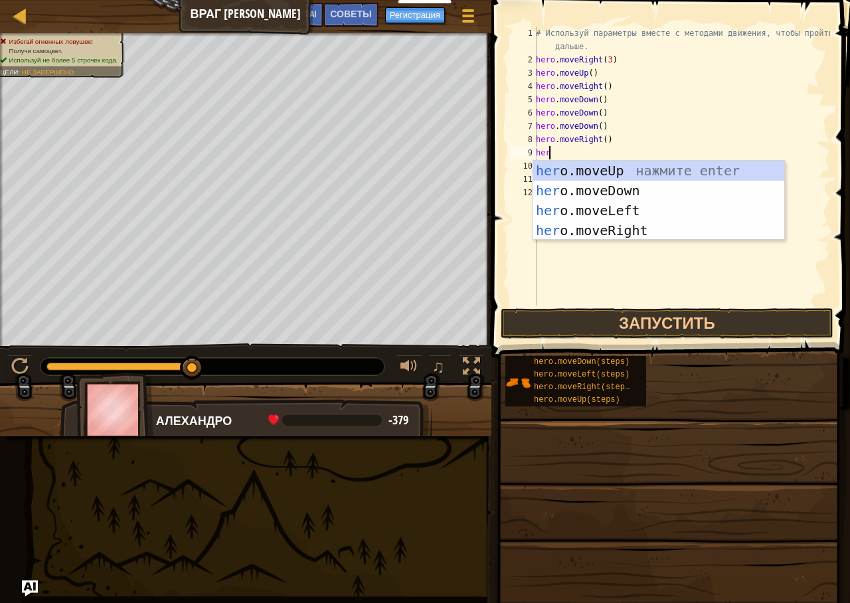
type textarea "hero"
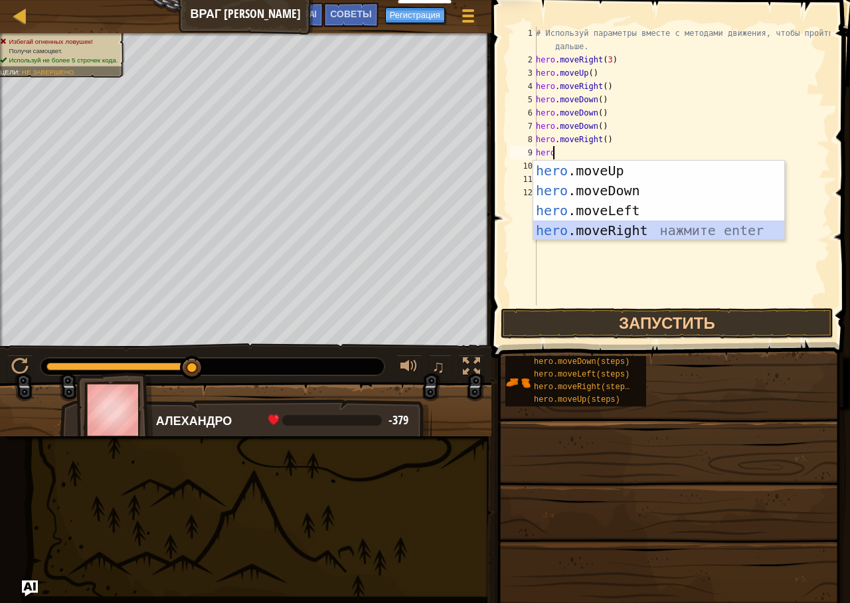
click at [620, 225] on div "hero .moveUp нажмите enter hero .moveDown нажмите enter hero .moveLeft нажмите …" at bounding box center [658, 221] width 251 height 120
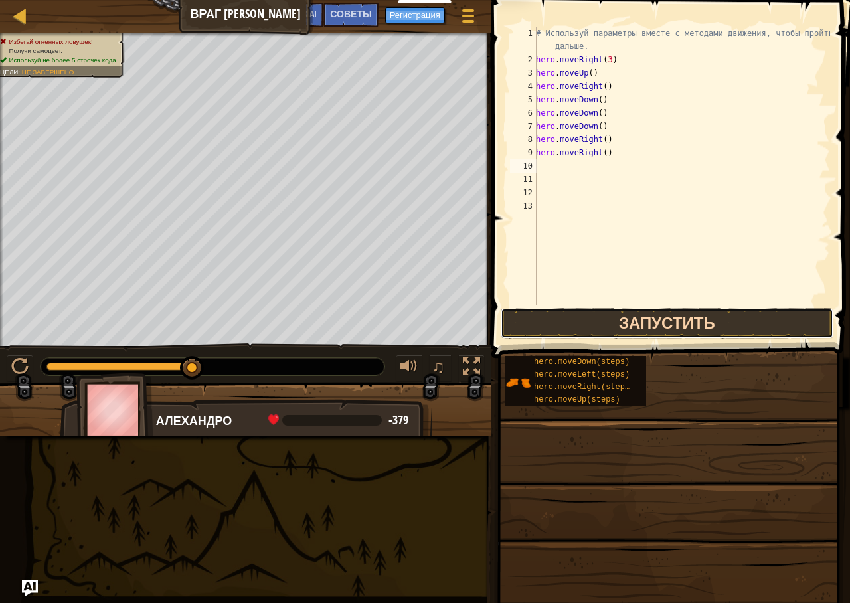
click at [605, 313] on button "Запустить" at bounding box center [667, 323] width 333 height 31
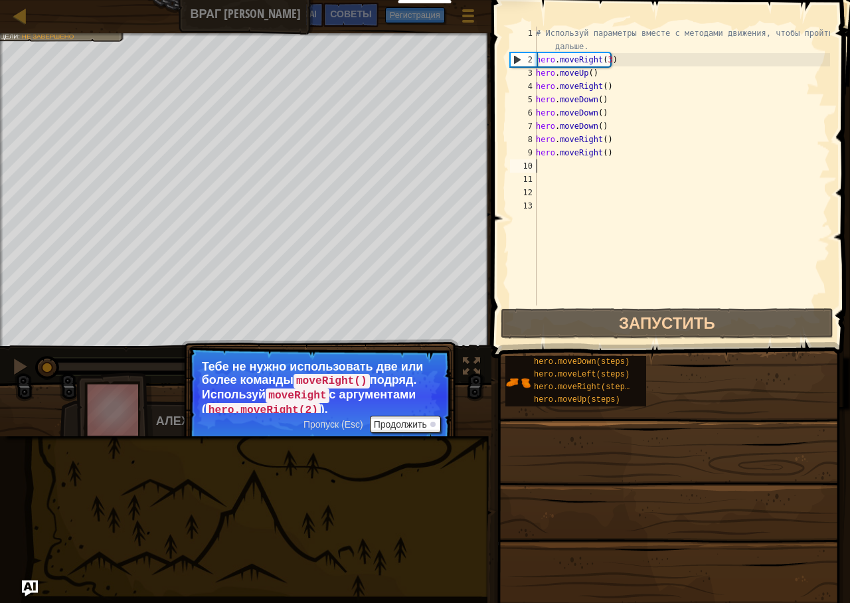
click at [324, 417] on div "Пропуск (Esc) Продолжить" at bounding box center [372, 424] width 137 height 17
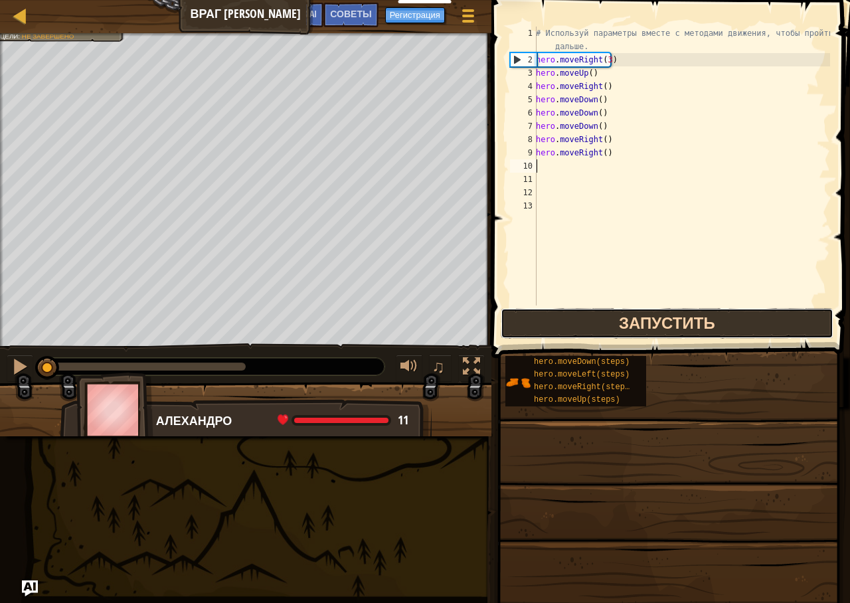
click at [592, 315] on button "Запустить" at bounding box center [667, 323] width 333 height 31
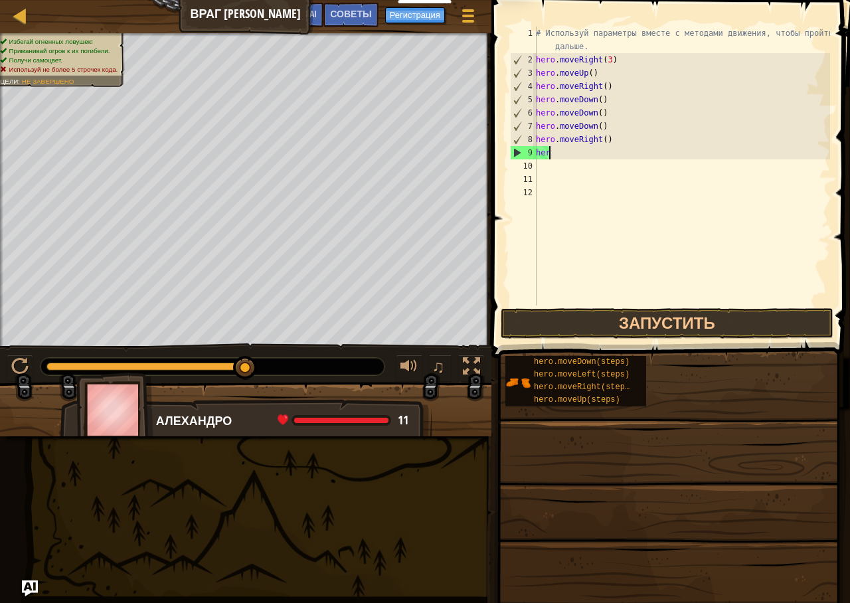
type textarea "h"
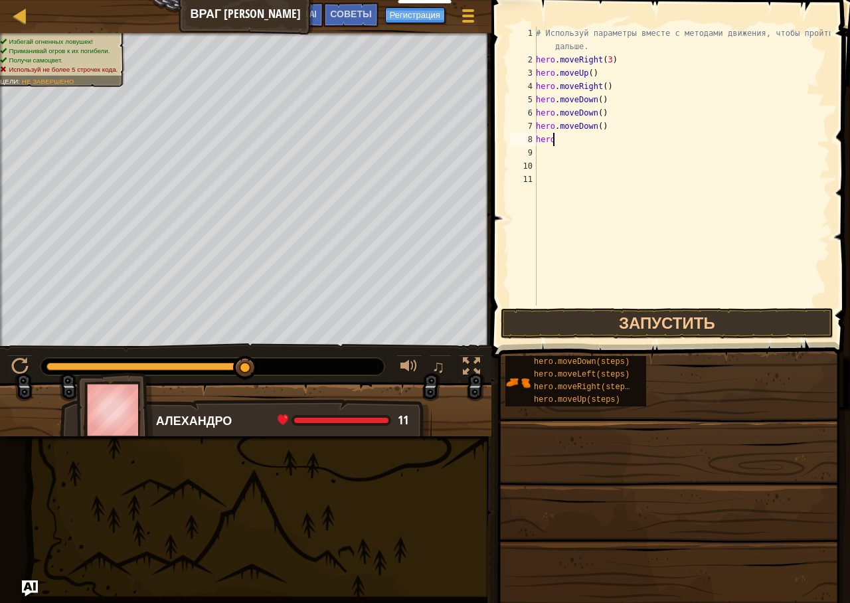
type textarea "h"
type textarea "hero"
click at [597, 189] on div "# Используй параметры вместе с методами движения, чтобы пройти дальше. hero . m…" at bounding box center [680, 186] width 302 height 319
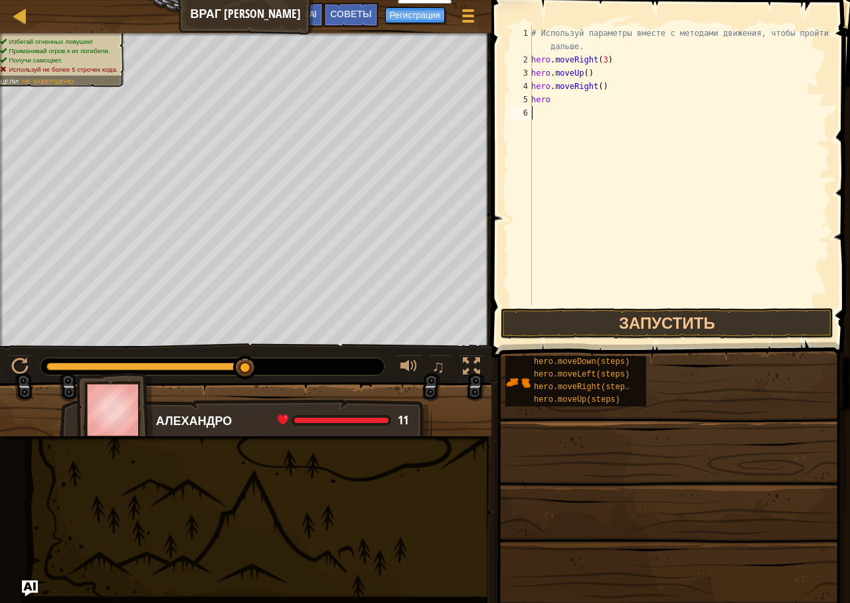
type textarea "hero"
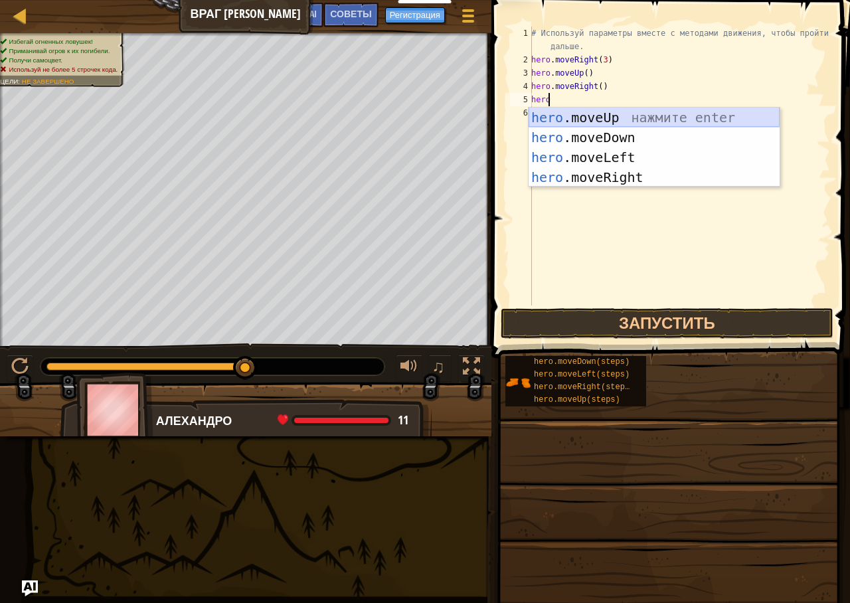
click at [592, 126] on div "hero .moveUp нажмите enter hero .moveDown нажмите enter hero .moveLeft нажмите …" at bounding box center [654, 168] width 251 height 120
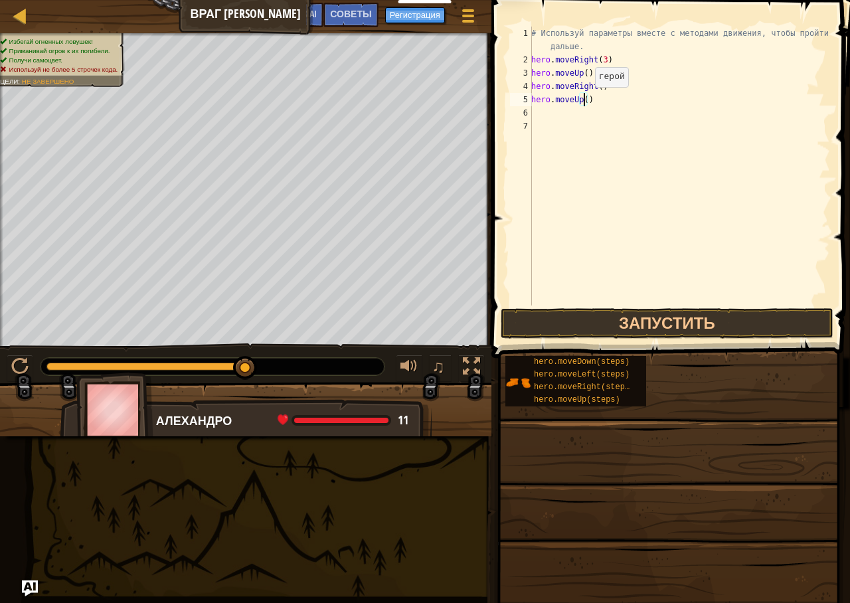
click at [583, 100] on div "# Используй параметры вместе с методами движения, чтобы пройти дальше. hero . m…" at bounding box center [680, 186] width 302 height 319
click at [598, 105] on div "# Используй параметры вместе с методами движения, чтобы пройти дальше. hero . m…" at bounding box center [680, 186] width 302 height 319
type textarea "hero.move"
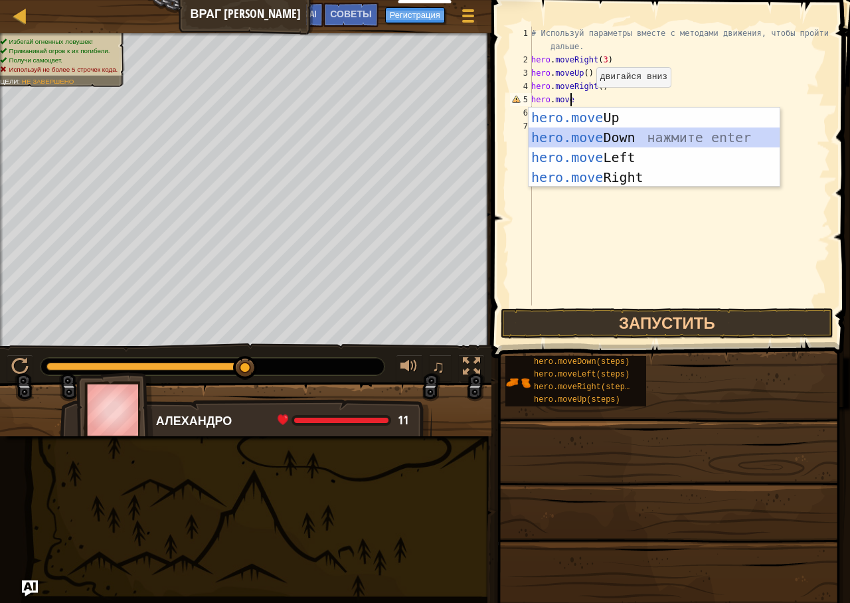
click at [596, 139] on div "hero.move Up нажмите enter hero.move Down нажмите enter hero.move Left нажмите …" at bounding box center [654, 168] width 251 height 120
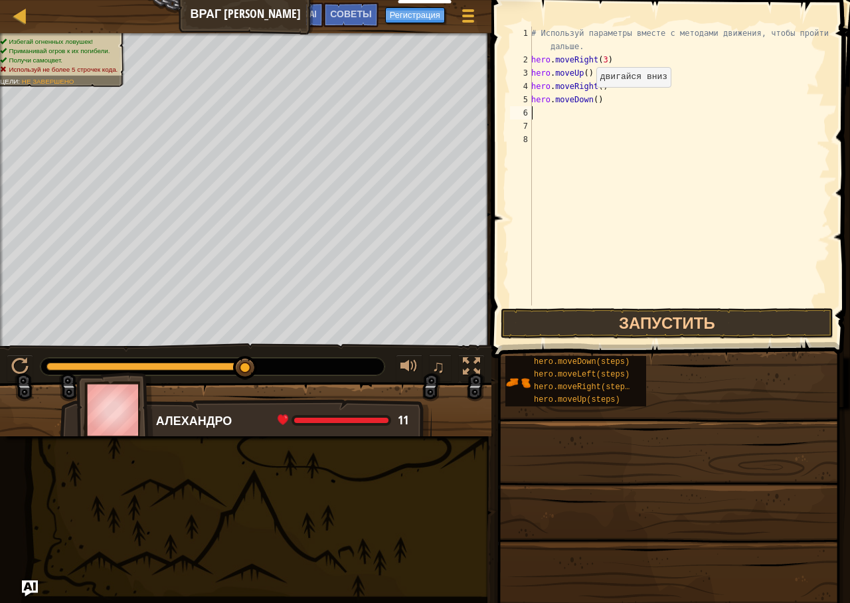
scroll to position [6, 0]
click at [592, 99] on div "# Используй параметры вместе с методами движения, чтобы пройти дальше. hero . m…" at bounding box center [680, 186] width 302 height 319
type textarea "hero.moveDown(3)"
click at [614, 98] on div "# Используй параметры вместе с методами движения, чтобы пройти дальше. hero . m…" at bounding box center [680, 186] width 302 height 319
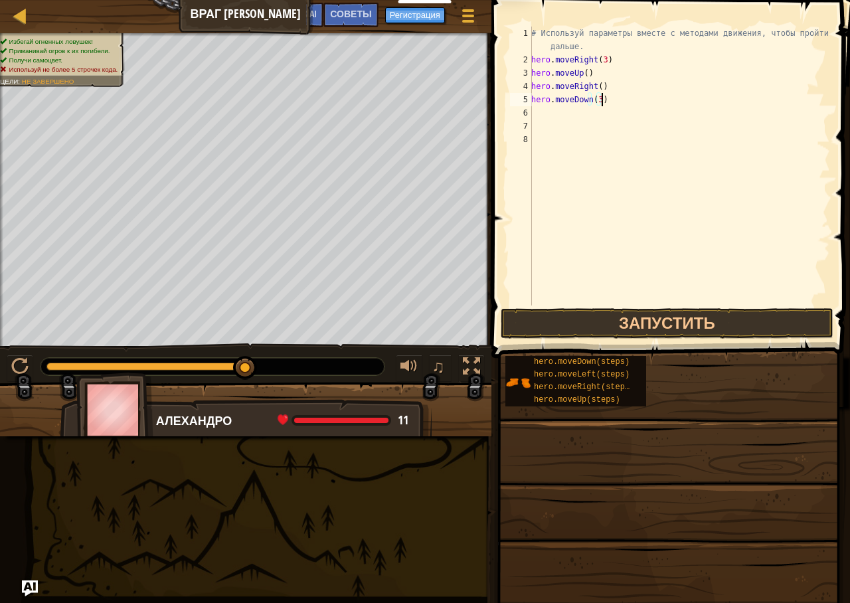
click at [541, 112] on div "# Используй параметры вместе с методами движения, чтобы пройти дальше. hero . m…" at bounding box center [680, 186] width 302 height 319
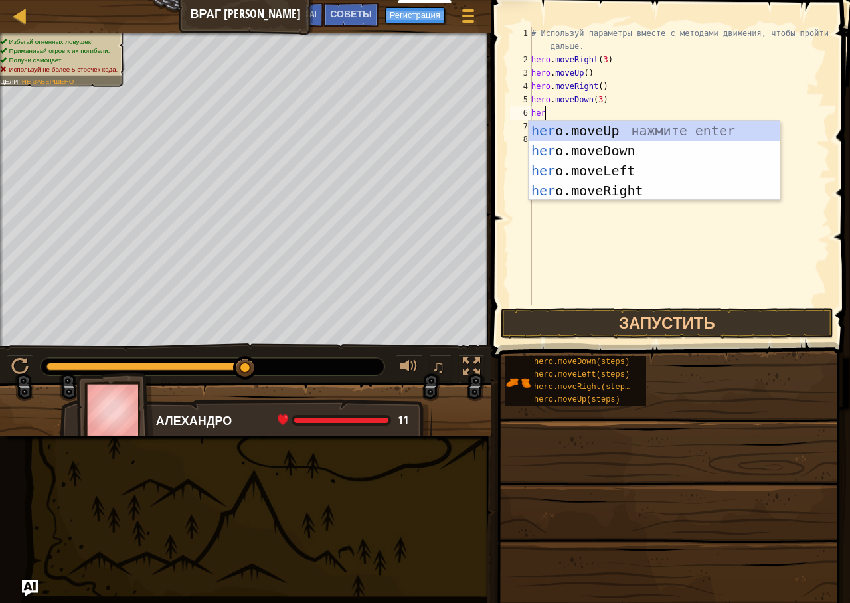
type textarea "hero"
click at [599, 189] on div "hero .moveUp нажмите enter hero .moveDown нажмите enter hero .moveLeft нажмите …" at bounding box center [654, 181] width 251 height 120
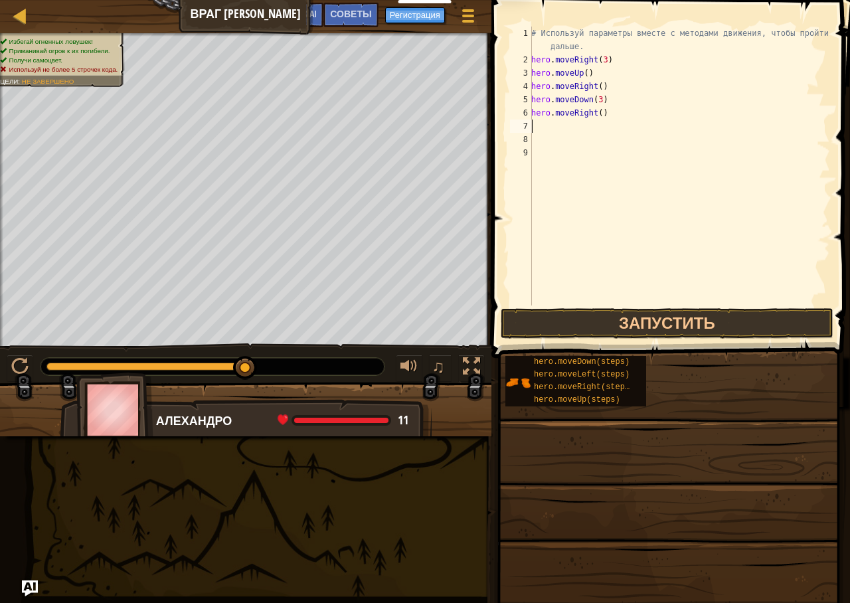
scroll to position [6, 0]
click at [596, 113] on div "# Используй параметры вместе с методами движения, чтобы пройти дальше. hero . m…" at bounding box center [680, 186] width 302 height 319
type textarea "hero.moveRight(2)"
click at [558, 313] on button "Запустить" at bounding box center [667, 323] width 333 height 31
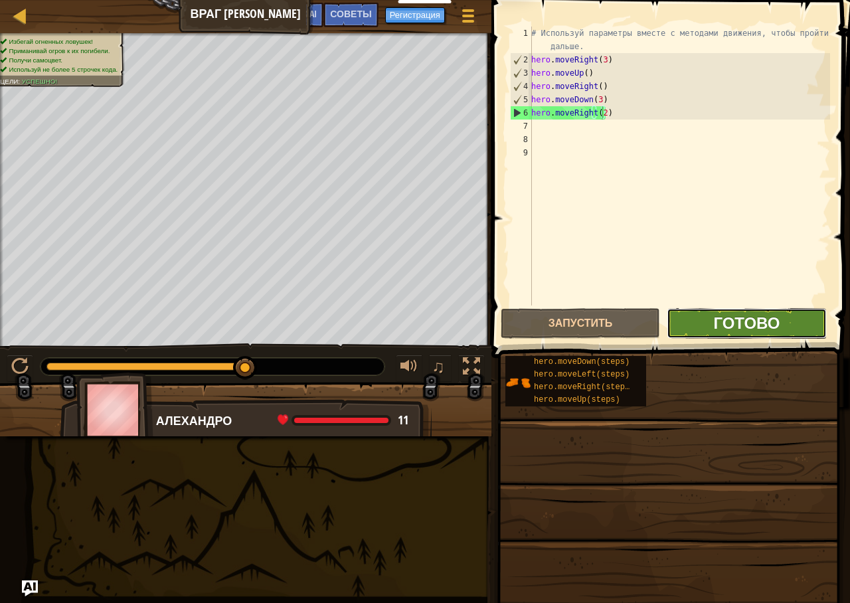
click at [751, 321] on span "Готово" at bounding box center [746, 322] width 66 height 21
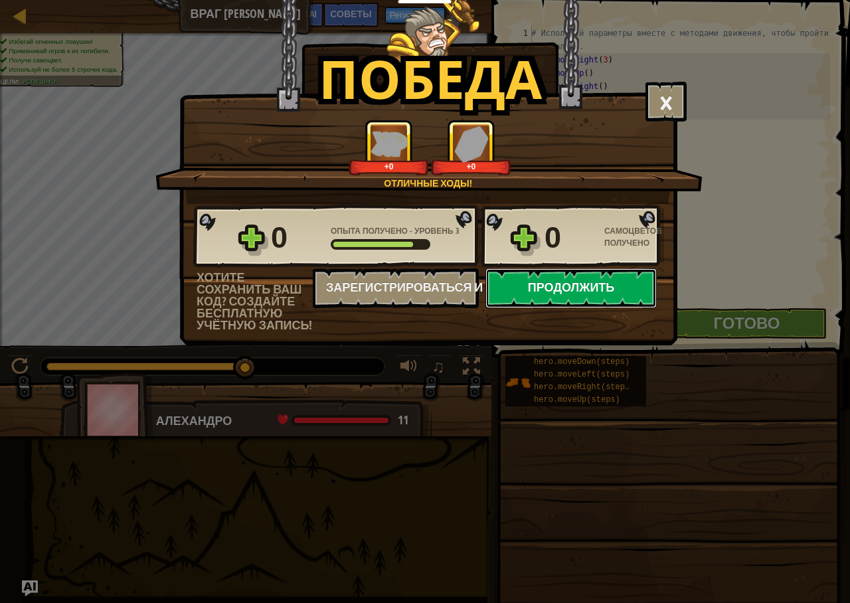
click at [608, 286] on button "Продолжить" at bounding box center [571, 288] width 171 height 40
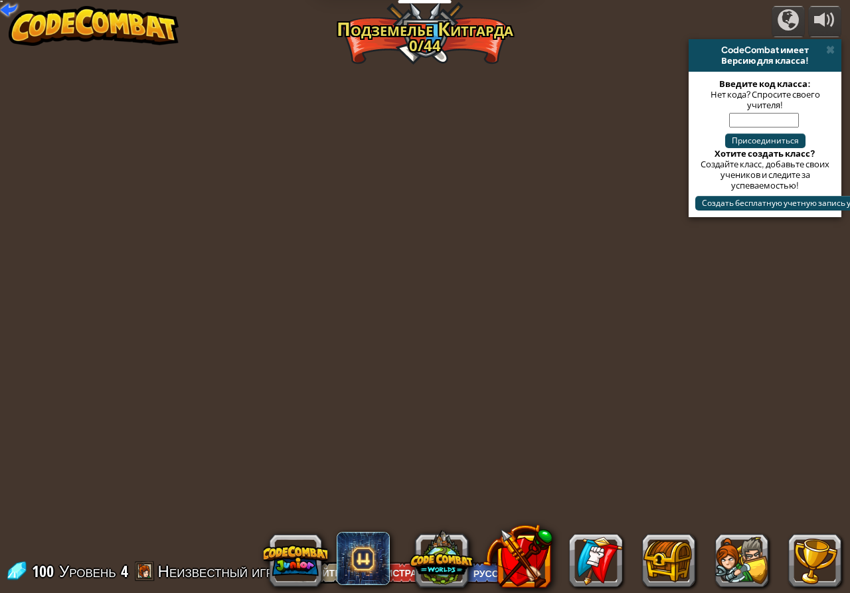
select select "ru"
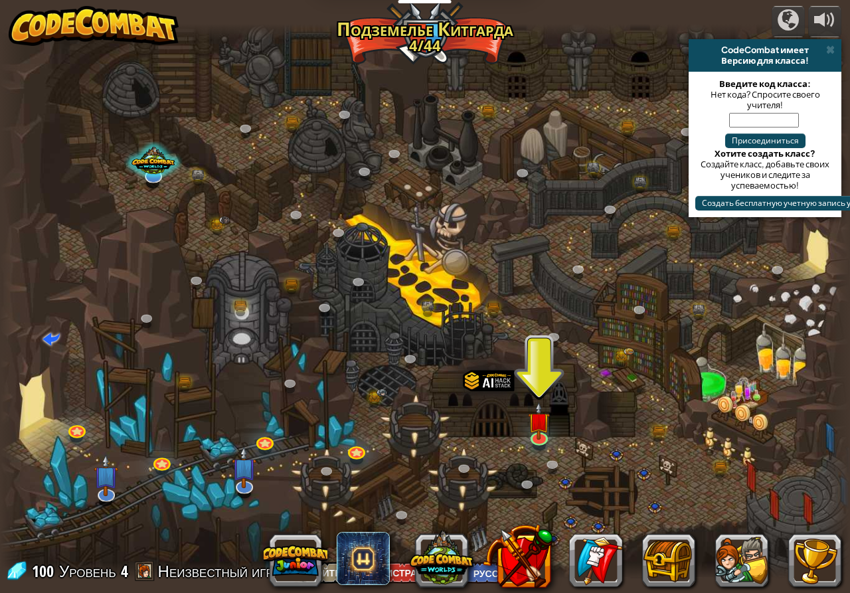
click at [527, 430] on div at bounding box center [425, 302] width 850 height 556
click at [545, 430] on img at bounding box center [539, 412] width 22 height 50
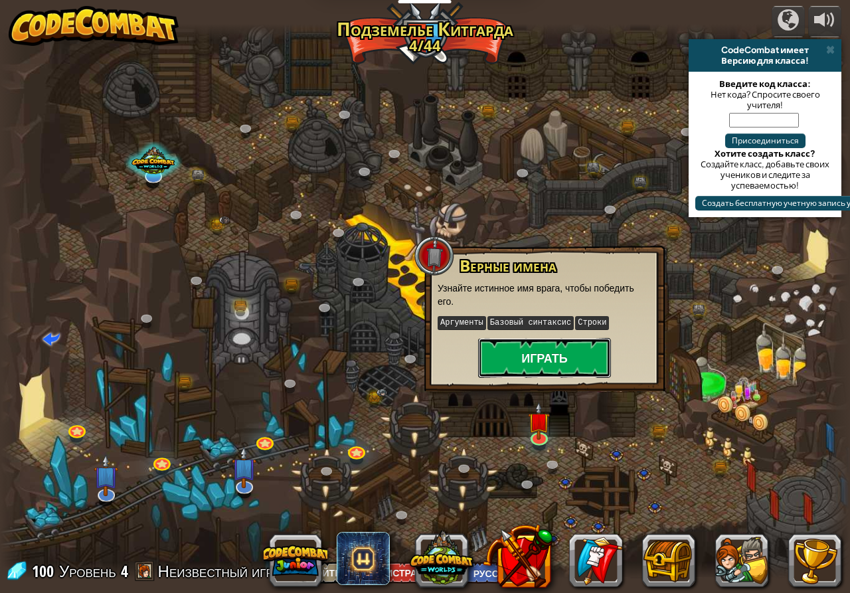
click at [552, 364] on button "Играть" at bounding box center [544, 358] width 133 height 40
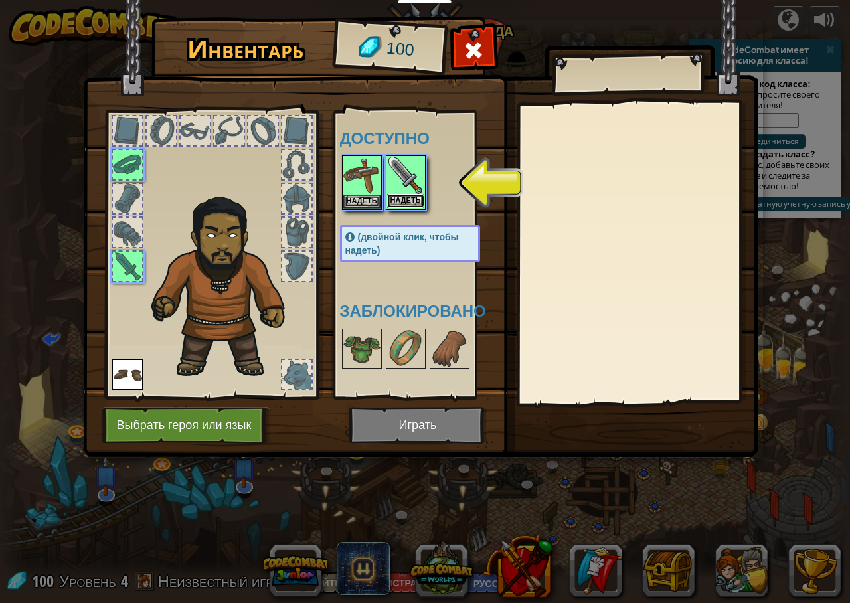
click at [402, 204] on button "Надеть" at bounding box center [405, 201] width 37 height 14
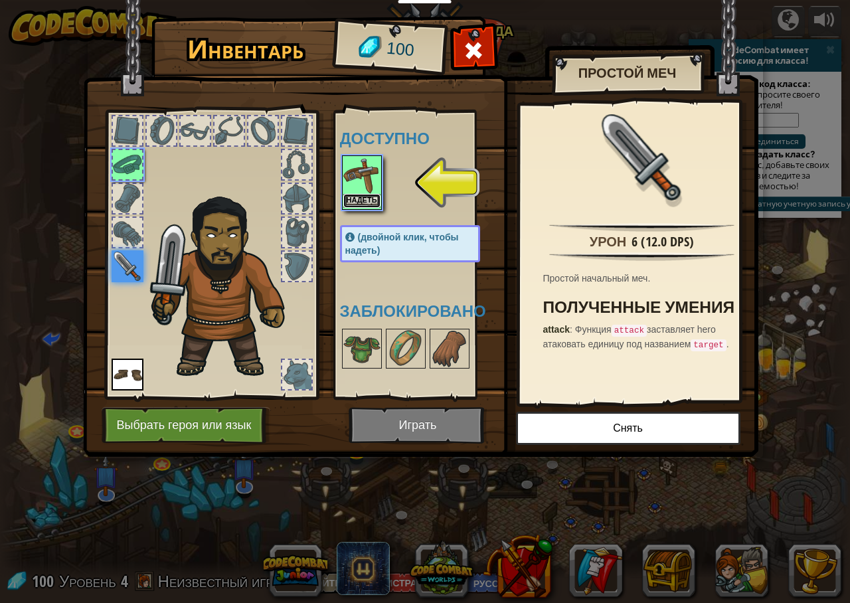
click at [379, 204] on button "Надеть" at bounding box center [361, 201] width 37 height 14
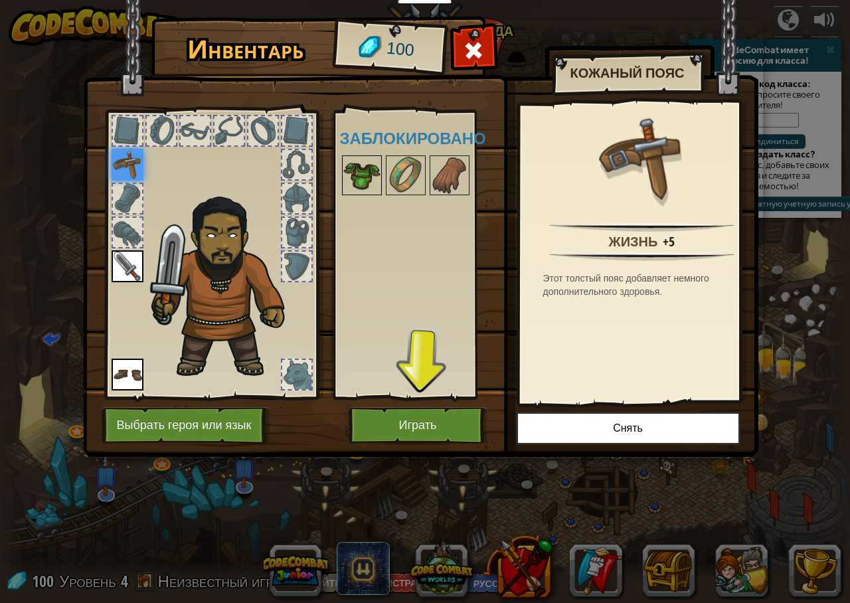
click at [381, 173] on div at bounding box center [362, 175] width 40 height 40
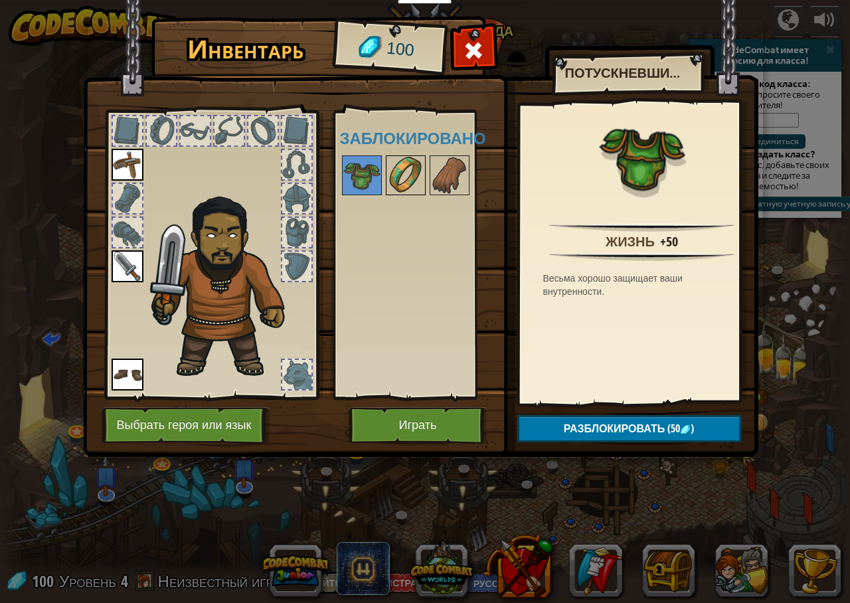
click at [402, 181] on img at bounding box center [405, 175] width 37 height 37
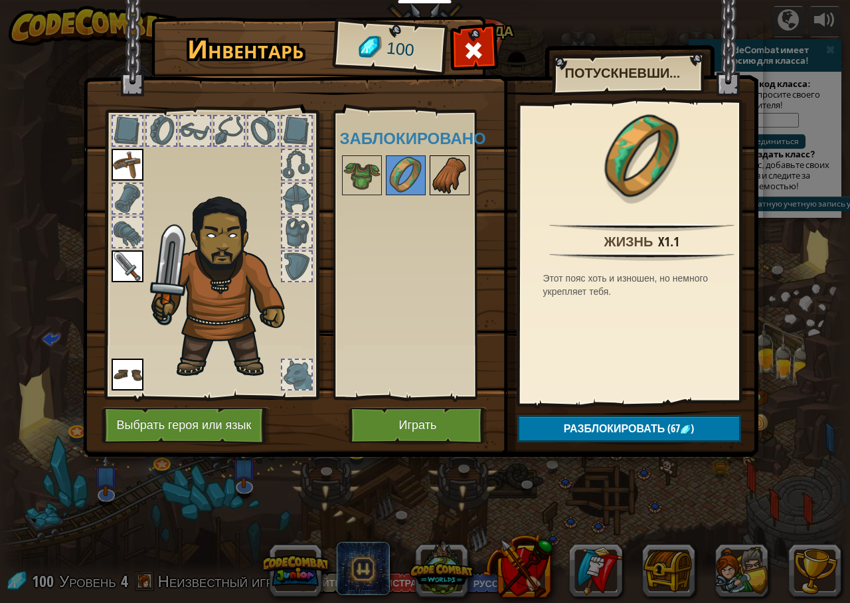
click at [443, 176] on img at bounding box center [449, 175] width 37 height 37
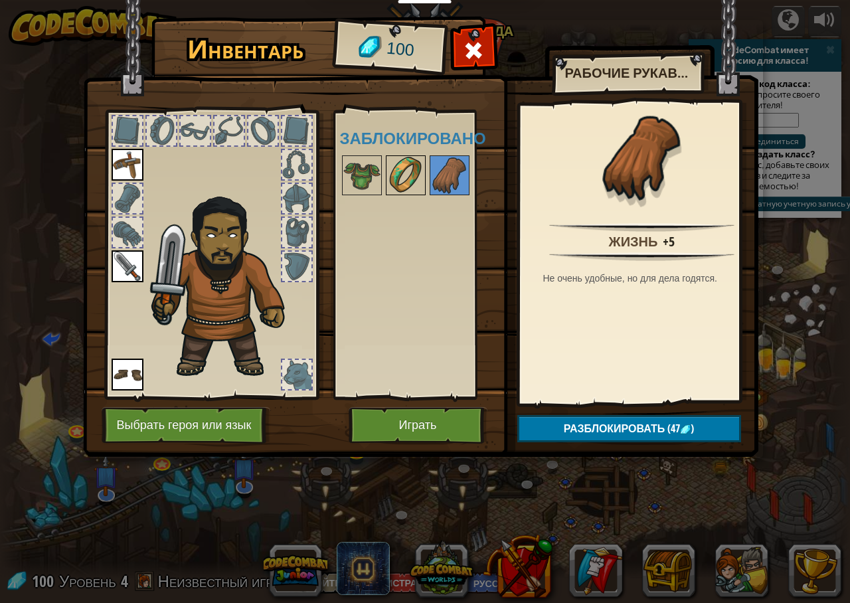
click at [387, 172] on img at bounding box center [405, 175] width 37 height 37
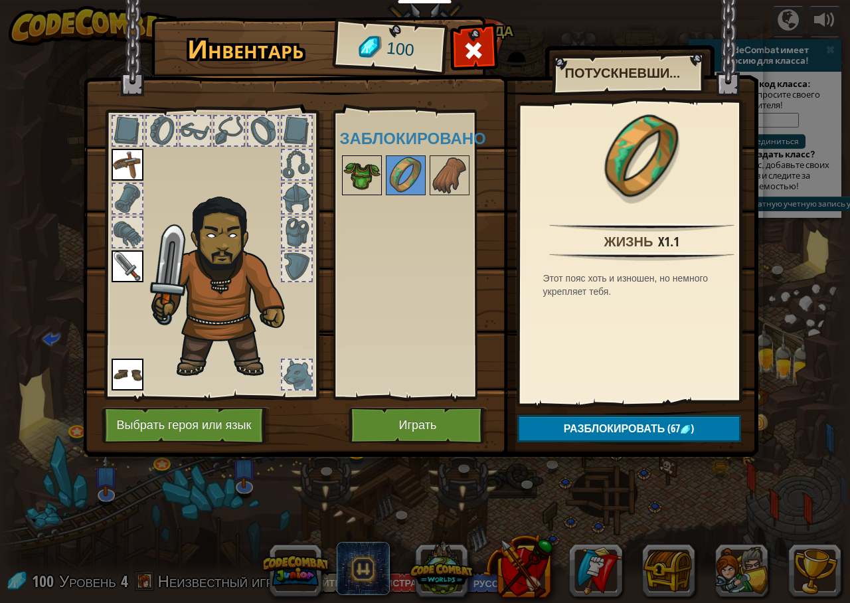
click at [361, 174] on img at bounding box center [361, 175] width 37 height 37
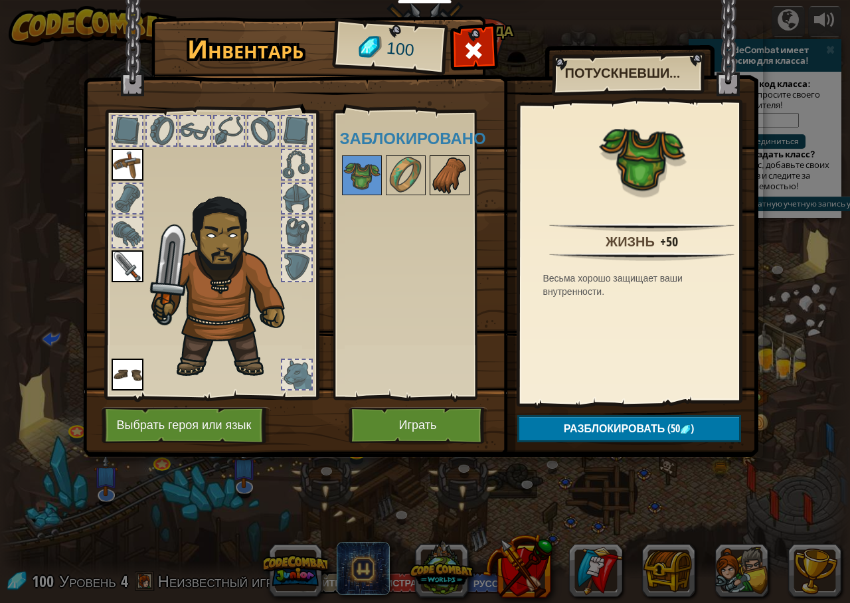
click at [438, 169] on img at bounding box center [449, 175] width 37 height 37
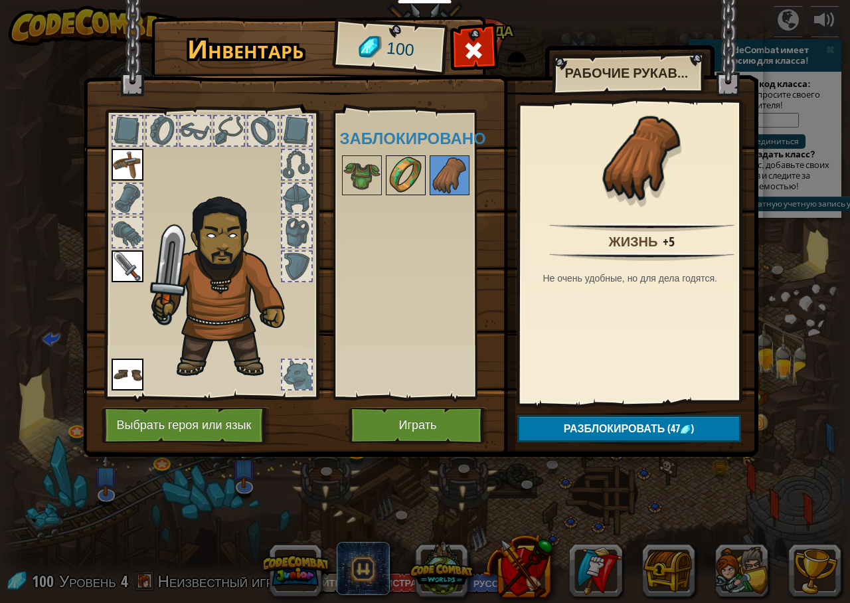
click at [410, 169] on img at bounding box center [405, 175] width 37 height 37
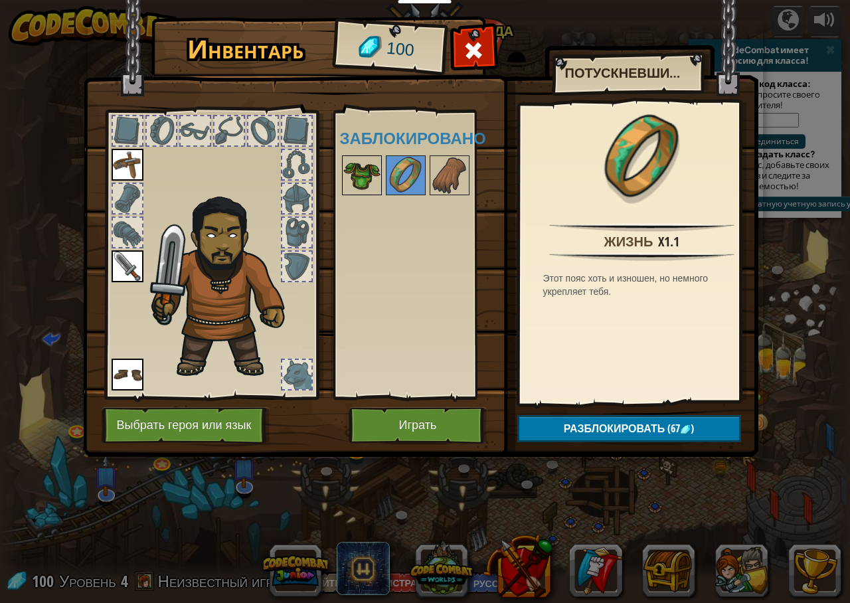
click at [370, 164] on img at bounding box center [361, 175] width 37 height 37
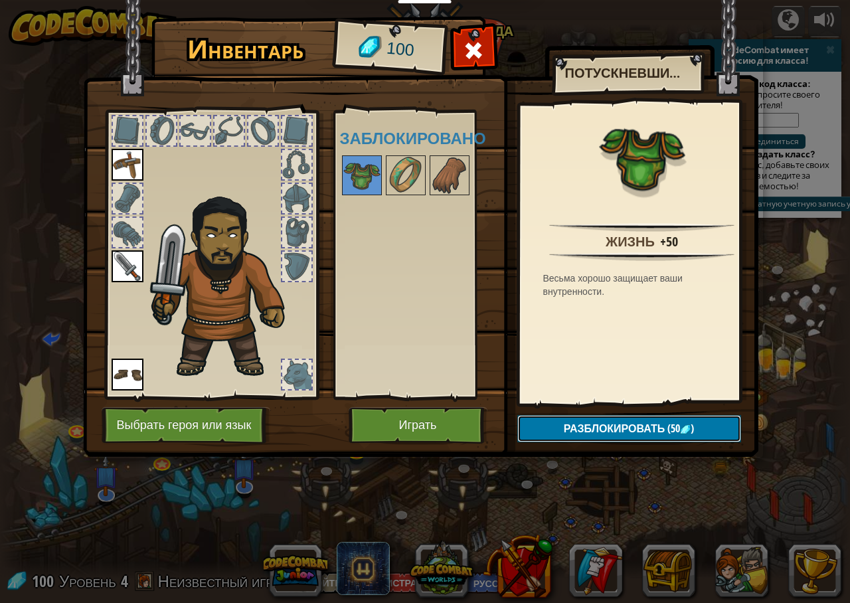
click at [553, 430] on button "Разблокировать (50 )" at bounding box center [629, 428] width 224 height 27
click at [604, 424] on button "Подтвердить" at bounding box center [629, 428] width 224 height 27
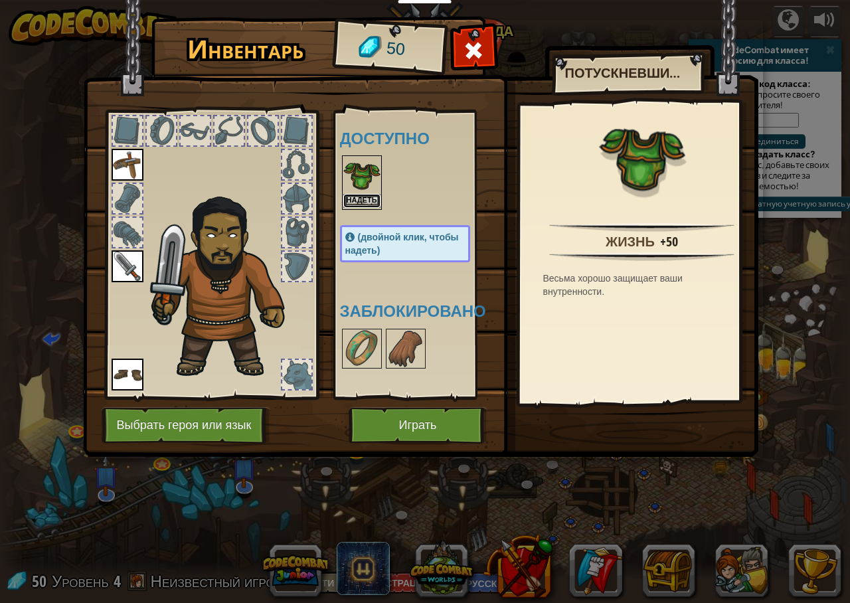
click at [370, 197] on button "Надеть" at bounding box center [361, 201] width 37 height 14
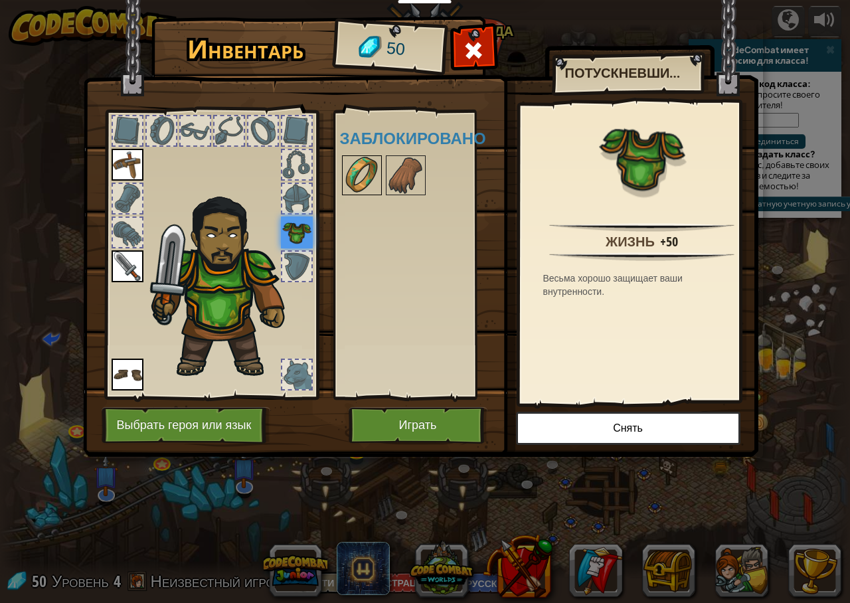
click at [364, 187] on img at bounding box center [361, 175] width 37 height 37
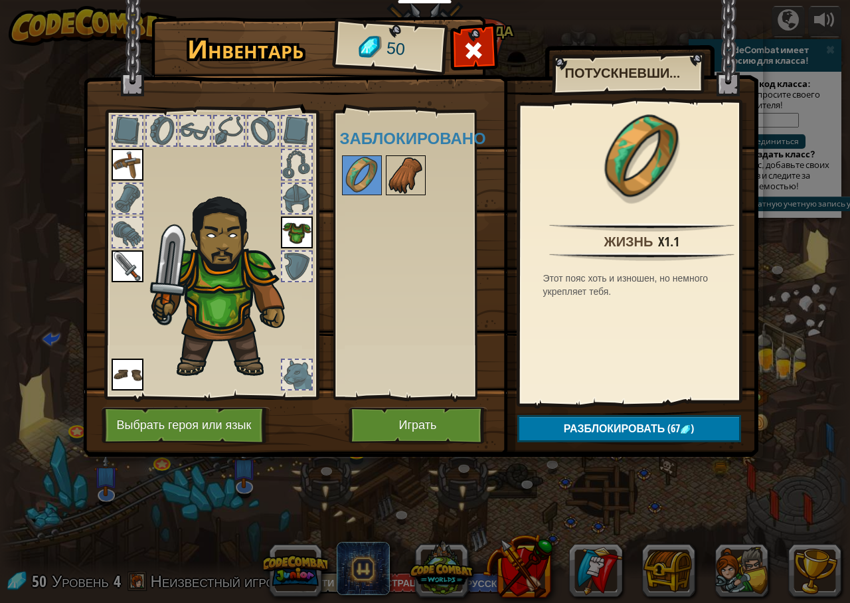
click at [394, 171] on img at bounding box center [405, 175] width 37 height 37
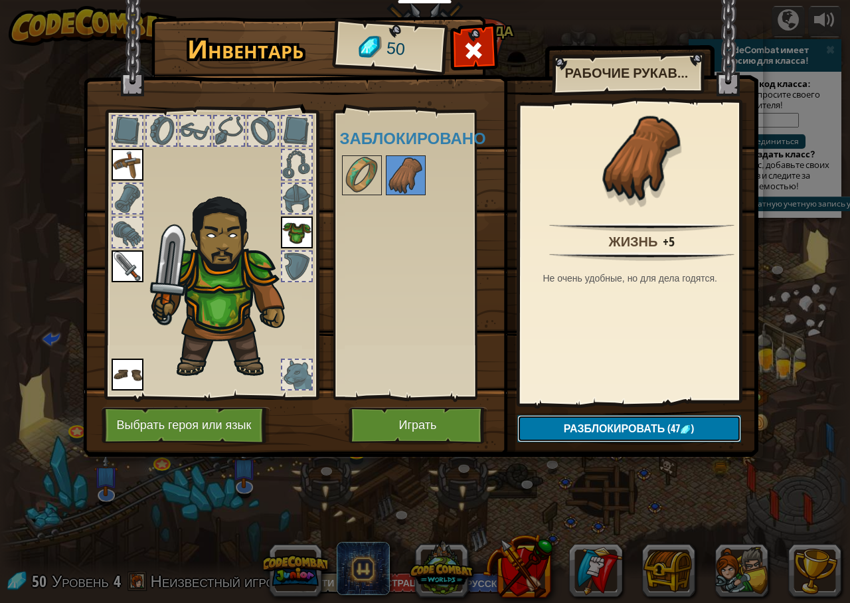
click at [626, 429] on span "Разблокировать" at bounding box center [615, 428] width 102 height 15
click at [633, 435] on button "Подтвердить" at bounding box center [629, 428] width 224 height 27
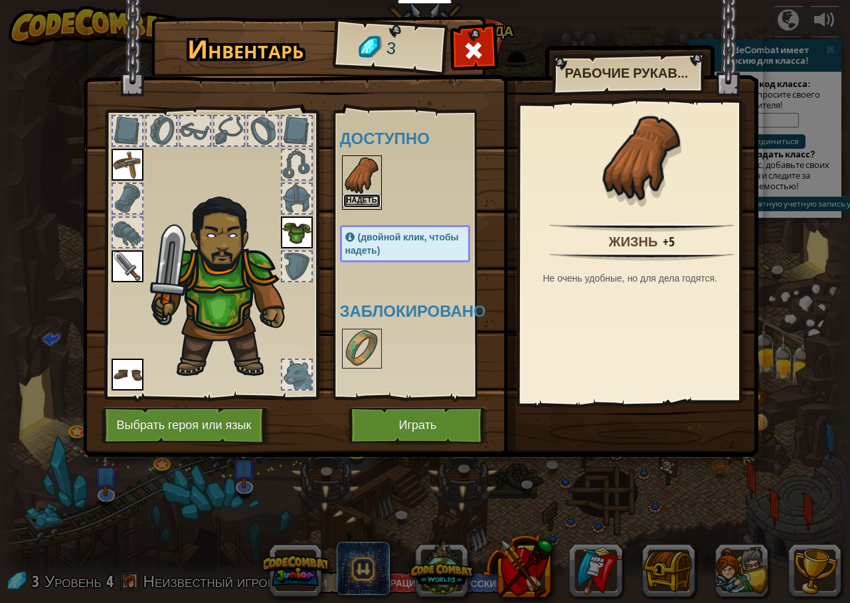
click at [363, 203] on button "Надеть" at bounding box center [361, 201] width 37 height 14
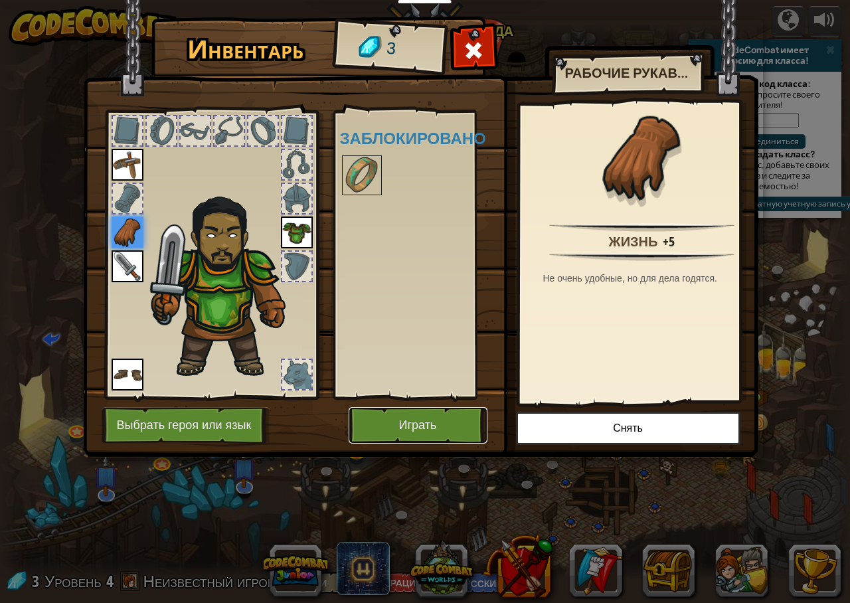
click at [444, 422] on button "Играть" at bounding box center [418, 425] width 139 height 37
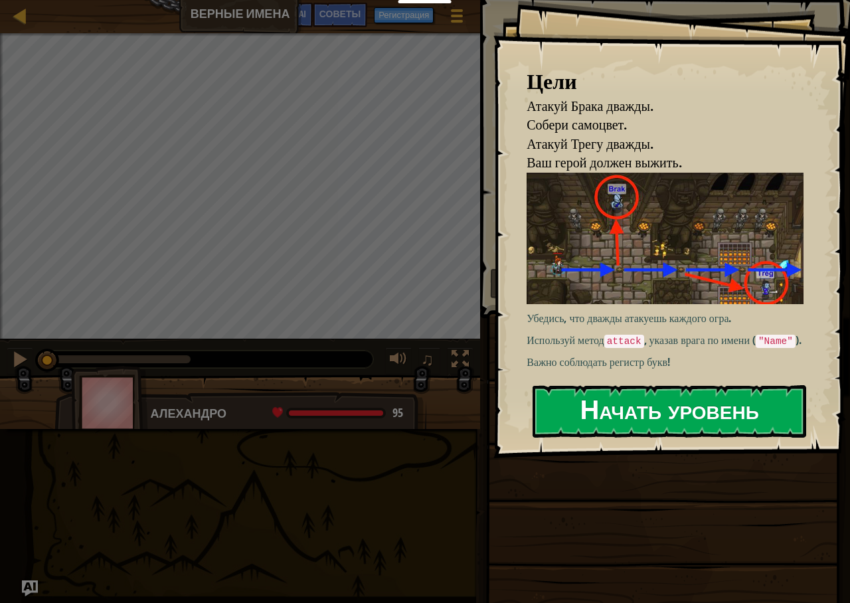
click at [588, 286] on div "Цели Атакуй Брака дважды. Собери самоцвет. [PERSON_NAME] дважды. Ваш герой долж…" at bounding box center [671, 229] width 357 height 458
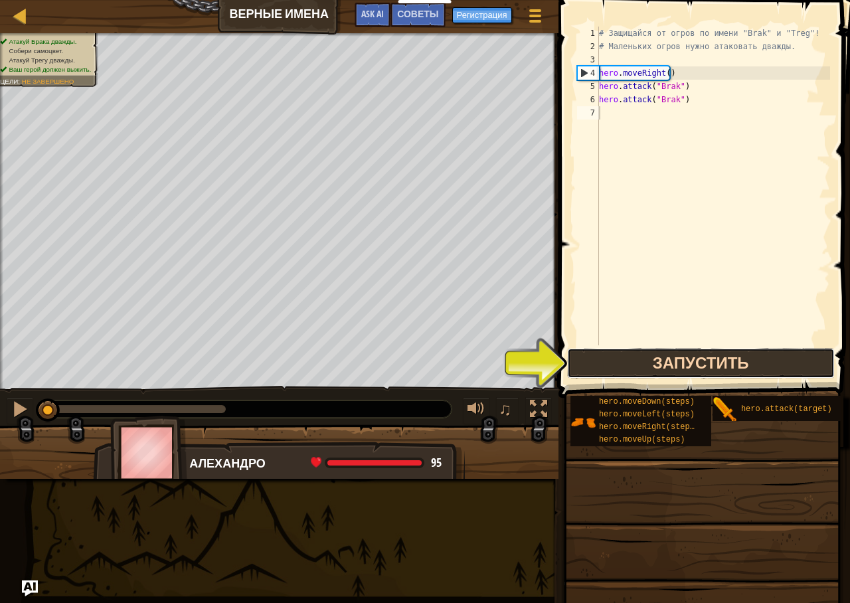
click at [650, 361] on button "Запустить" at bounding box center [701, 363] width 268 height 31
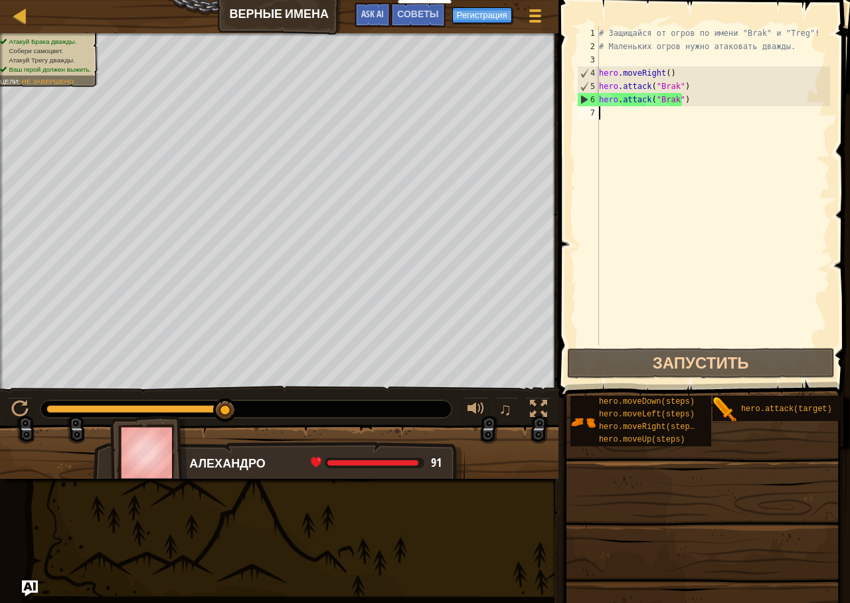
scroll to position [6, 0]
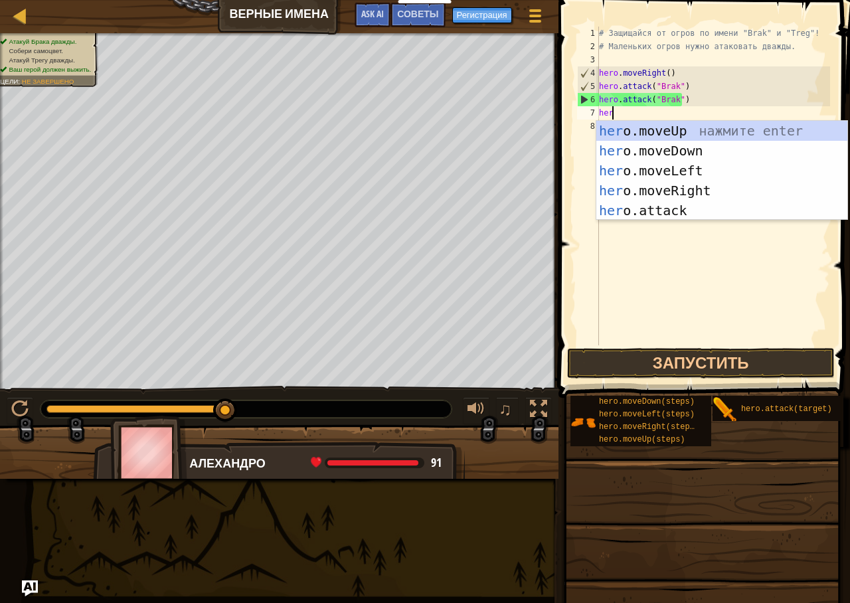
type textarea "hero"
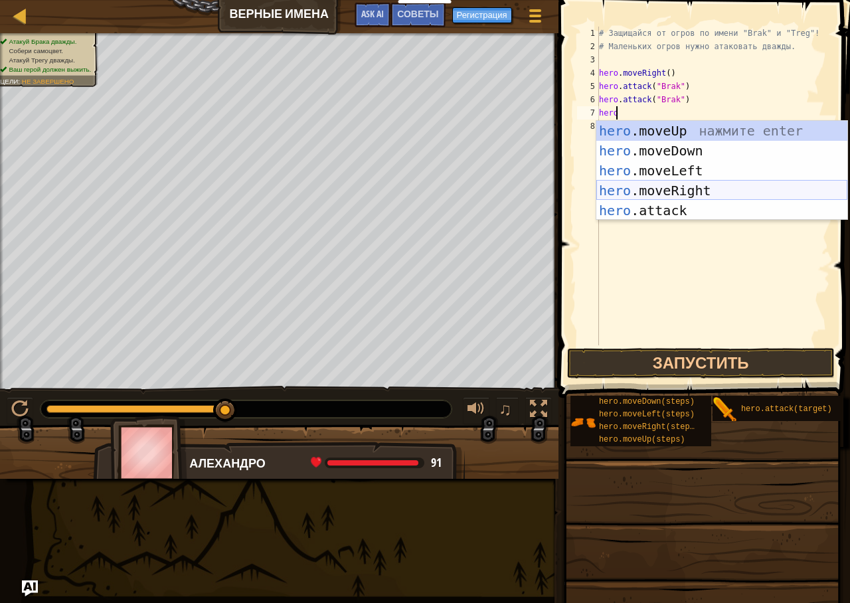
click at [679, 192] on div "hero .moveUp нажмите enter hero .moveDown нажмите enter hero .moveLeft нажмите …" at bounding box center [721, 190] width 251 height 139
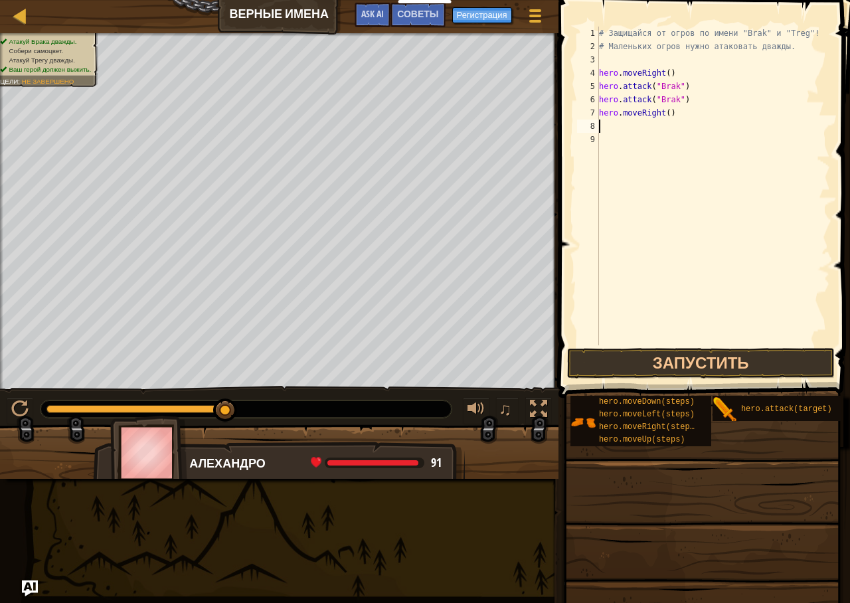
scroll to position [6, 0]
click at [702, 370] on button "Запустить" at bounding box center [701, 363] width 268 height 31
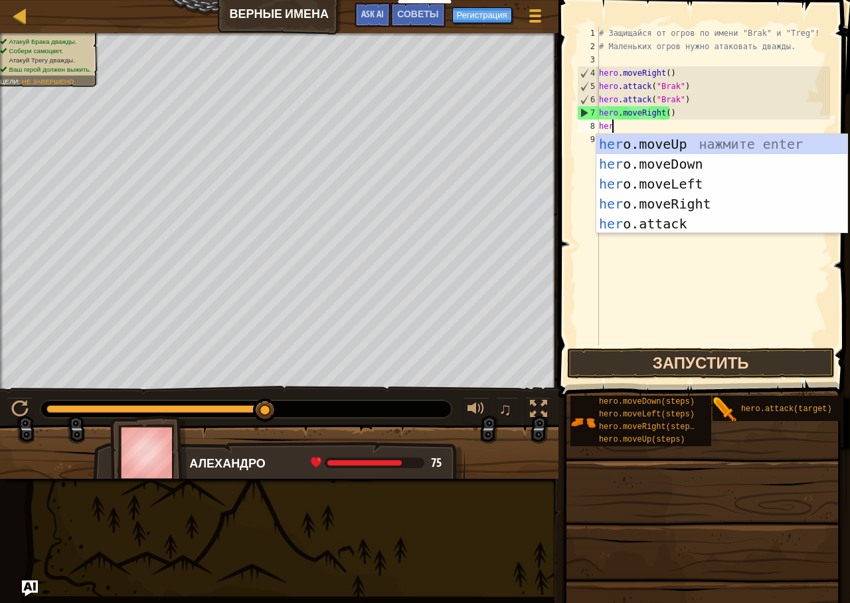
scroll to position [6, 1]
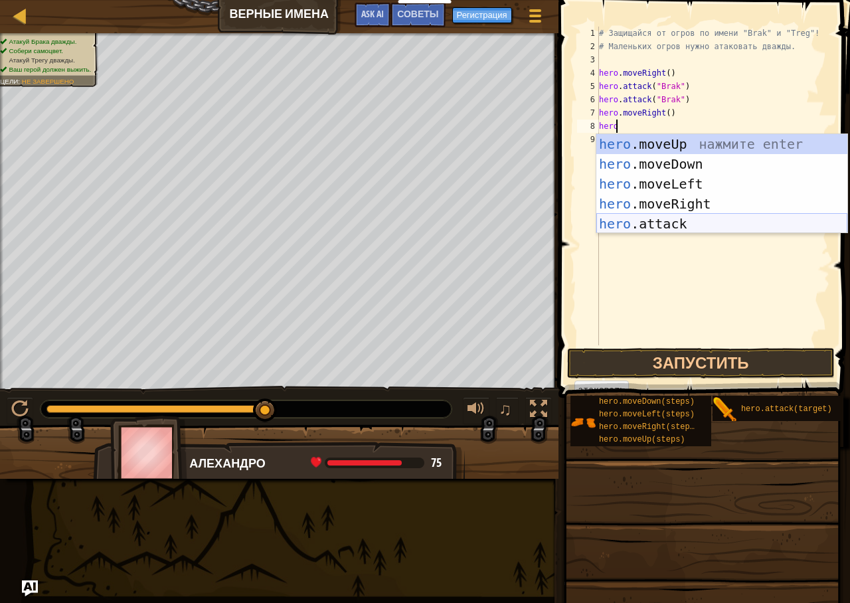
click at [774, 230] on div "hero .moveUp нажмите enter hero .moveDown нажмите enter hero .moveLeft нажмите …" at bounding box center [721, 203] width 251 height 139
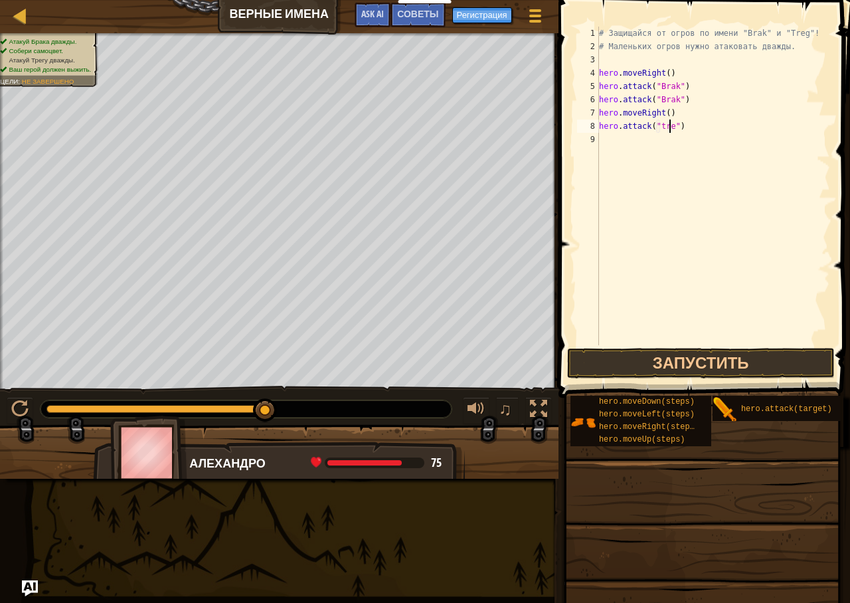
scroll to position [6, 6]
click at [658, 359] on button "Запустить" at bounding box center [701, 363] width 268 height 31
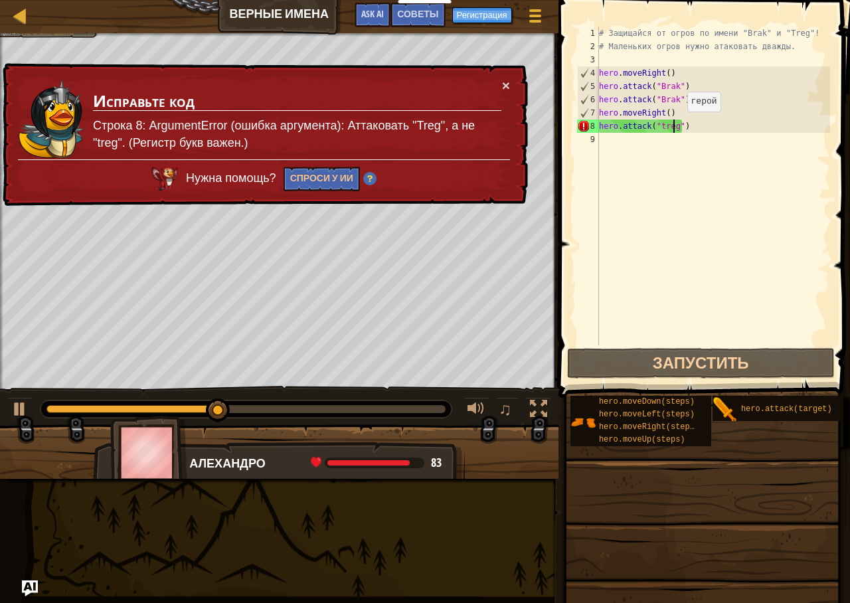
click at [676, 125] on div "# Защищайся от огров по имени "Brak" и "Treg"! # Маленьких огров нужно атаковат…" at bounding box center [713, 199] width 234 height 345
click at [677, 128] on div "# Защищайся от огров по имени "Brak" и "Treg"! # Маленьких огров нужно атаковат…" at bounding box center [713, 199] width 234 height 345
click at [673, 127] on div "# Защищайся от огров по имени "Brak" и "Treg"! # Маленьких огров нужно атаковат…" at bounding box center [713, 199] width 234 height 345
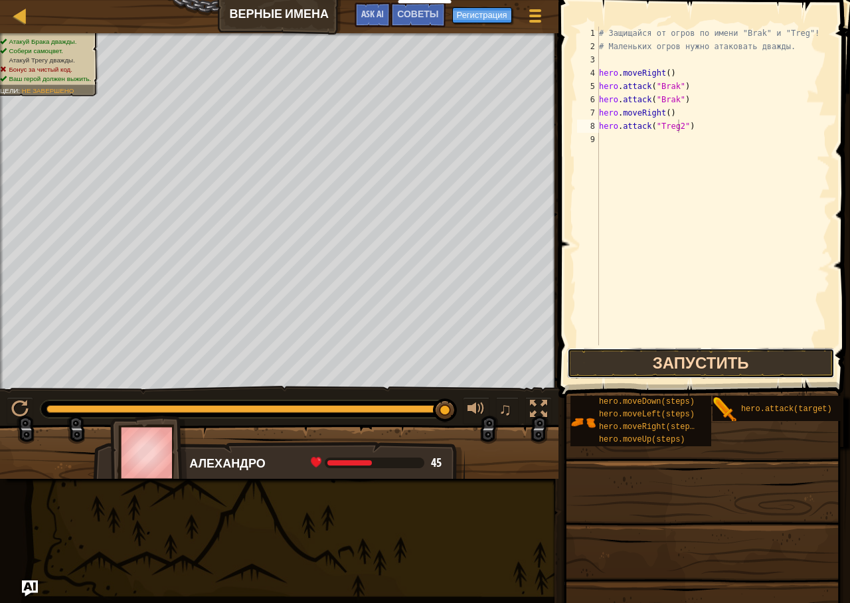
click at [614, 369] on button "Запустить" at bounding box center [701, 363] width 268 height 31
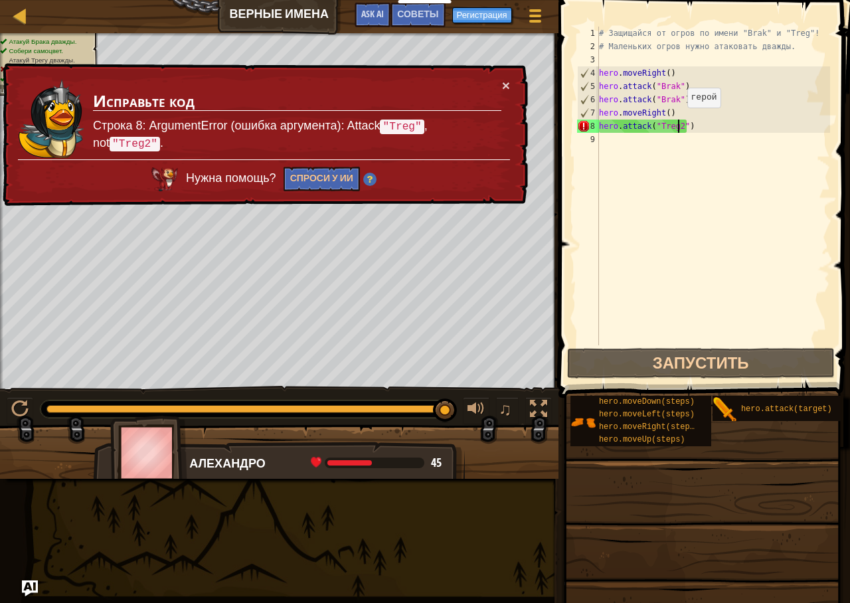
type textarea "hero.attack("Treg")"
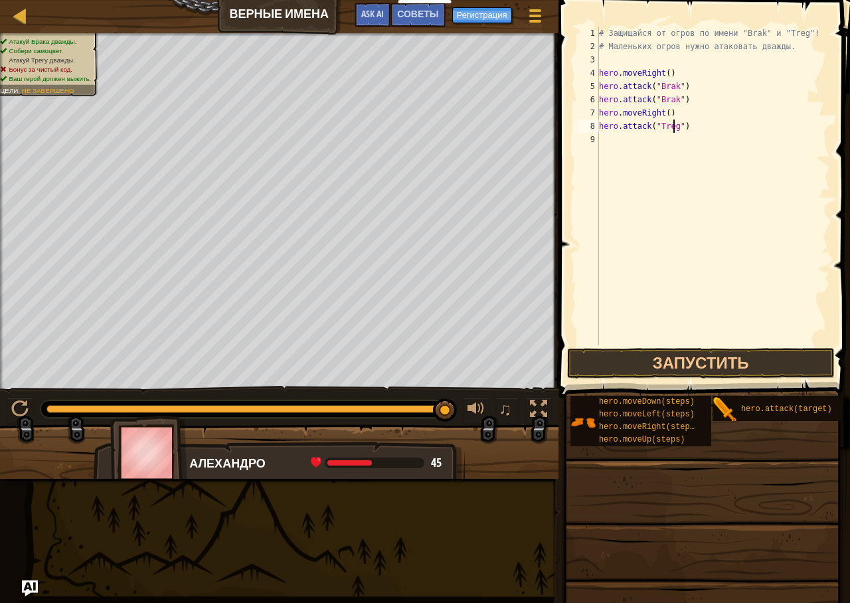
click at [688, 347] on span at bounding box center [706, 179] width 302 height 437
click at [688, 351] on button "Запустить" at bounding box center [701, 363] width 268 height 31
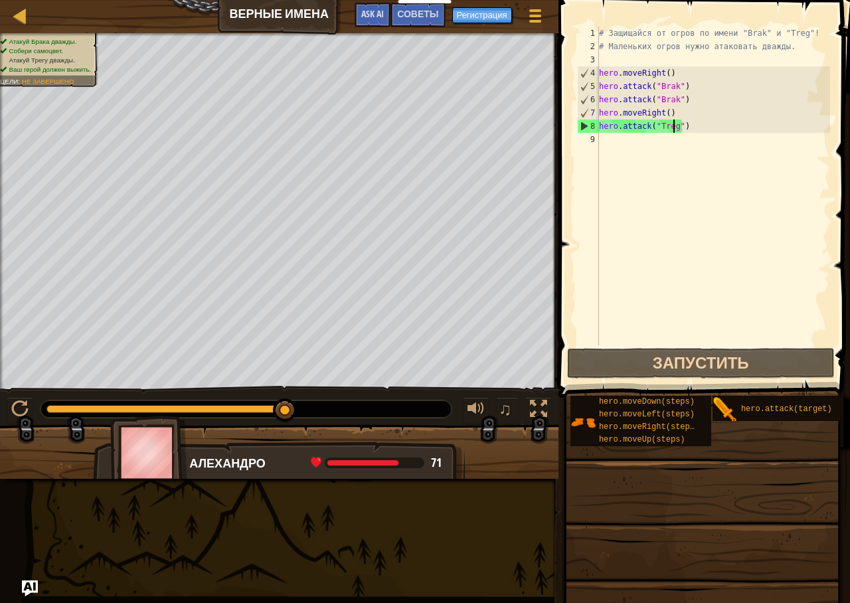
click at [630, 137] on div "# Защищайся от огров по имени "Brak" и "Treg"! # Маленьких огров нужно атаковат…" at bounding box center [713, 199] width 234 height 345
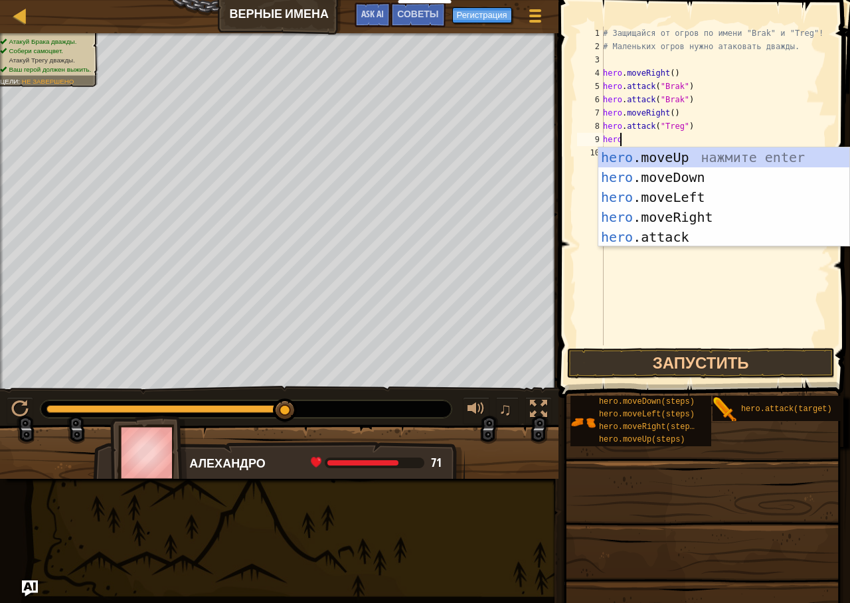
scroll to position [6, 1]
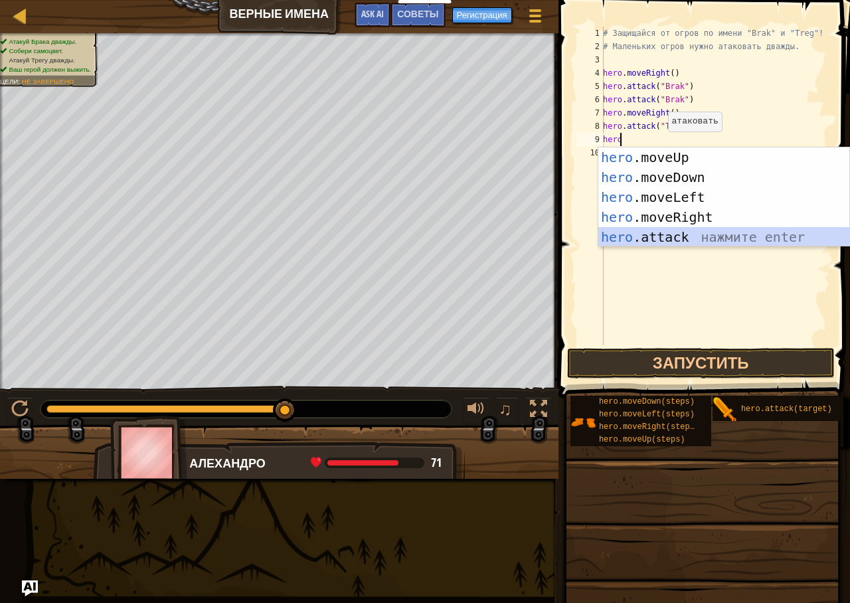
click at [679, 240] on div "hero .moveUp нажмите enter hero .moveDown нажмите enter hero .moveLeft нажмите …" at bounding box center [723, 216] width 251 height 139
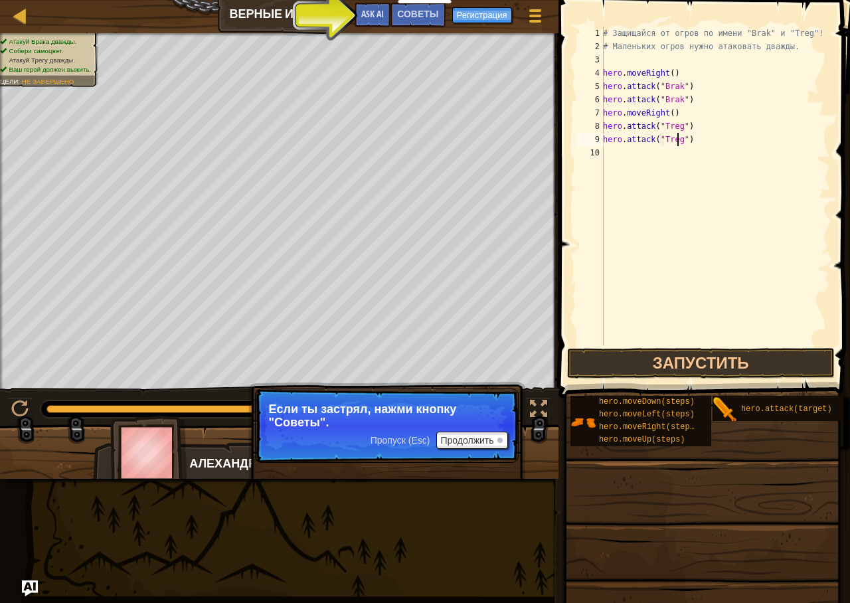
scroll to position [6, 6]
type textarea "hero.attack("Treg")"
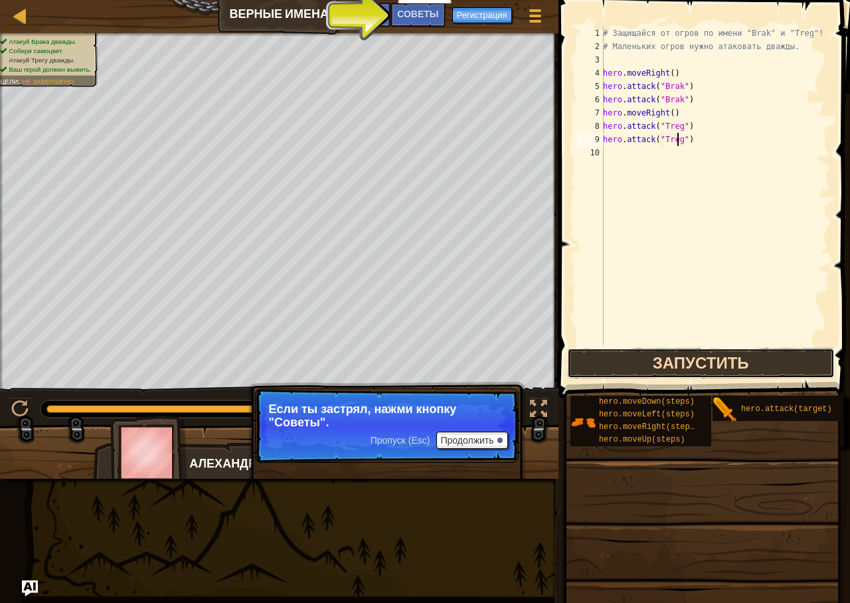
click at [648, 363] on button "Запустить" at bounding box center [701, 363] width 268 height 31
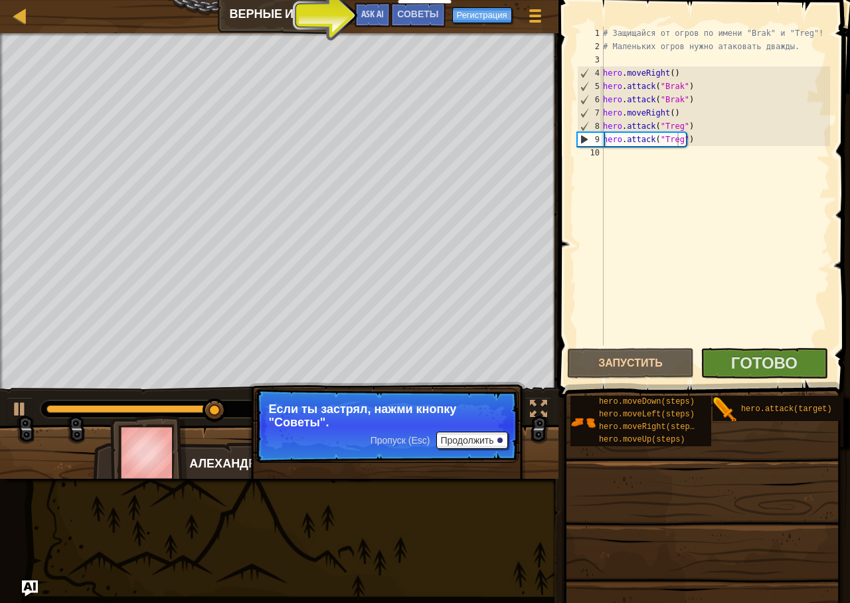
click at [764, 382] on span at bounding box center [702, 578] width 282 height 393
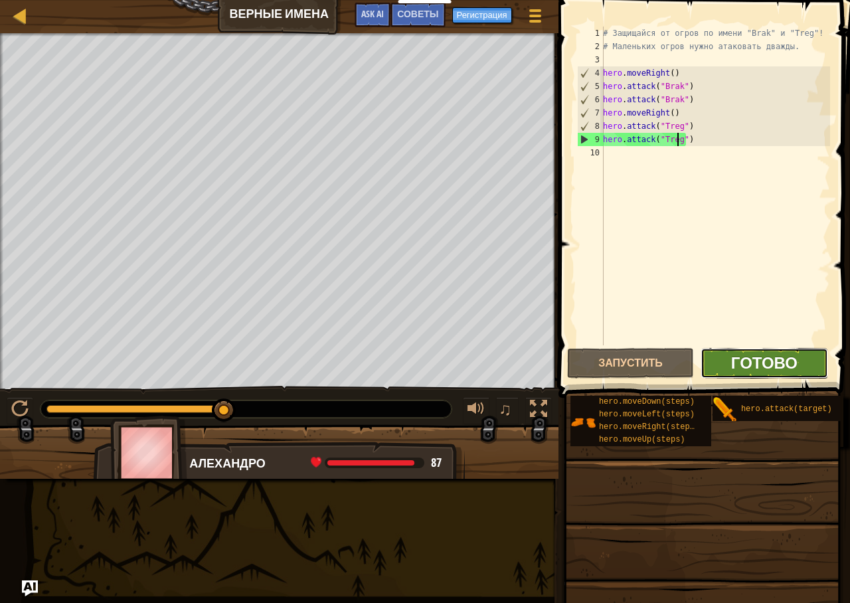
click at [754, 369] on span "Готово" at bounding box center [764, 362] width 66 height 21
